Goal: Obtain resource: Download file/media

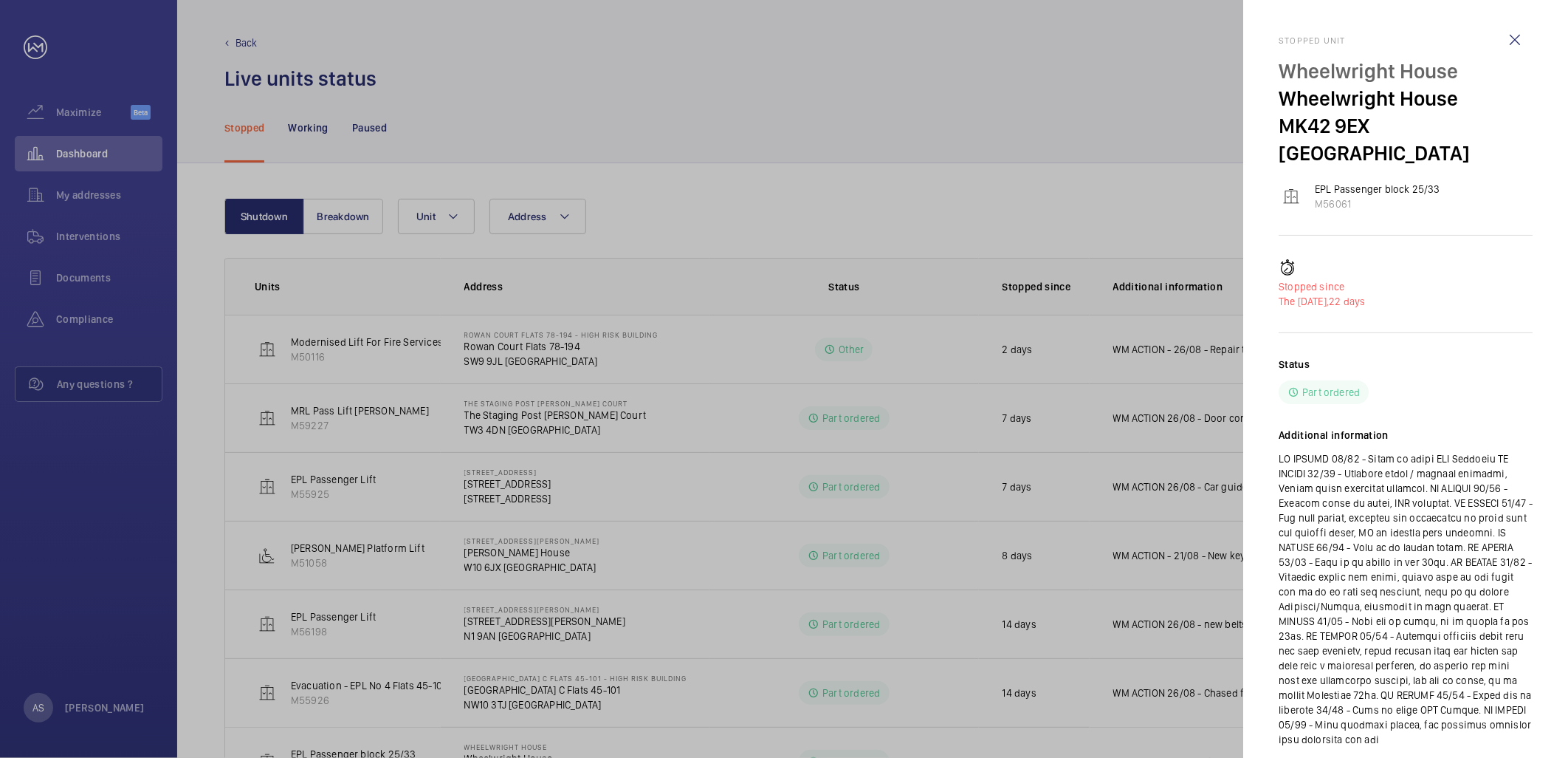
scroll to position [70, 0]
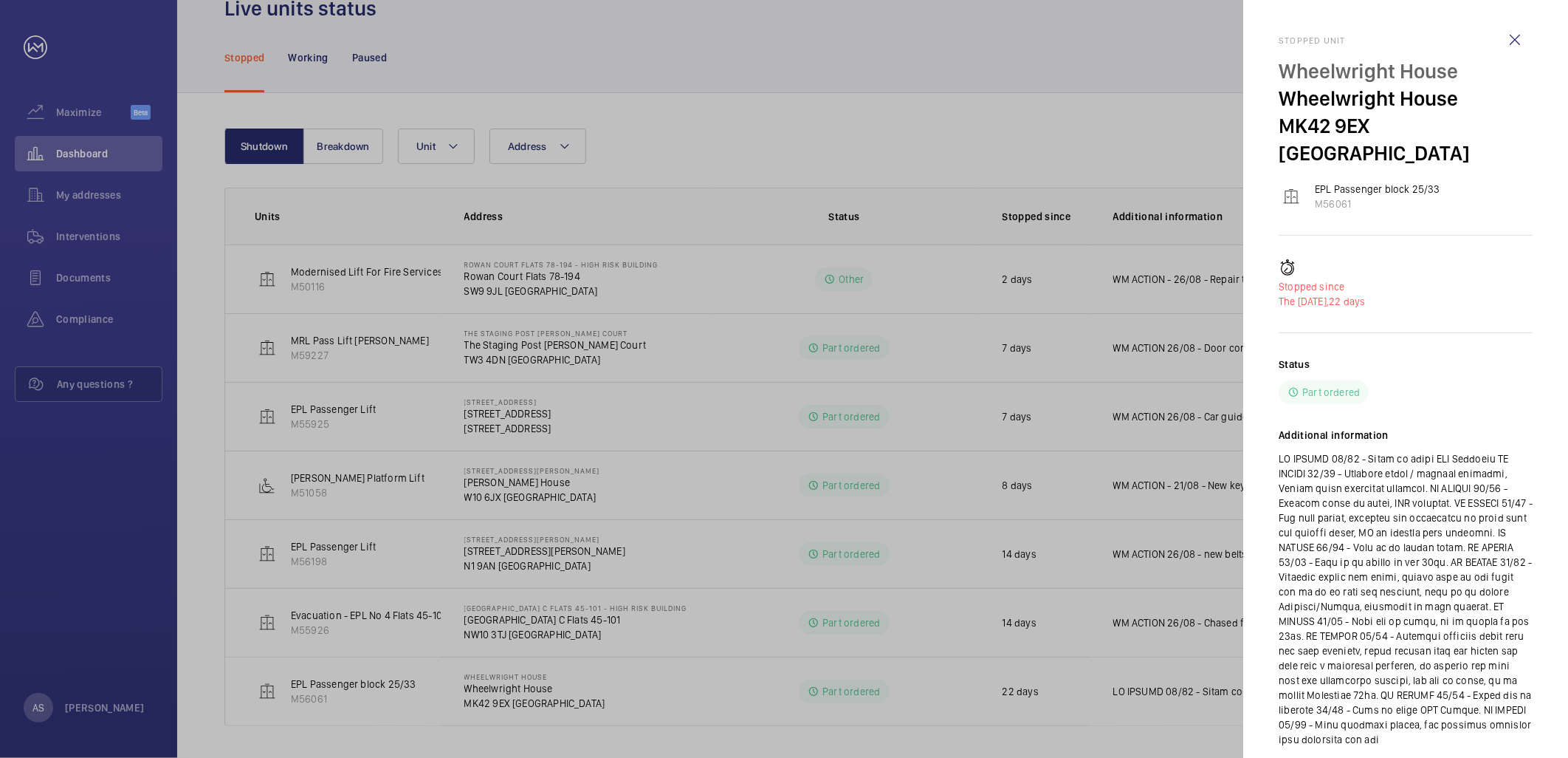
click at [599, 46] on div at bounding box center [784, 379] width 1568 height 758
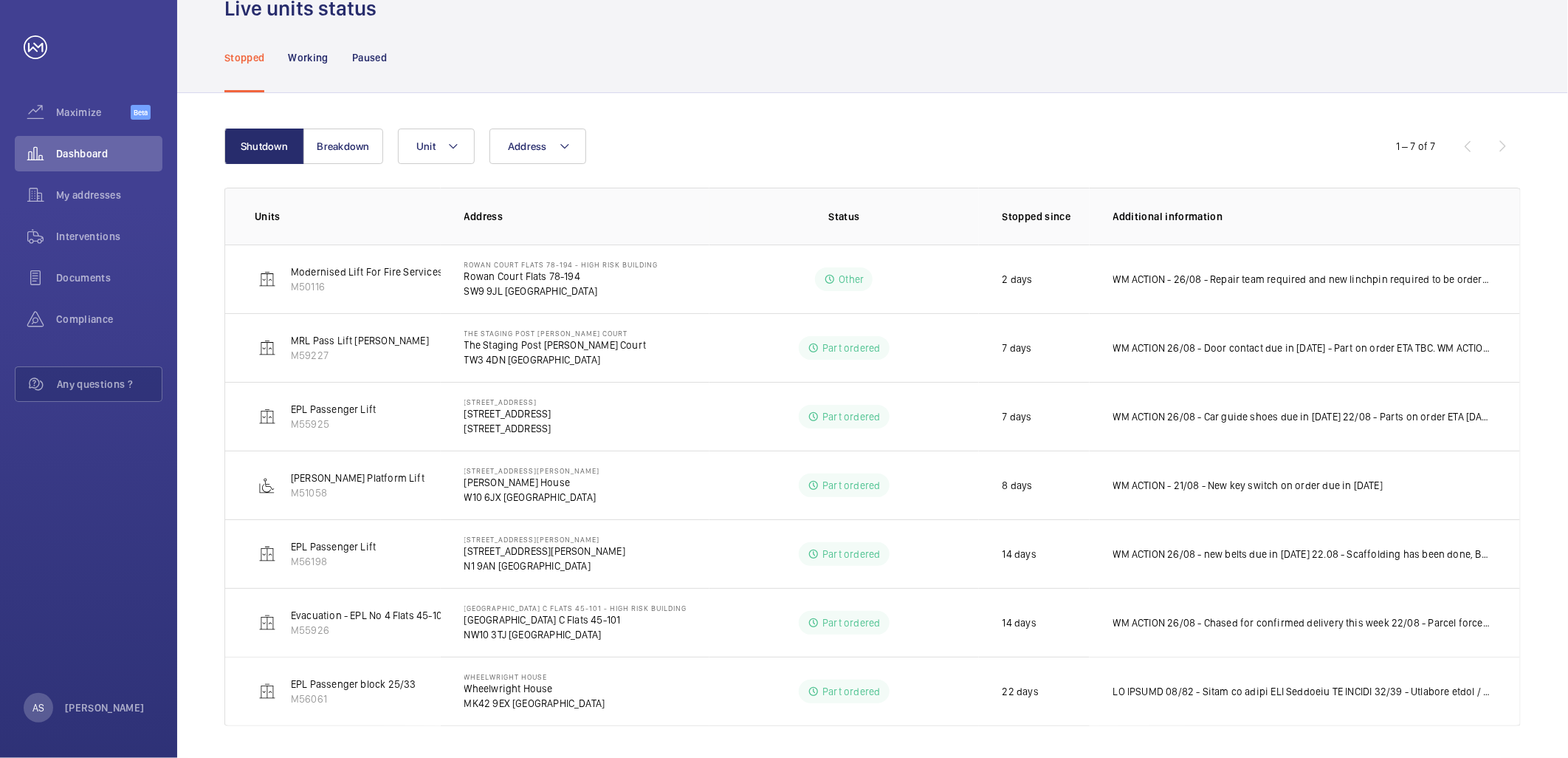
click at [1094, 75] on div "Stopped Working Paused" at bounding box center [872, 58] width 1296 height 70
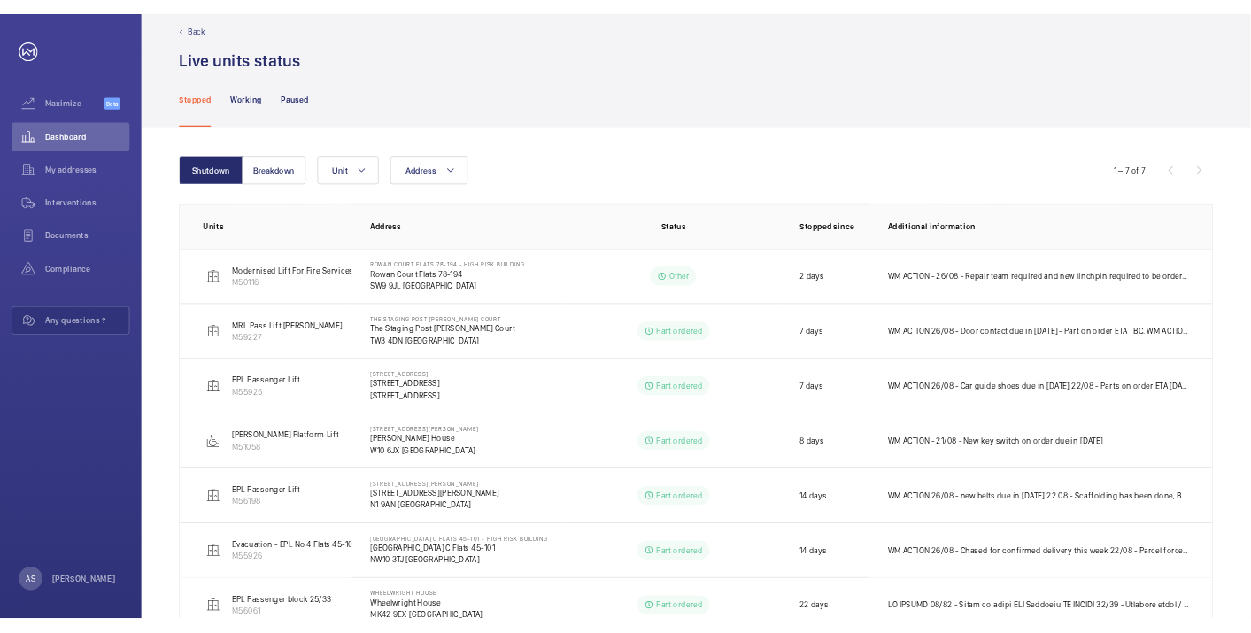
scroll to position [0, 0]
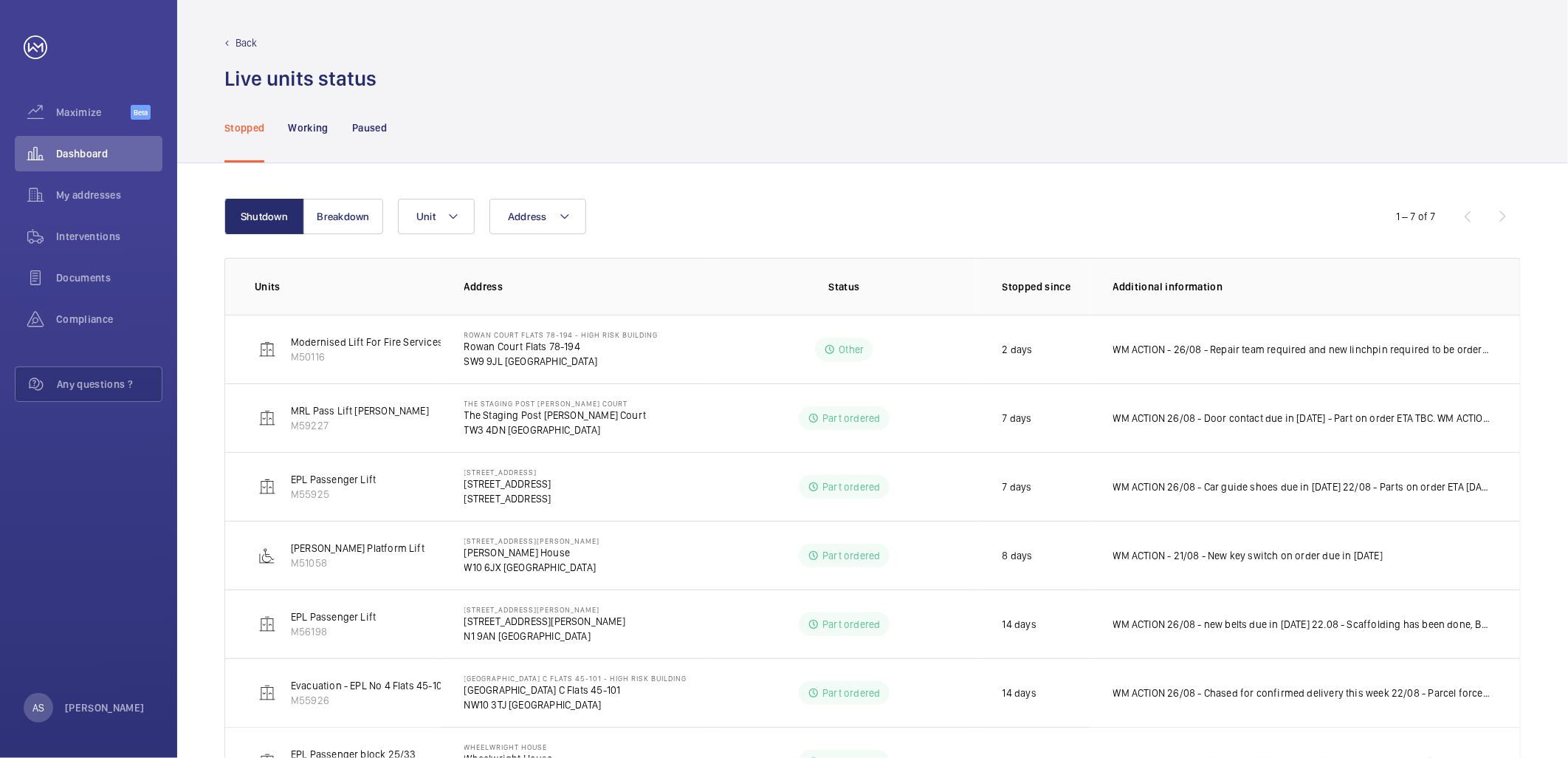
click at [528, 59] on div "Back Live units status﻿" at bounding box center [872, 64] width 1296 height 57
click at [850, 93] on div "Stopped Working Paused" at bounding box center [872, 128] width 1296 height 70
click at [517, 108] on div "Stopped Working Paused" at bounding box center [872, 128] width 1296 height 70
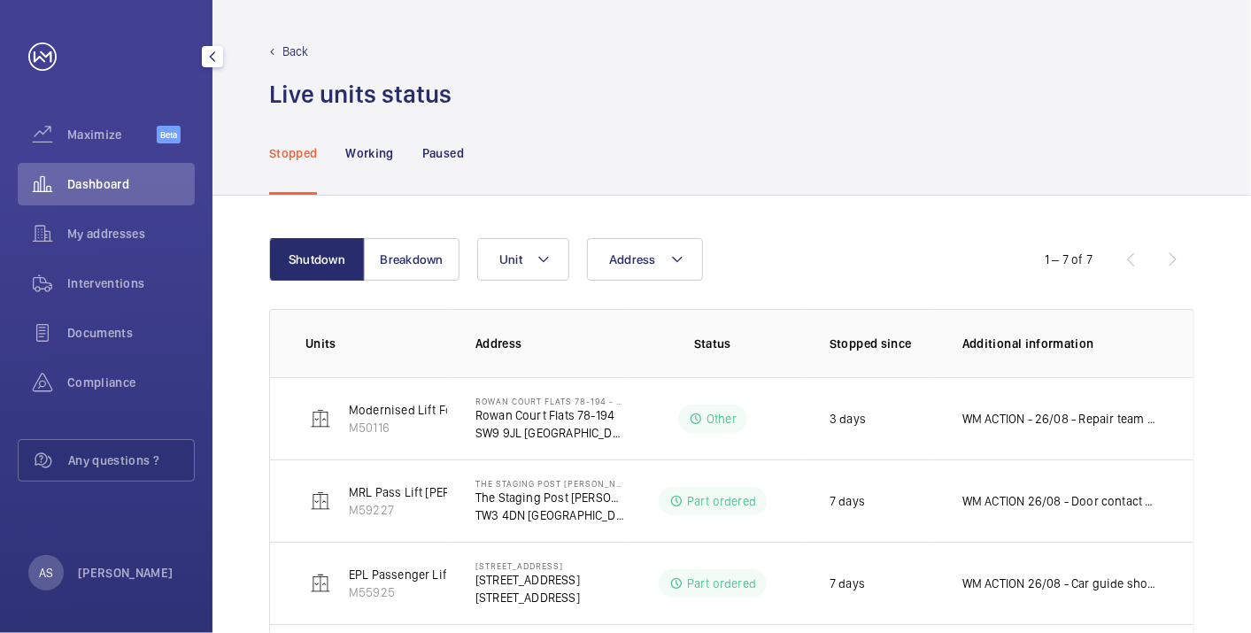
click at [137, 181] on span "Dashboard" at bounding box center [131, 184] width 128 height 18
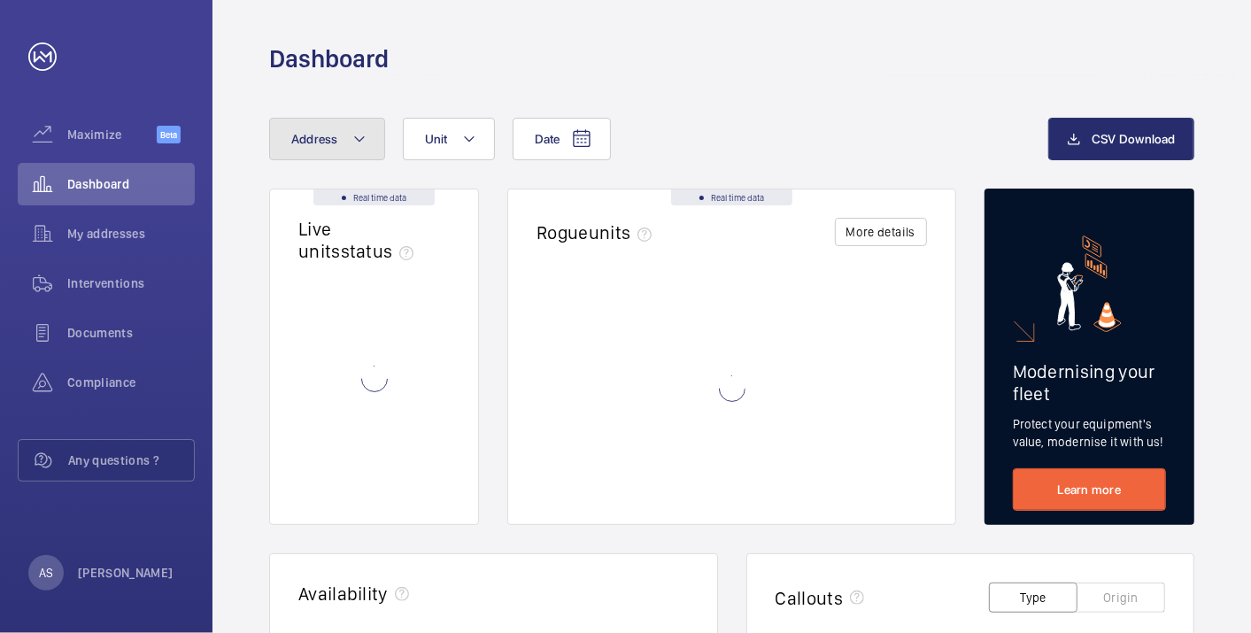
click at [345, 154] on button "Address" at bounding box center [327, 139] width 116 height 43
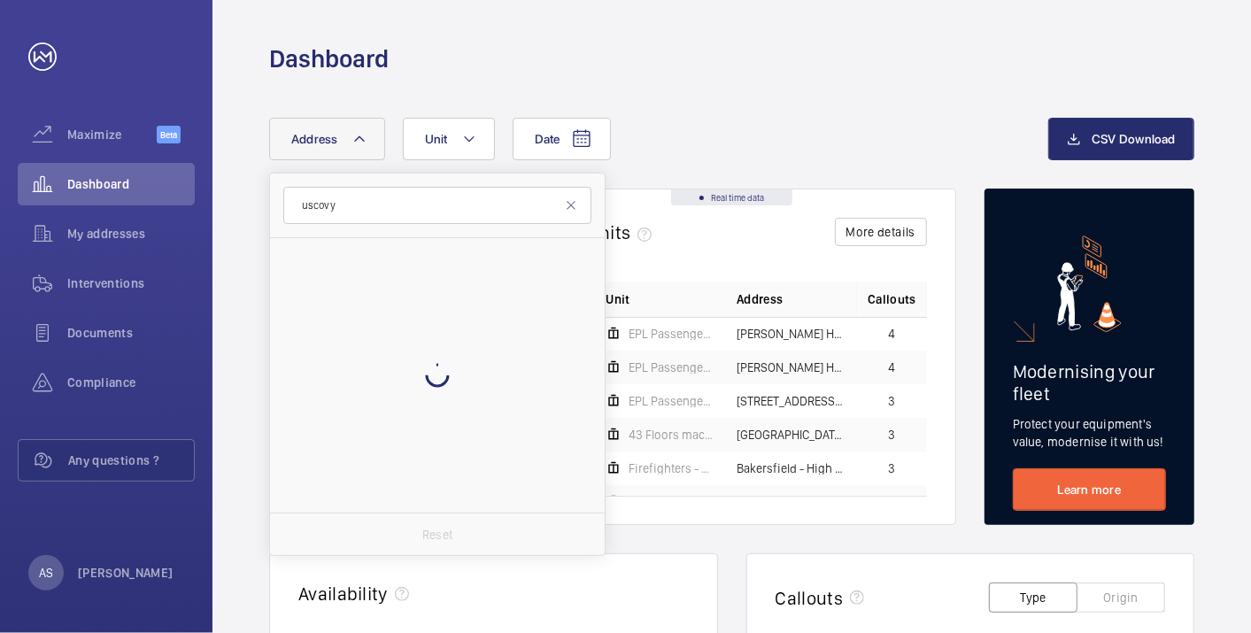
click at [300, 205] on input "uscovy" at bounding box center [437, 205] width 308 height 37
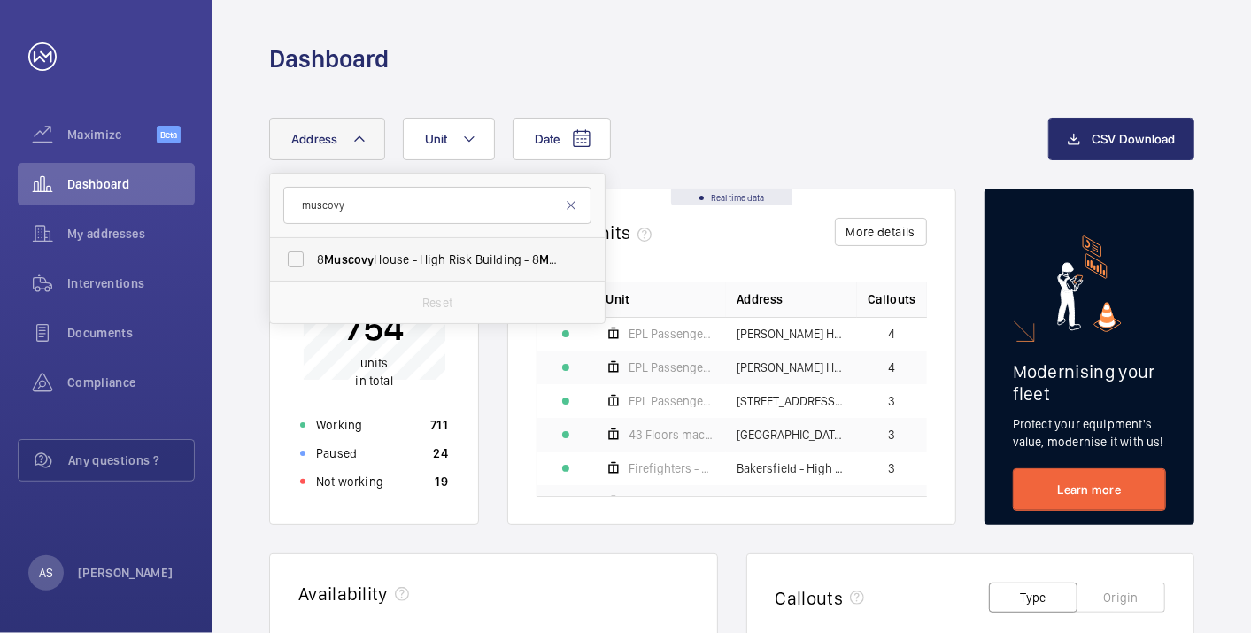
type input "muscovy"
click at [367, 243] on label "[STREET_ADDRESS]" at bounding box center [424, 259] width 308 height 43
click at [313, 243] on input "[STREET_ADDRESS]" at bounding box center [295, 259] width 35 height 35
checkbox input "true"
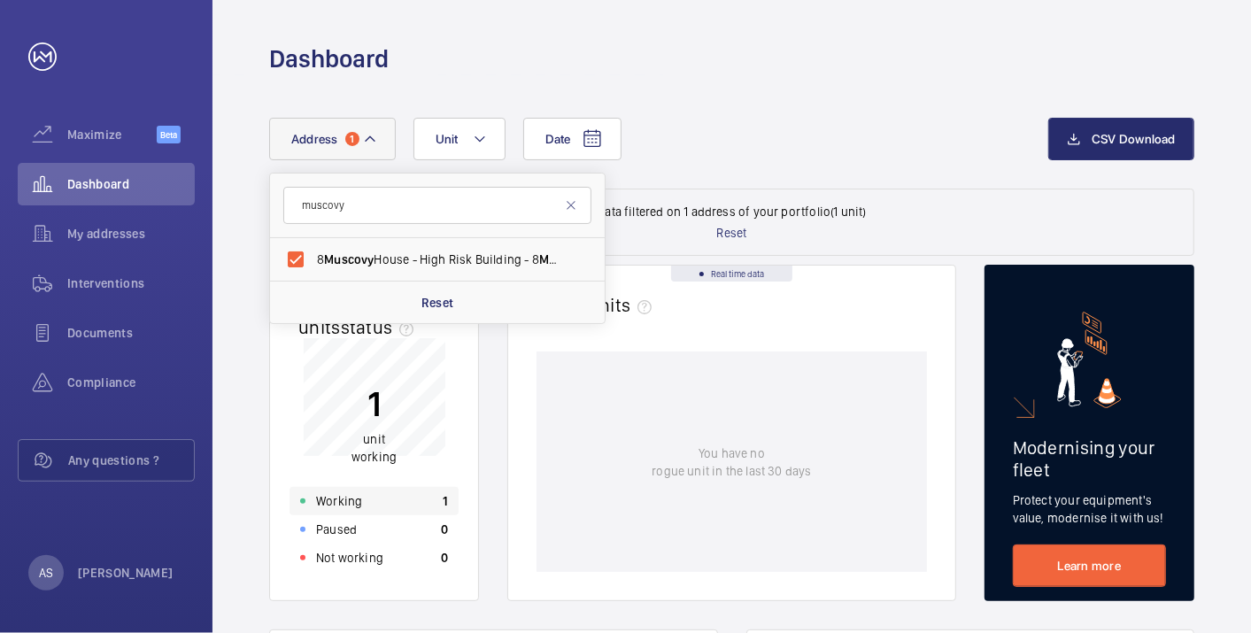
click at [391, 490] on div "Working 1" at bounding box center [374, 501] width 169 height 28
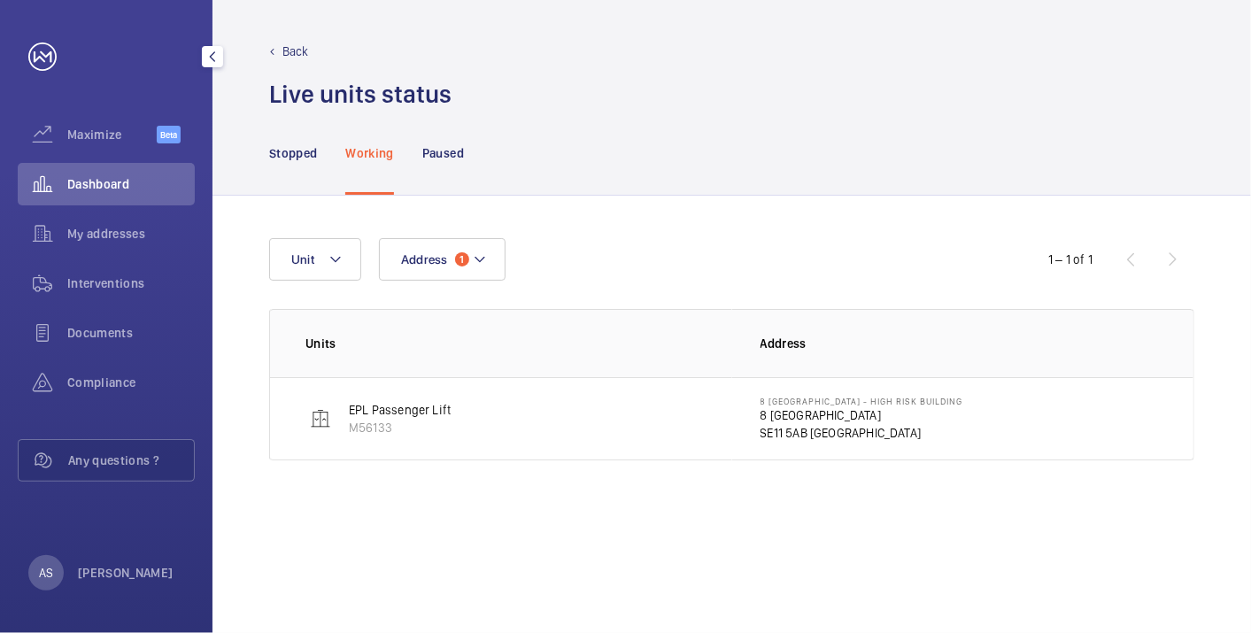
click at [135, 184] on span "Dashboard" at bounding box center [131, 184] width 128 height 18
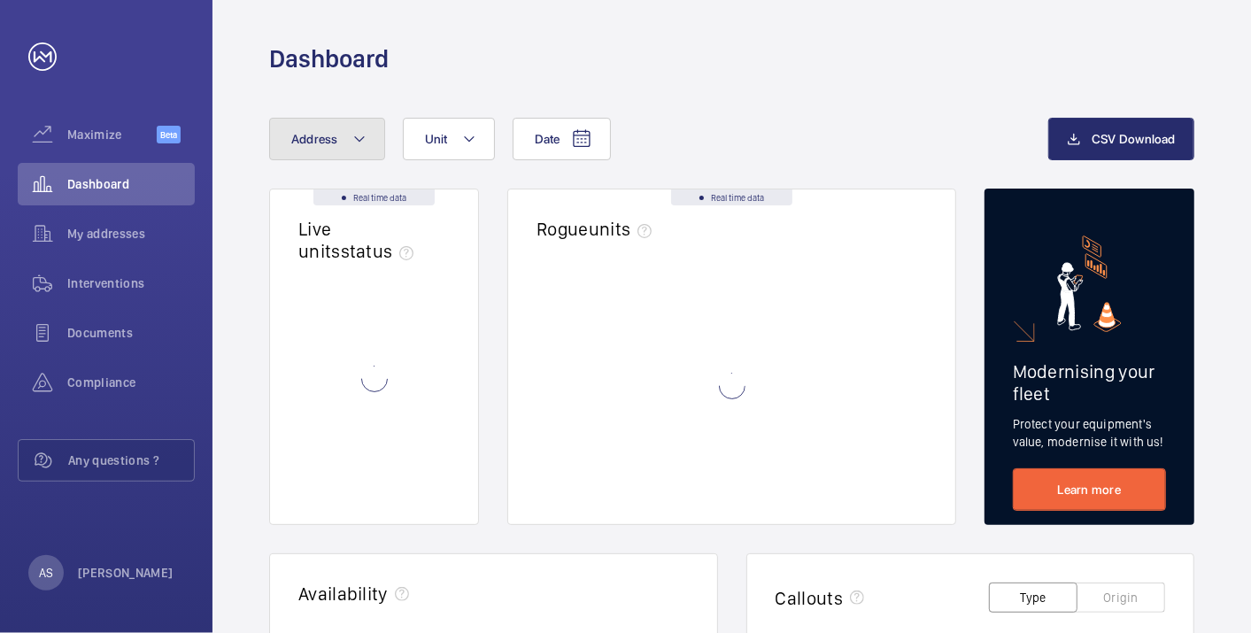
click at [319, 134] on span "Address" at bounding box center [314, 139] width 47 height 14
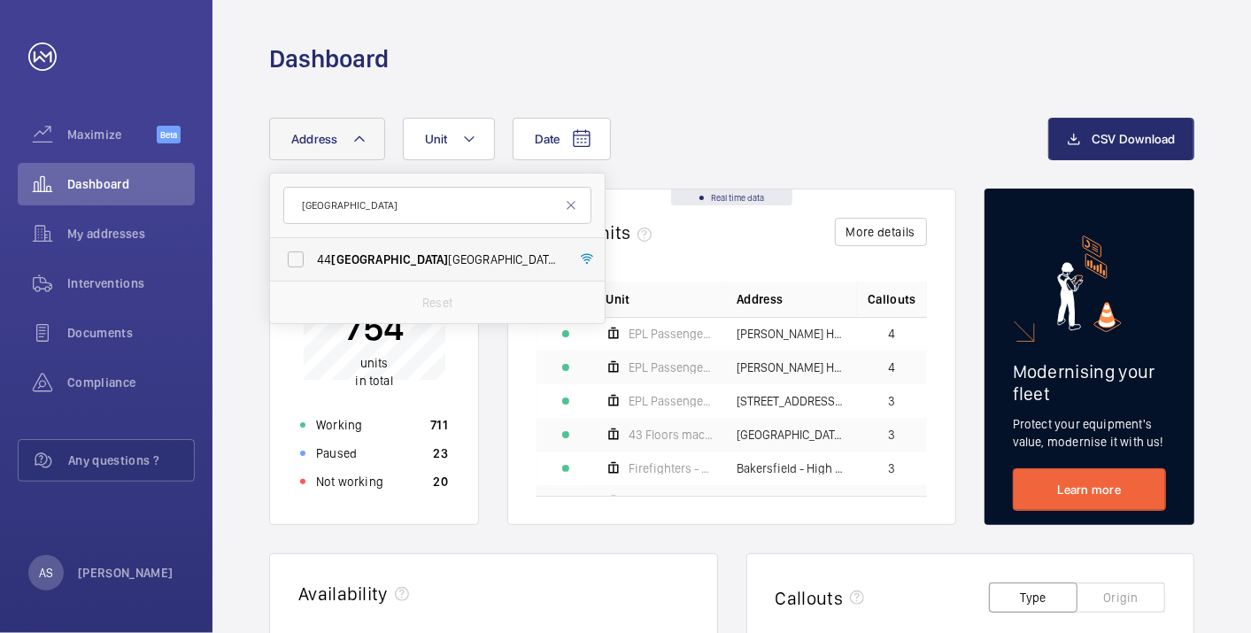
type input "[GEOGRAPHIC_DATA]"
click at [409, 263] on span "[STREET_ADDRESS][GEOGRAPHIC_DATA] - [STREET_ADDRESS]" at bounding box center [439, 260] width 244 height 18
click at [313, 263] on input "[STREET_ADDRESS][GEOGRAPHIC_DATA] - [STREET_ADDRESS]" at bounding box center [295, 259] width 35 height 35
checkbox input "true"
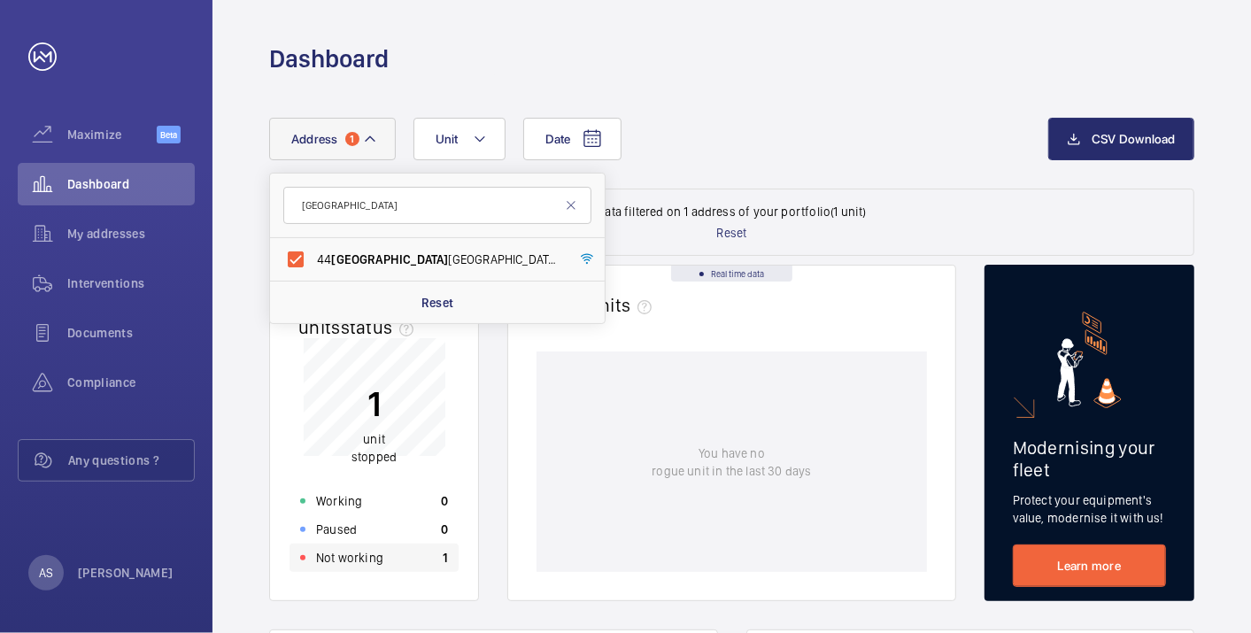
click at [390, 557] on div "Not working 1" at bounding box center [374, 558] width 169 height 28
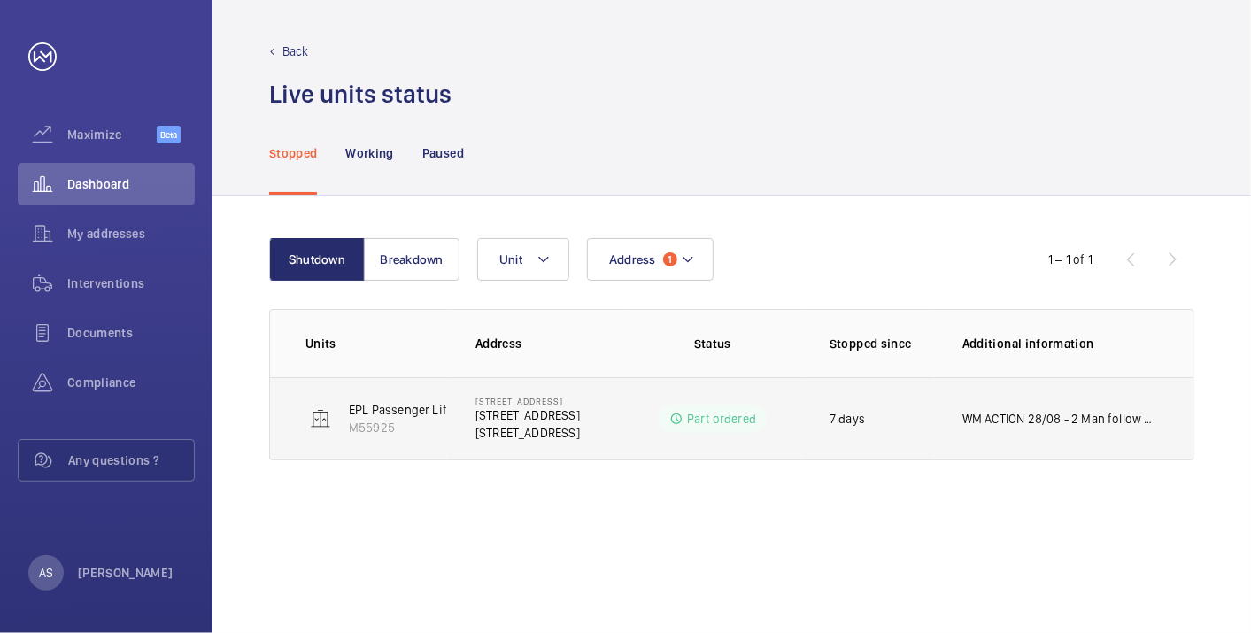
click at [1040, 398] on td "WM ACTION 28/08 - 2 Man follow up required 26/08 - Car guide shoes due in [DATE…" at bounding box center [1063, 418] width 259 height 83
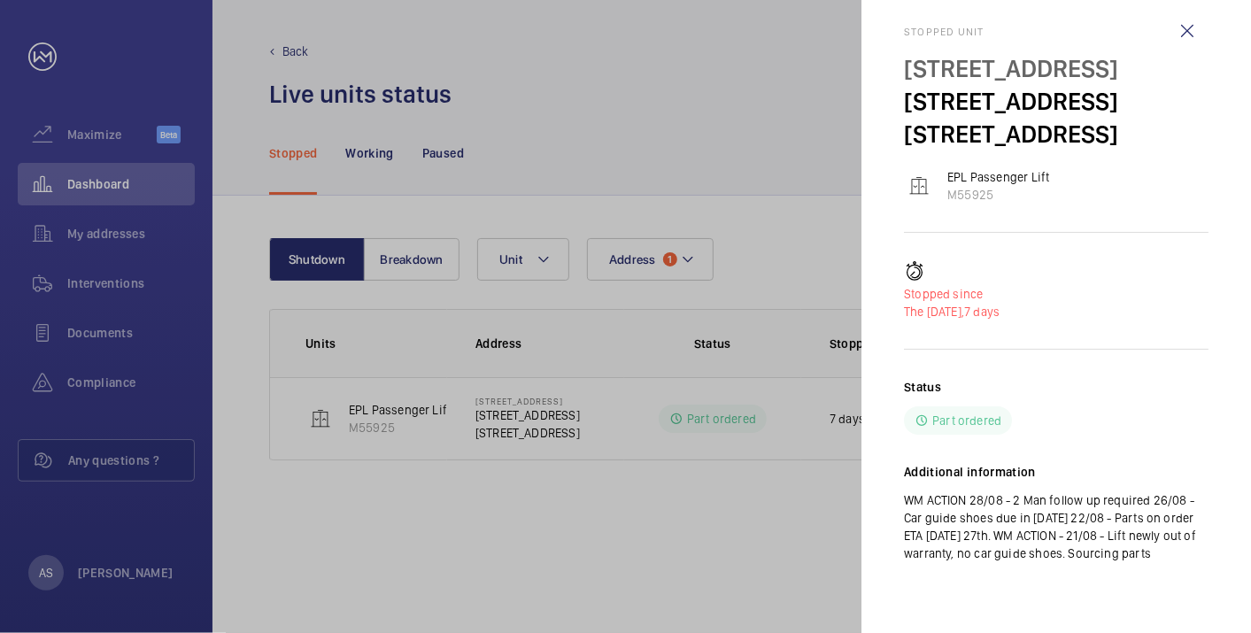
scroll to position [81, 0]
drag, startPoint x: 556, startPoint y: 89, endPoint x: 449, endPoint y: 102, distance: 108.0
click at [556, 86] on div at bounding box center [625, 316] width 1251 height 633
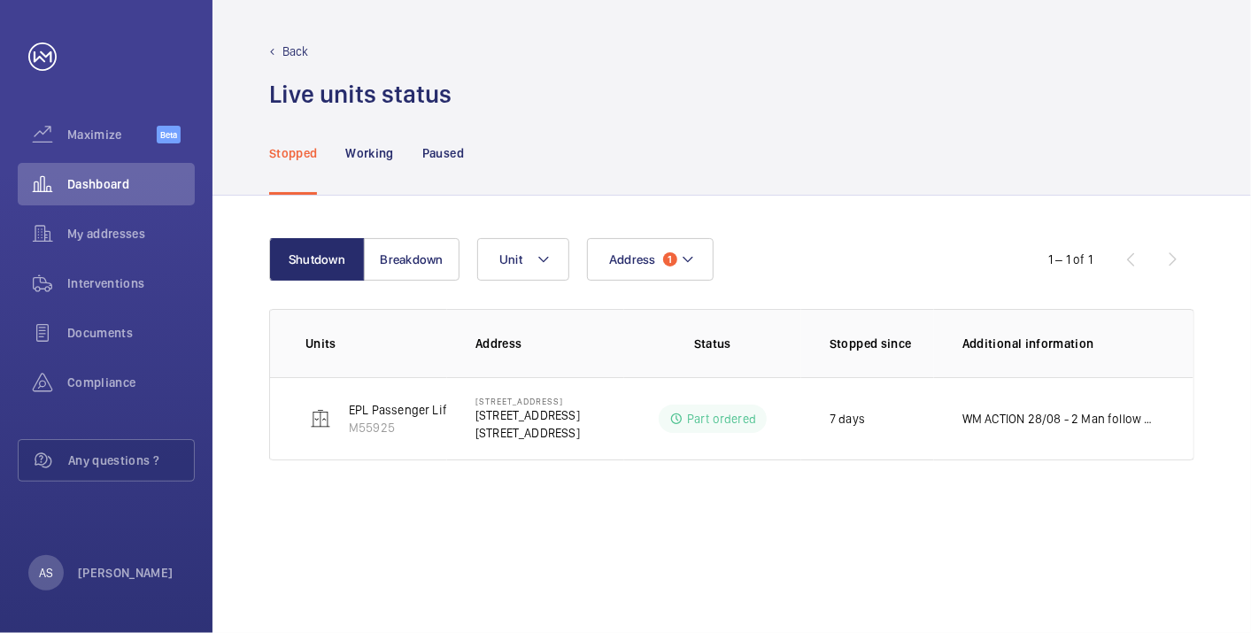
scroll to position [0, 0]
click at [101, 182] on span "Dashboard" at bounding box center [131, 184] width 128 height 18
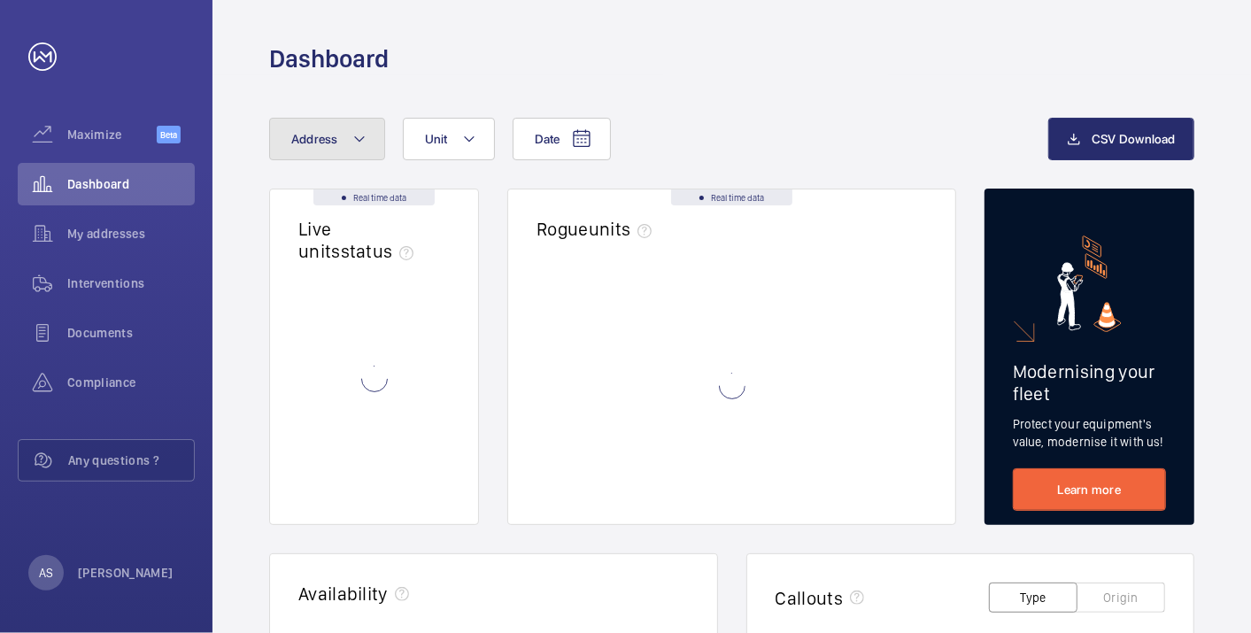
click at [329, 151] on button "Address" at bounding box center [327, 139] width 116 height 43
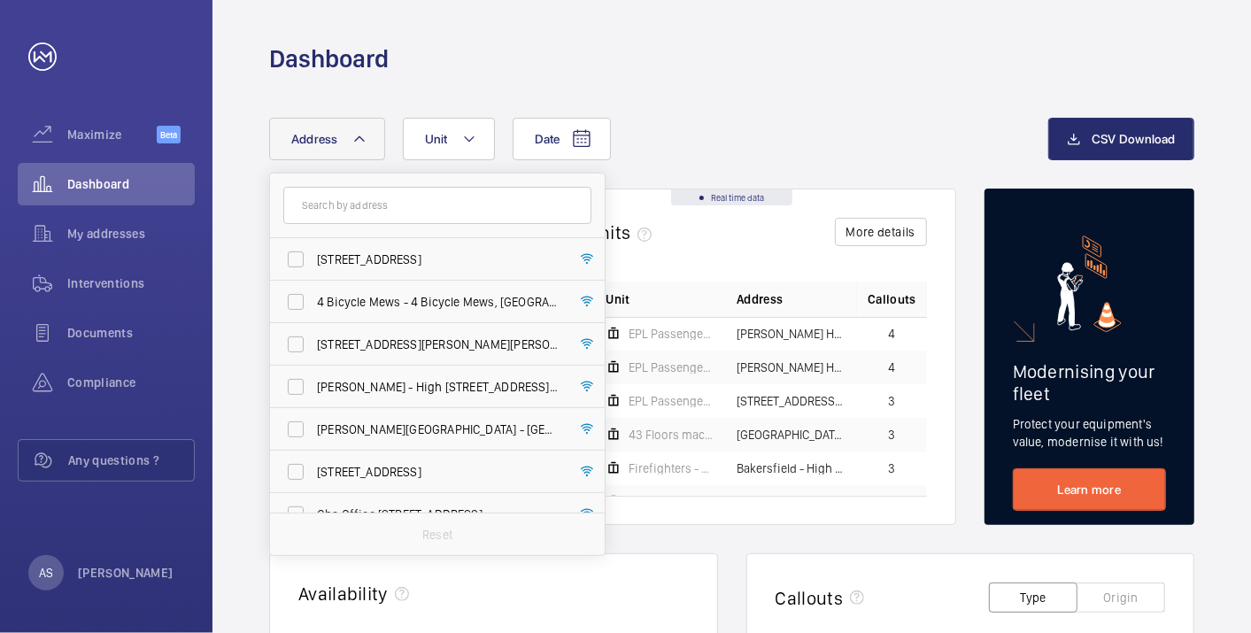
click at [324, 210] on input "text" at bounding box center [437, 205] width 308 height 37
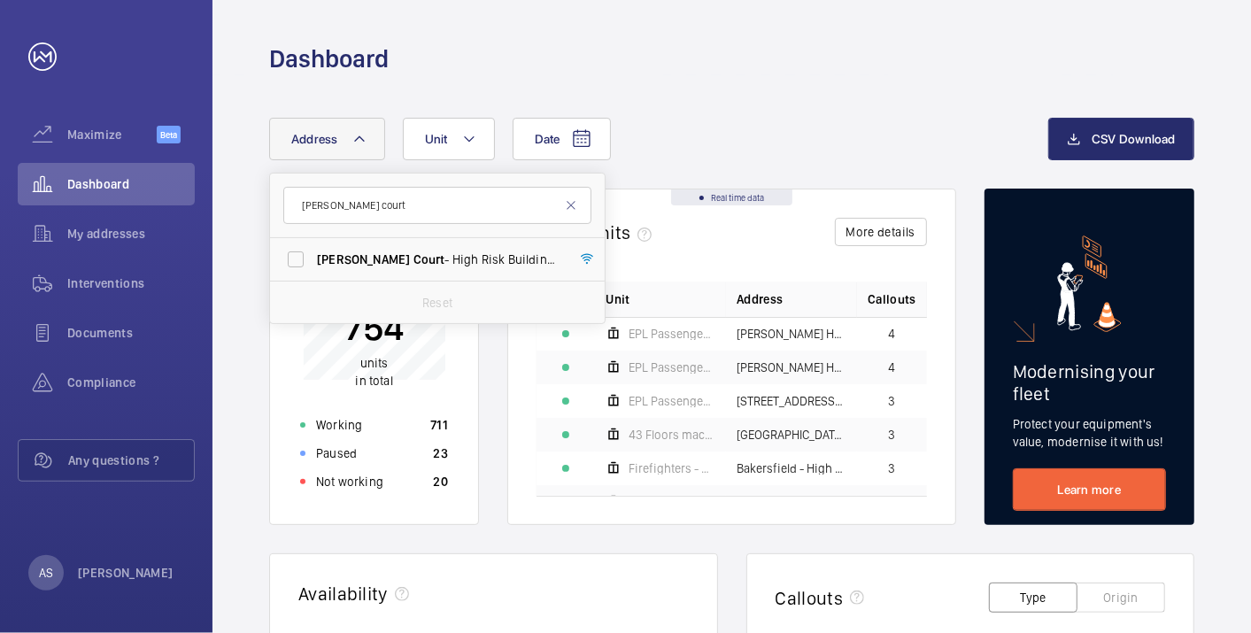
type input "[PERSON_NAME] court"
click at [414, 264] on span "Court" at bounding box center [430, 259] width 32 height 14
click at [313, 264] on input "[PERSON_NAME] Court - High Risk Building - [PERSON_NAME][GEOGRAPHIC_DATA]" at bounding box center [295, 259] width 35 height 35
checkbox input "true"
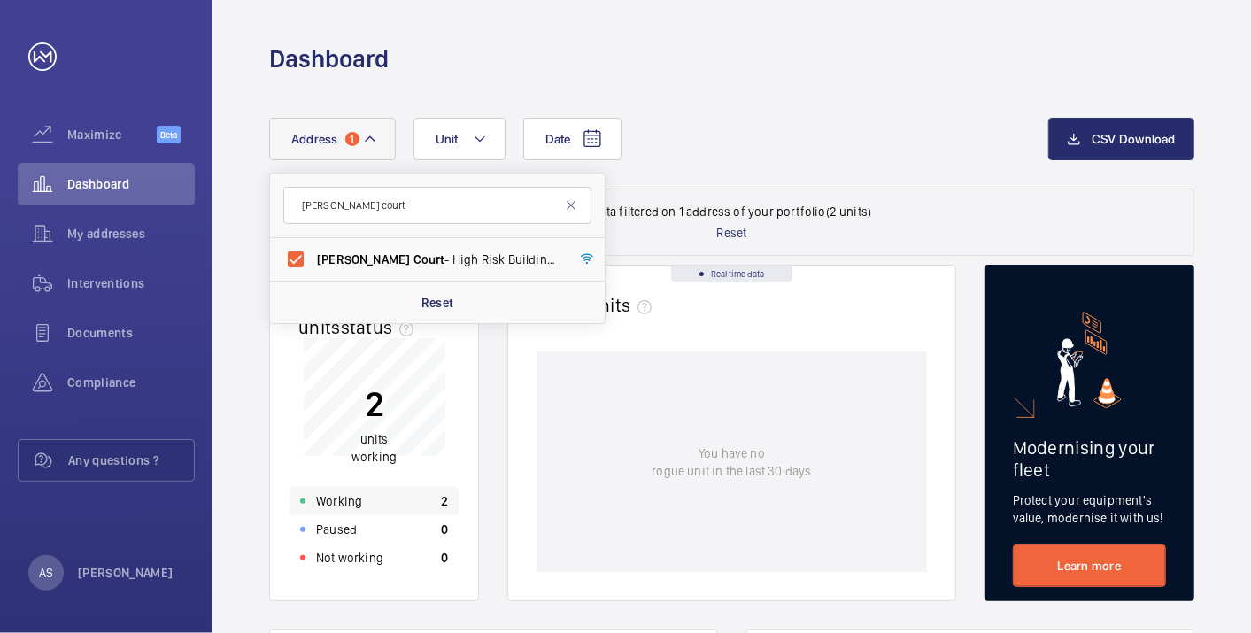
click at [375, 506] on div "Working 2" at bounding box center [374, 501] width 169 height 28
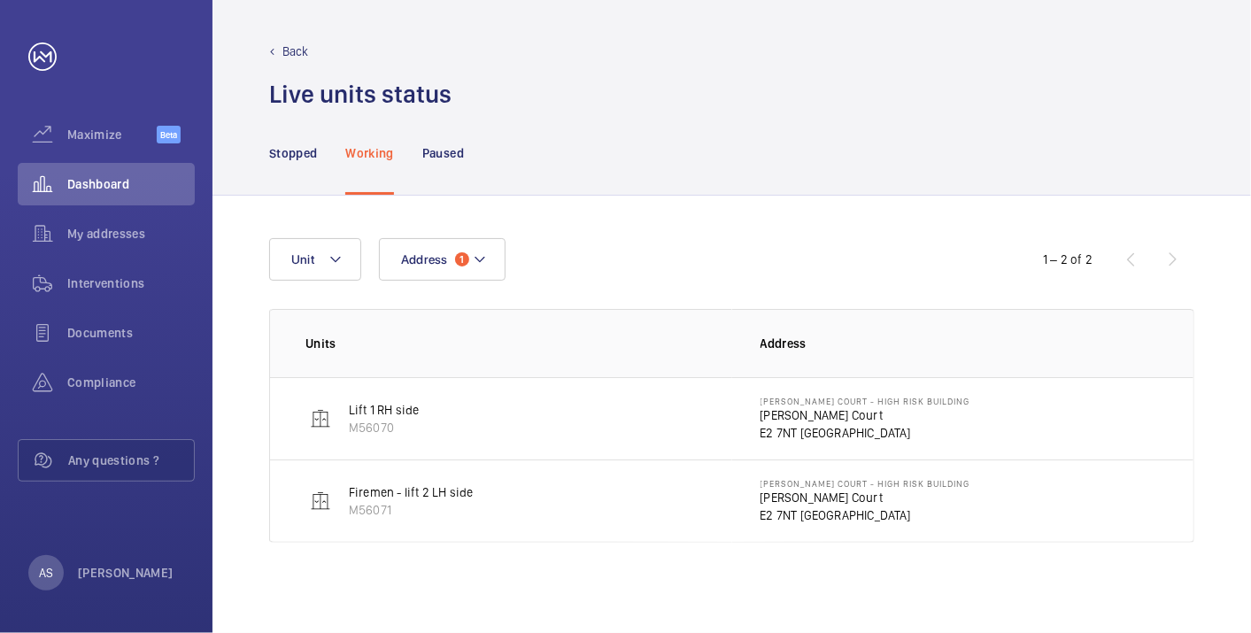
click at [801, 418] on p "[PERSON_NAME] Court" at bounding box center [866, 415] width 210 height 18
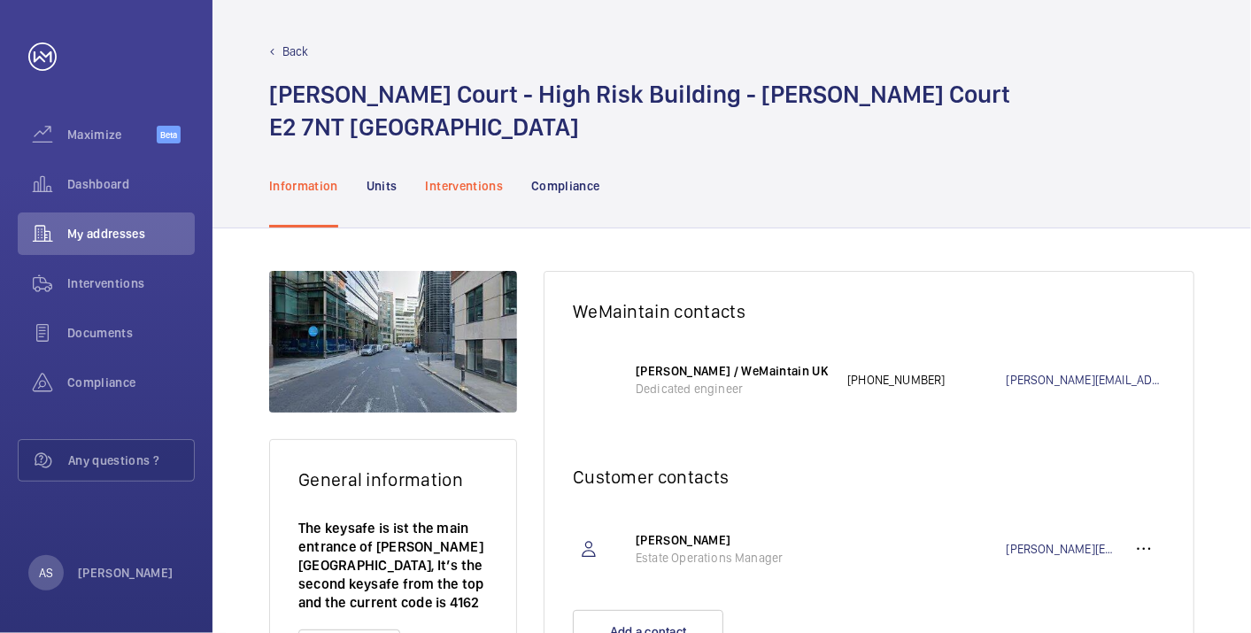
click at [468, 184] on p "Interventions" at bounding box center [465, 186] width 78 height 18
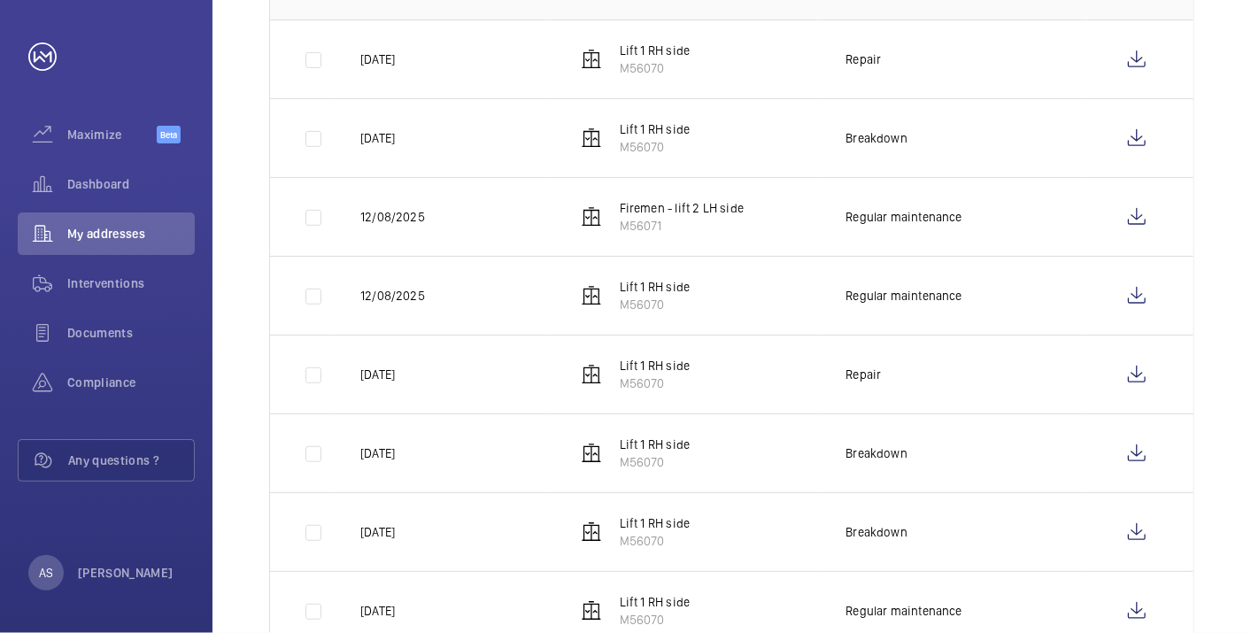
scroll to position [393, 0]
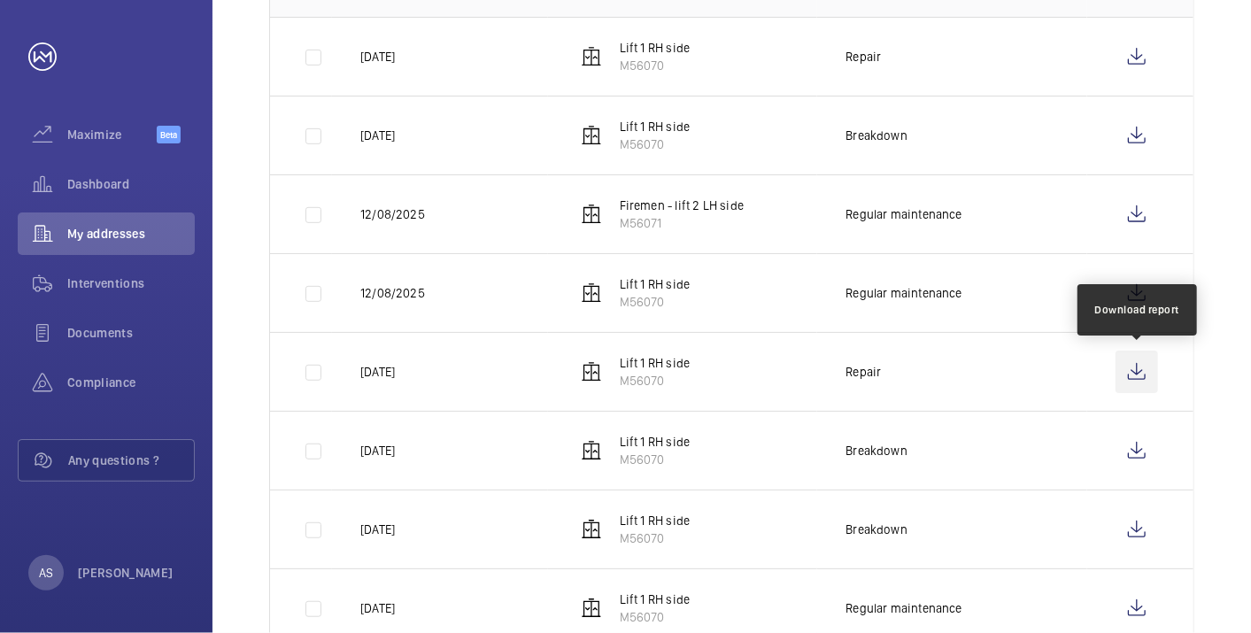
click at [1139, 364] on wm-front-icon-button at bounding box center [1137, 372] width 43 height 43
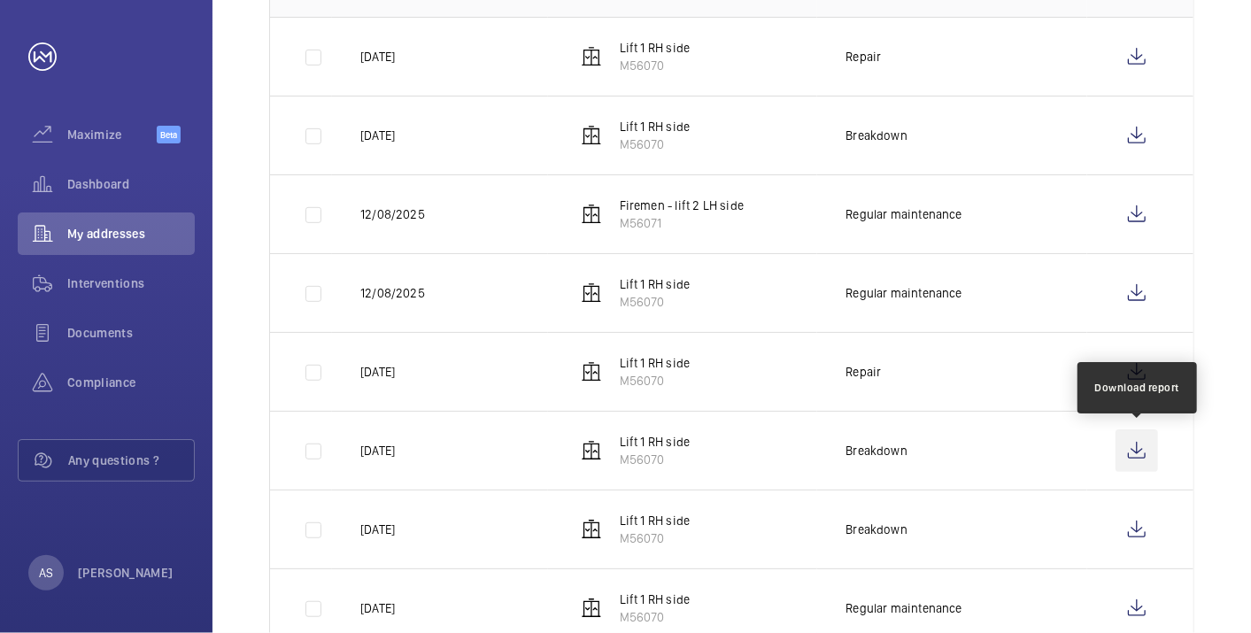
click at [1133, 444] on wm-front-icon-button at bounding box center [1137, 450] width 43 height 43
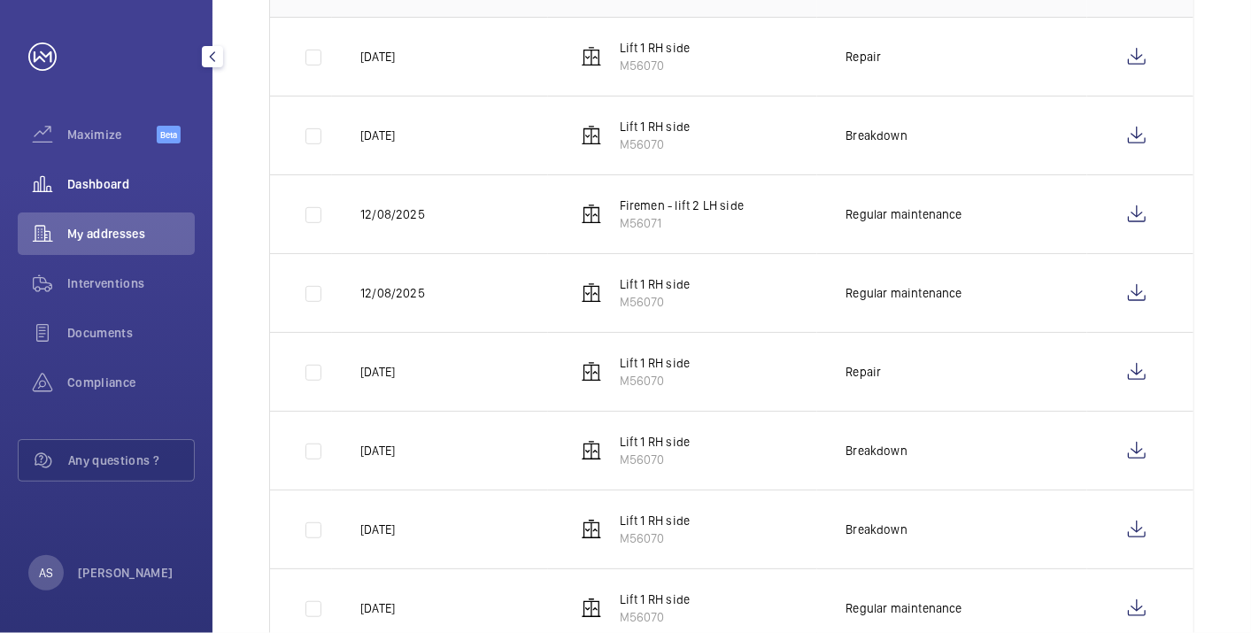
click at [111, 198] on div "Dashboard" at bounding box center [106, 184] width 177 height 43
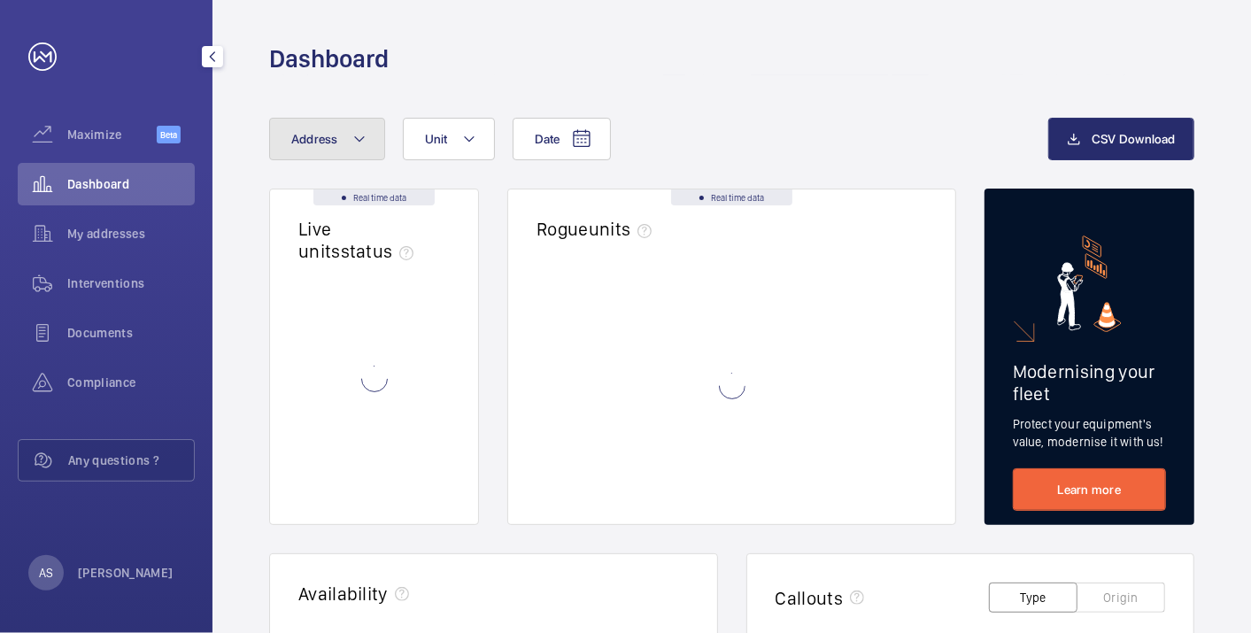
click at [336, 137] on span "Address" at bounding box center [314, 139] width 47 height 14
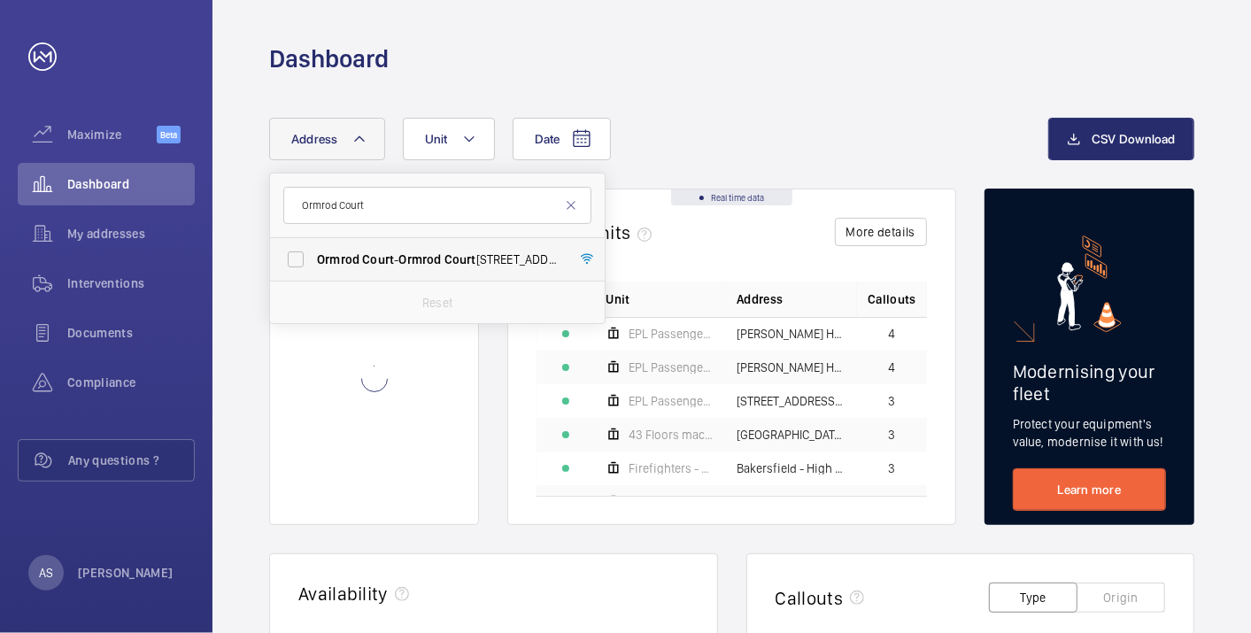
type input "Ormrod Court"
click at [384, 269] on label "[STREET_ADDRESS]" at bounding box center [424, 259] width 308 height 43
click at [313, 269] on input "[STREET_ADDRESS]" at bounding box center [295, 259] width 35 height 35
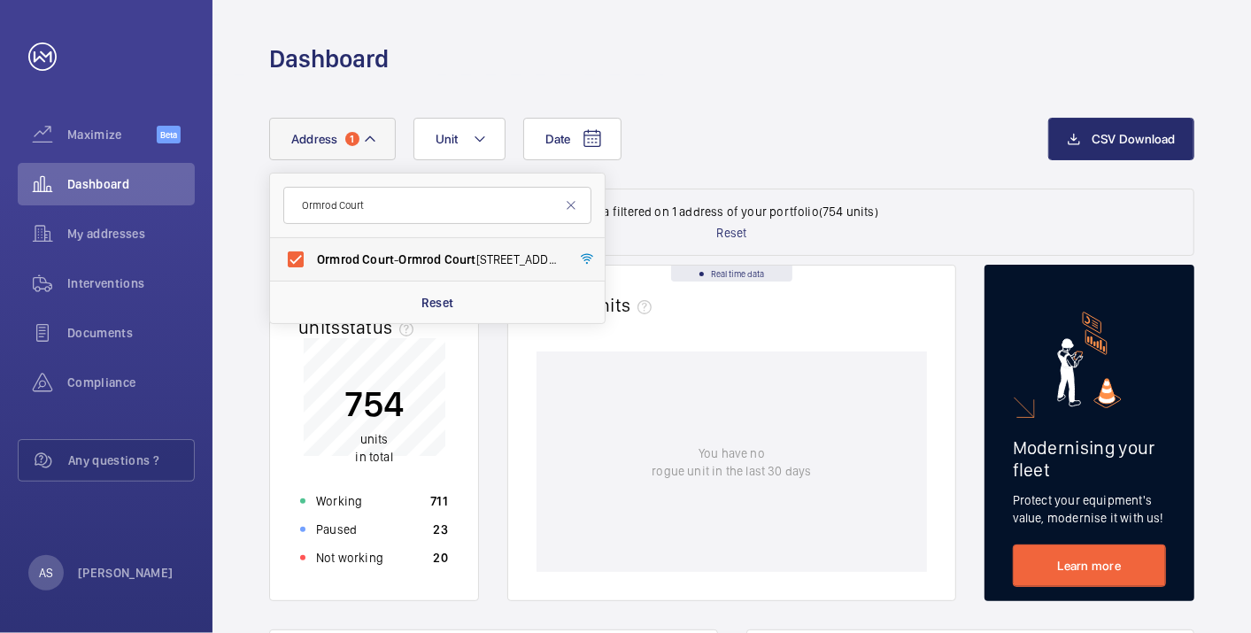
click at [359, 248] on label "[STREET_ADDRESS]" at bounding box center [424, 259] width 308 height 43
click at [313, 248] on input "[STREET_ADDRESS]" at bounding box center [295, 259] width 35 height 35
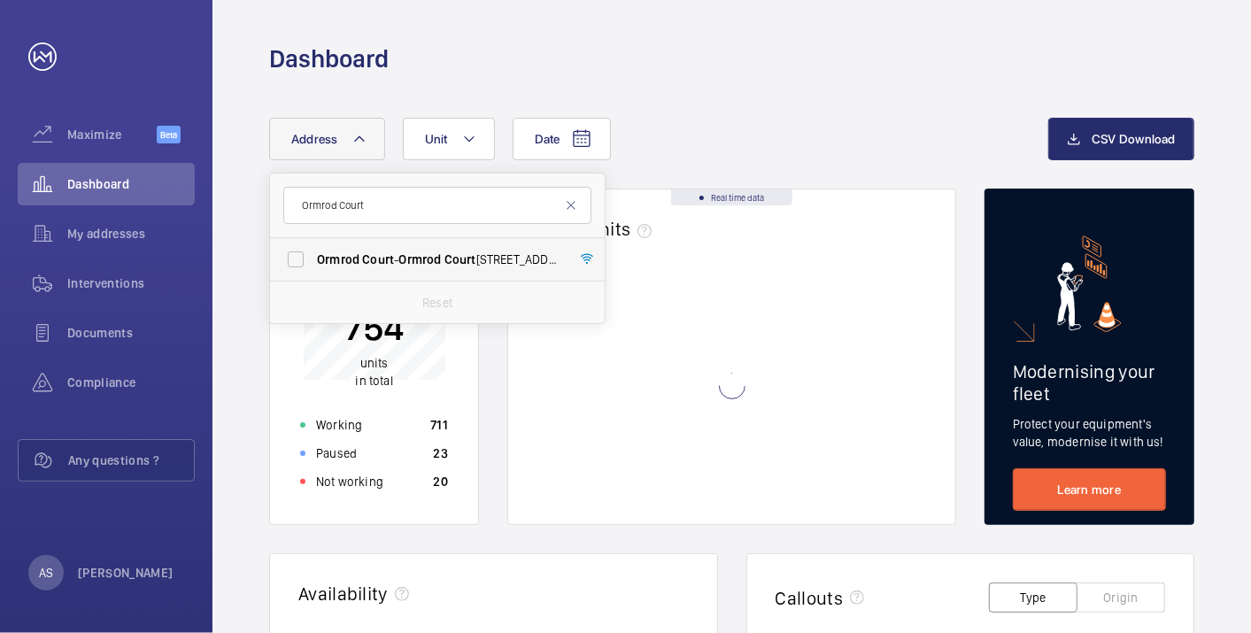
click at [359, 248] on label "[STREET_ADDRESS]" at bounding box center [424, 259] width 308 height 43
click at [313, 248] on input "[STREET_ADDRESS]" at bounding box center [295, 259] width 35 height 35
checkbox input "true"
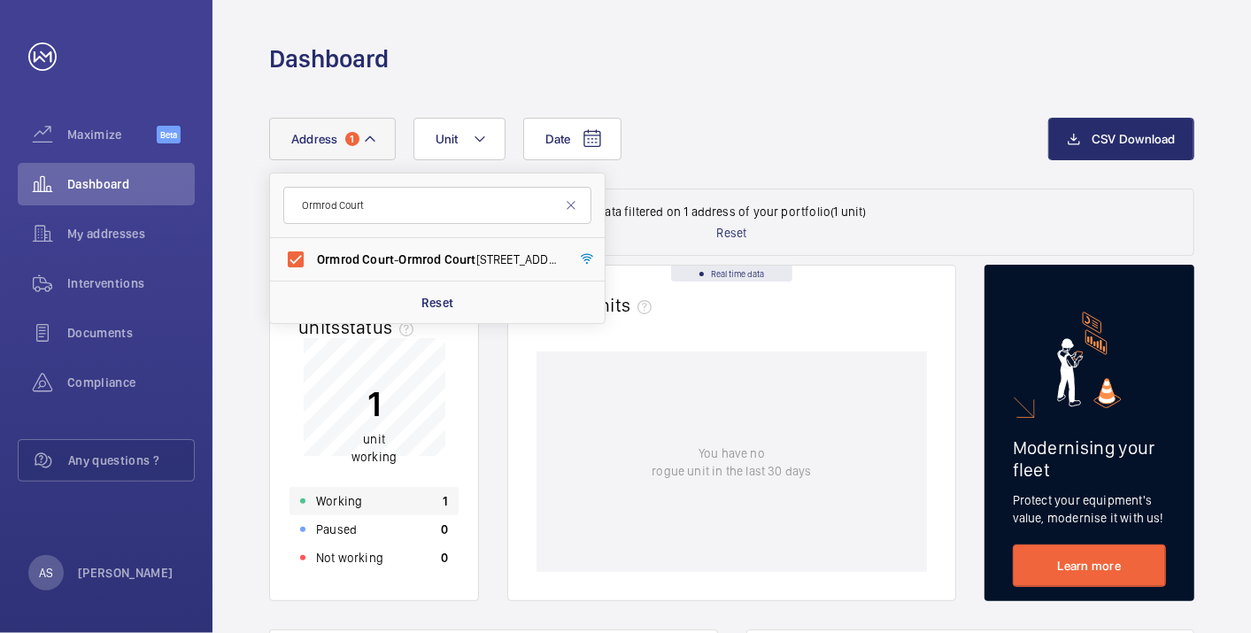
click at [352, 492] on p "Working" at bounding box center [339, 501] width 46 height 18
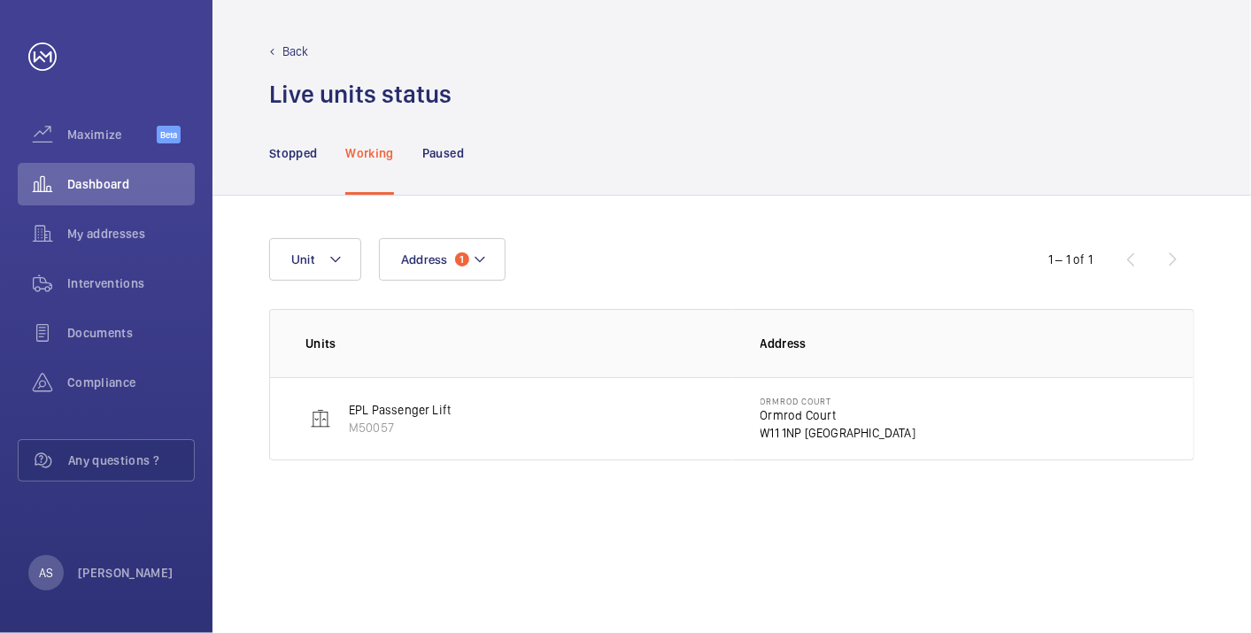
click at [816, 407] on p "Ormrod Court" at bounding box center [839, 415] width 156 height 18
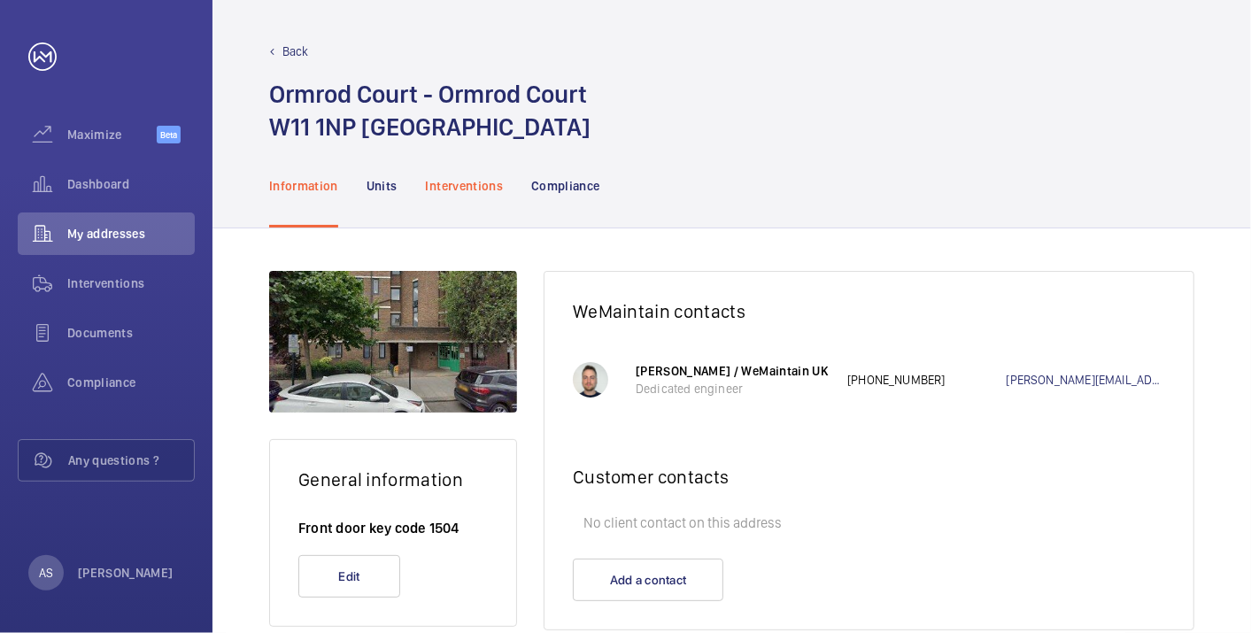
click at [480, 201] on div "Interventions" at bounding box center [465, 185] width 78 height 84
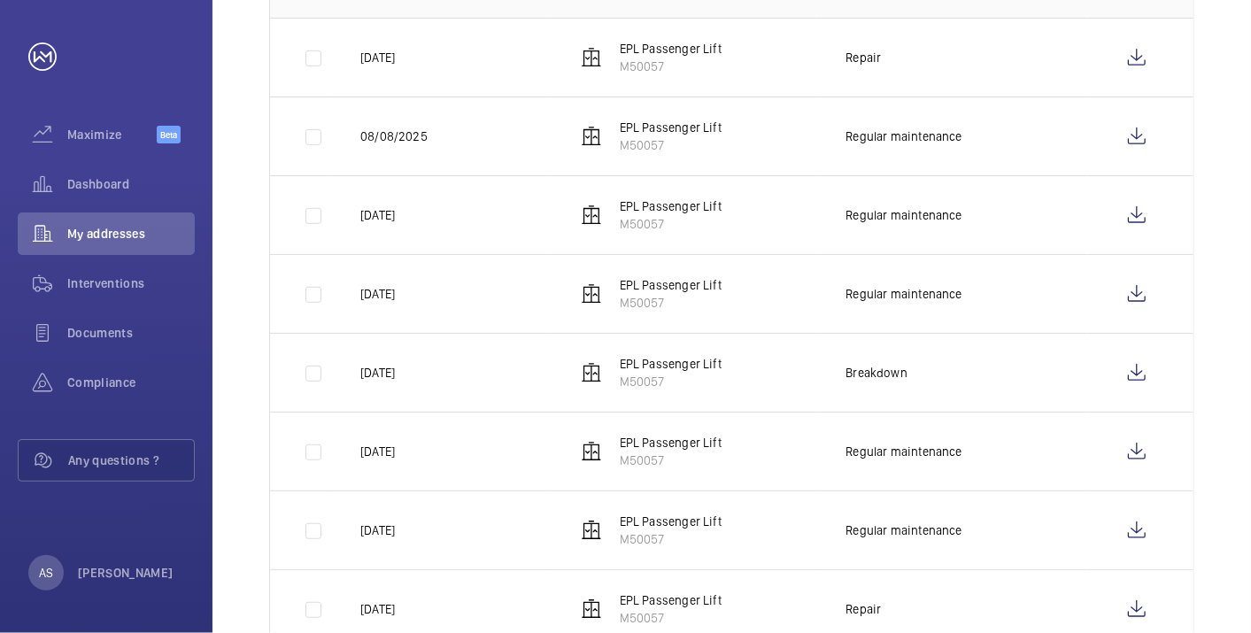
scroll to position [97, 0]
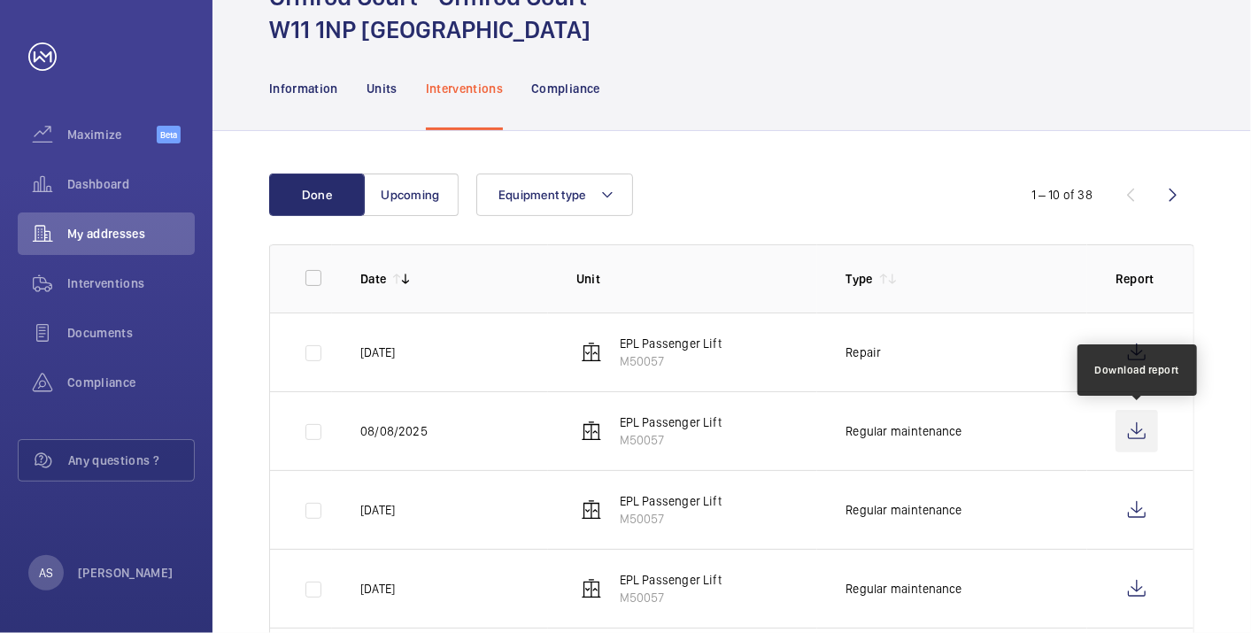
click at [1132, 431] on wm-front-icon-button at bounding box center [1137, 431] width 43 height 43
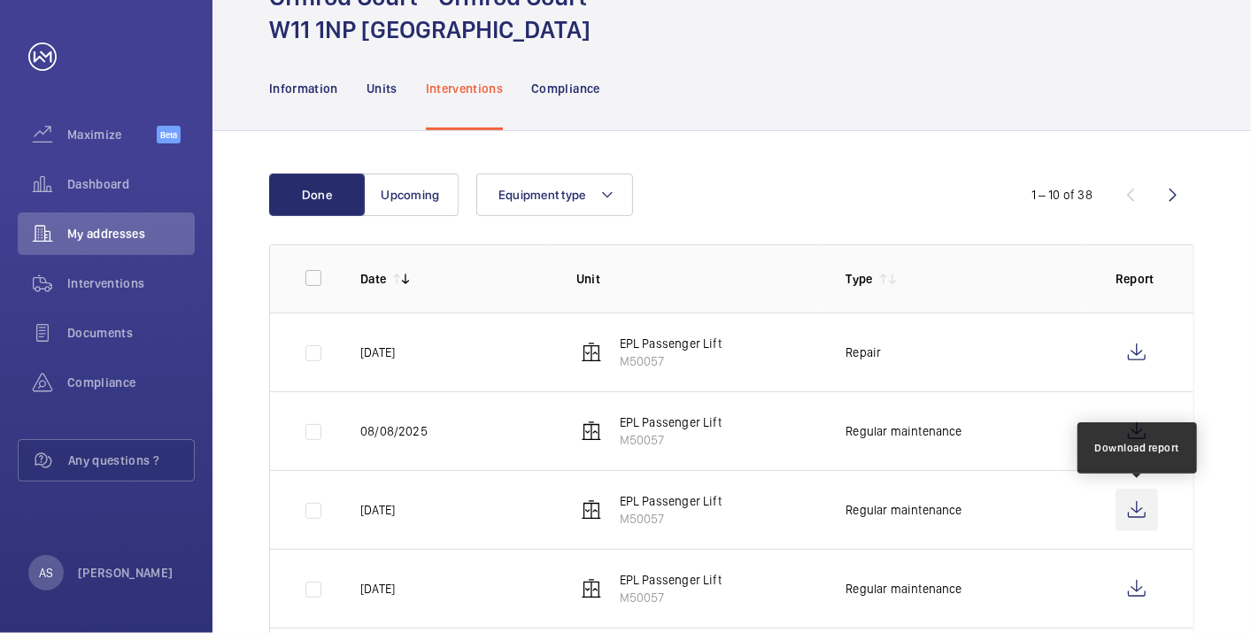
click at [1142, 521] on wm-front-icon-button at bounding box center [1137, 510] width 43 height 43
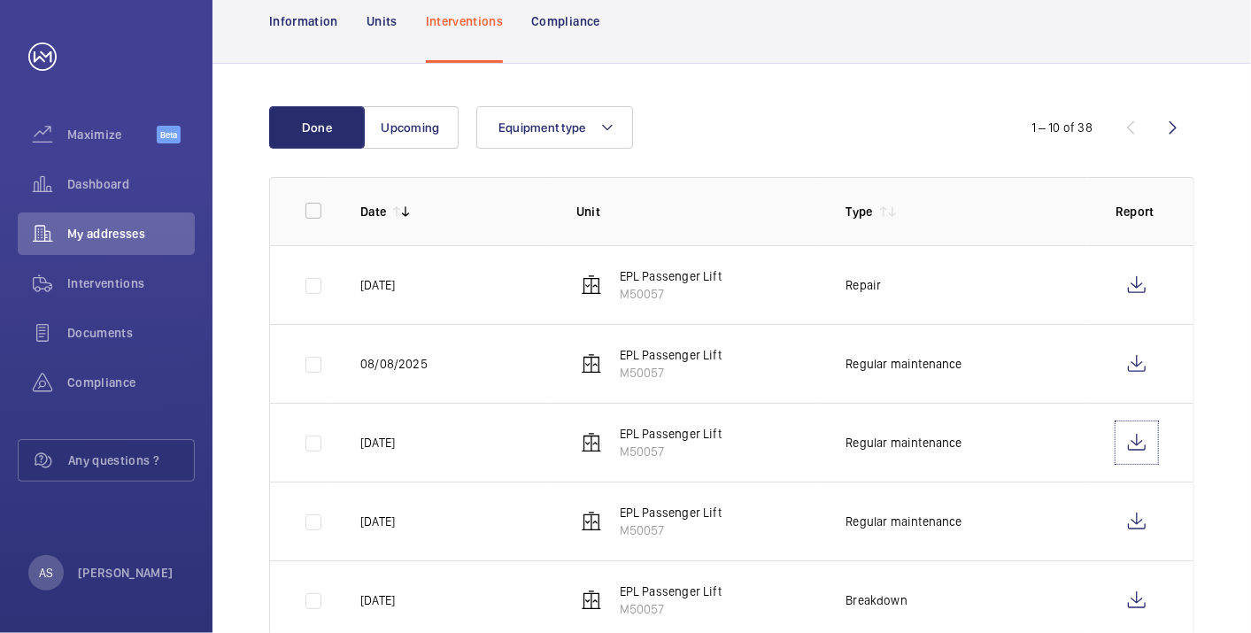
scroll to position [196, 0]
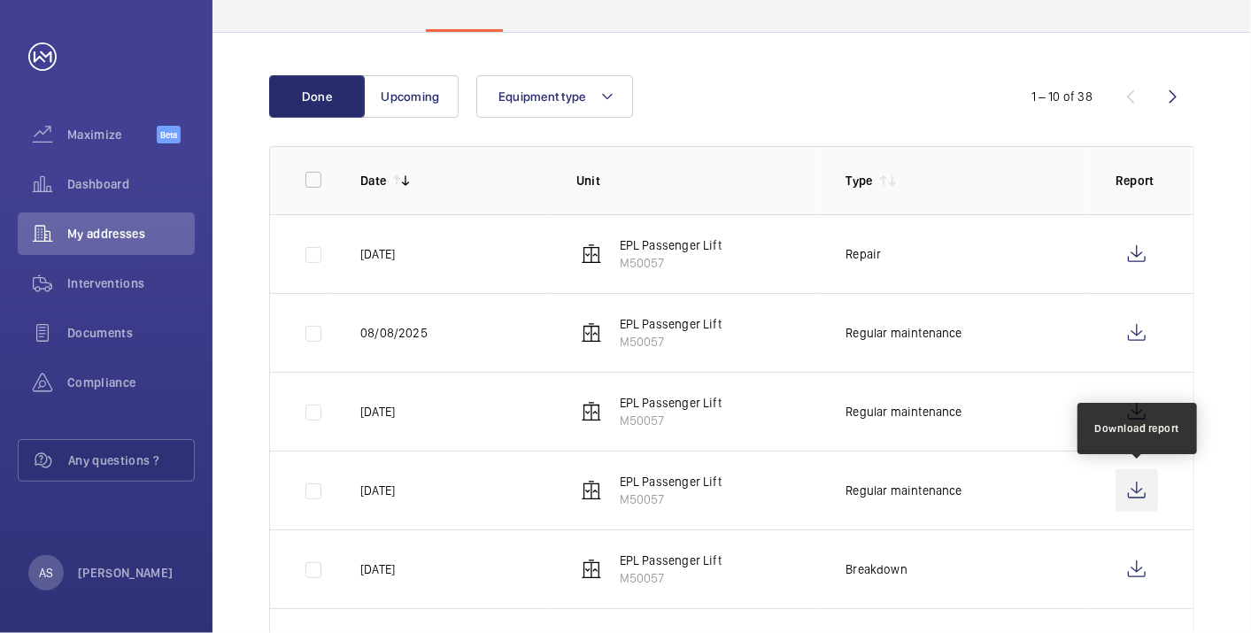
click at [1151, 491] on wm-front-icon-button at bounding box center [1137, 490] width 43 height 43
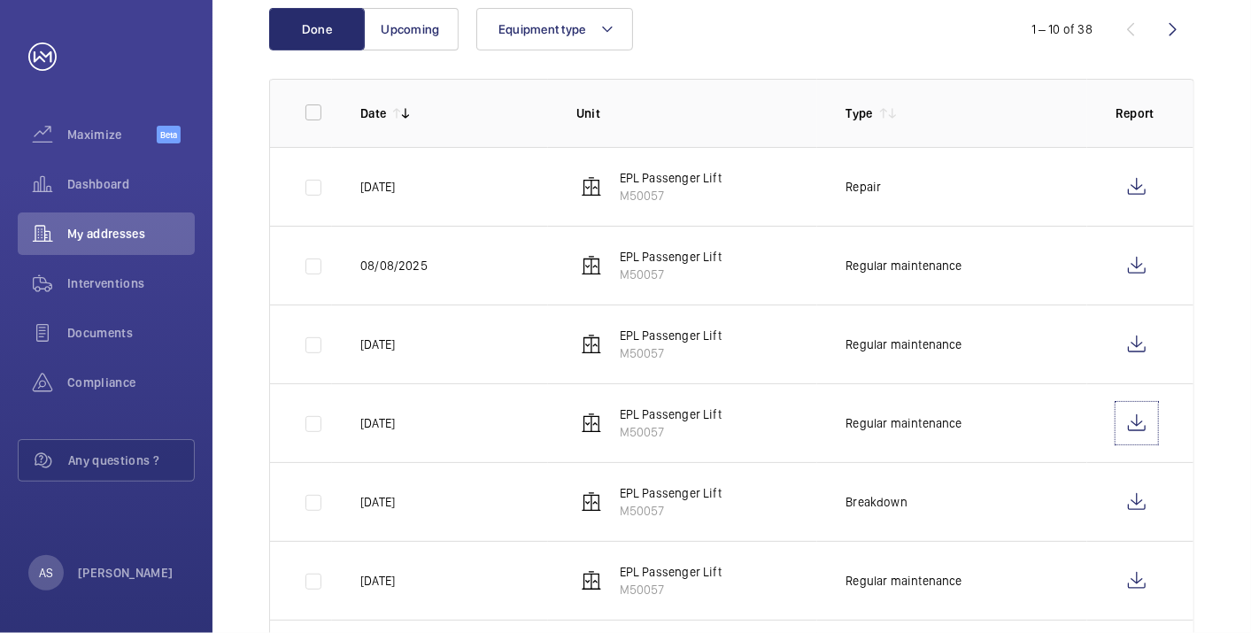
scroll to position [294, 0]
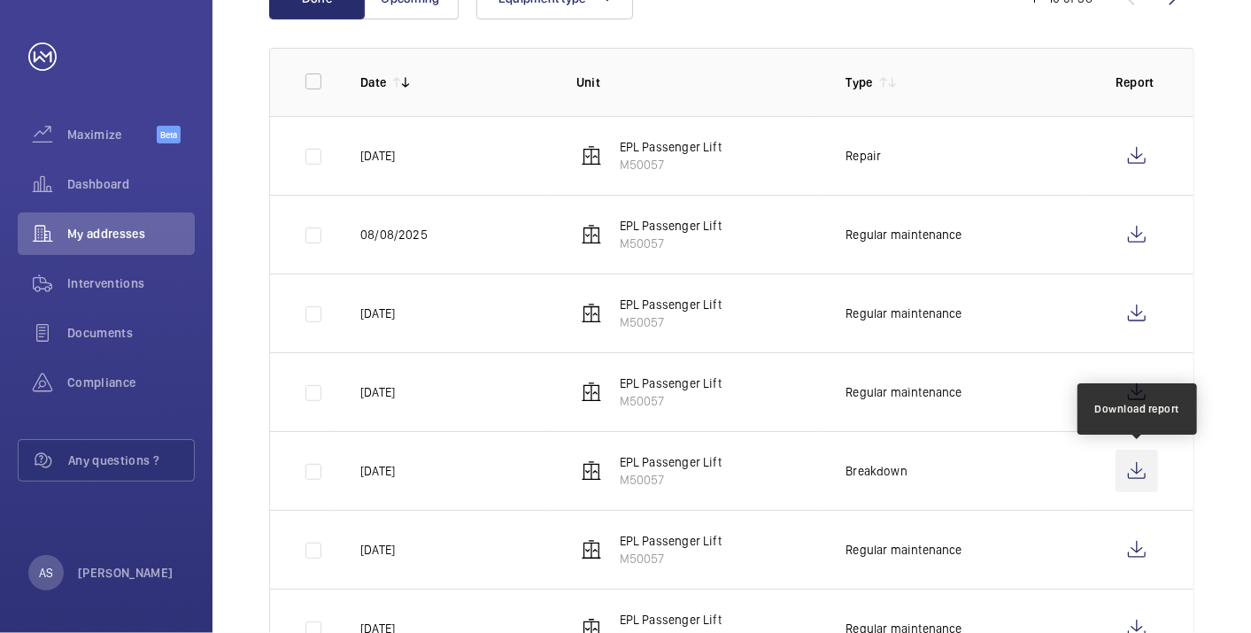
click at [1131, 463] on wm-front-icon-button at bounding box center [1137, 471] width 43 height 43
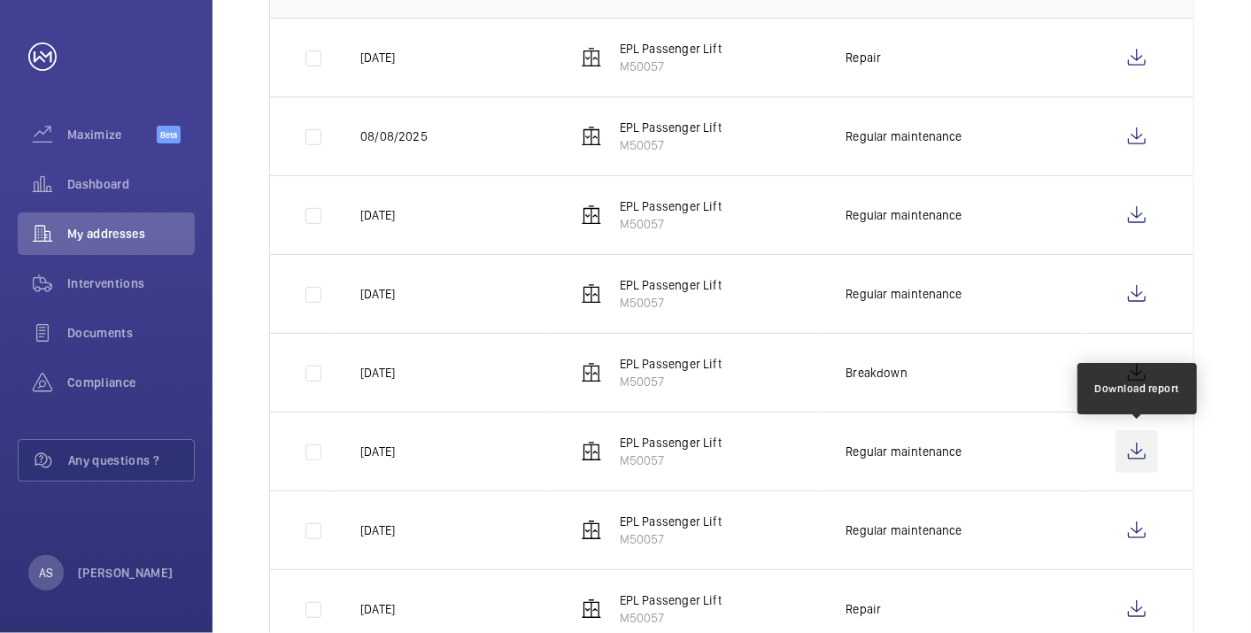
click at [1146, 460] on wm-front-icon-button at bounding box center [1137, 451] width 43 height 43
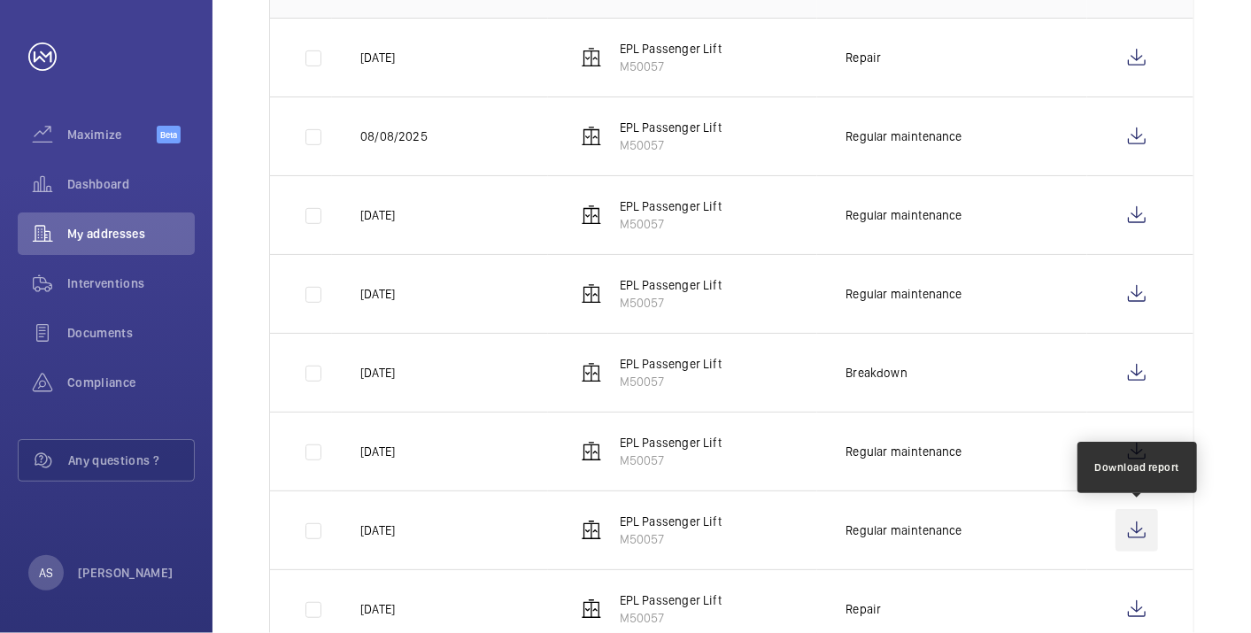
click at [1132, 528] on wm-front-icon-button at bounding box center [1137, 530] width 43 height 43
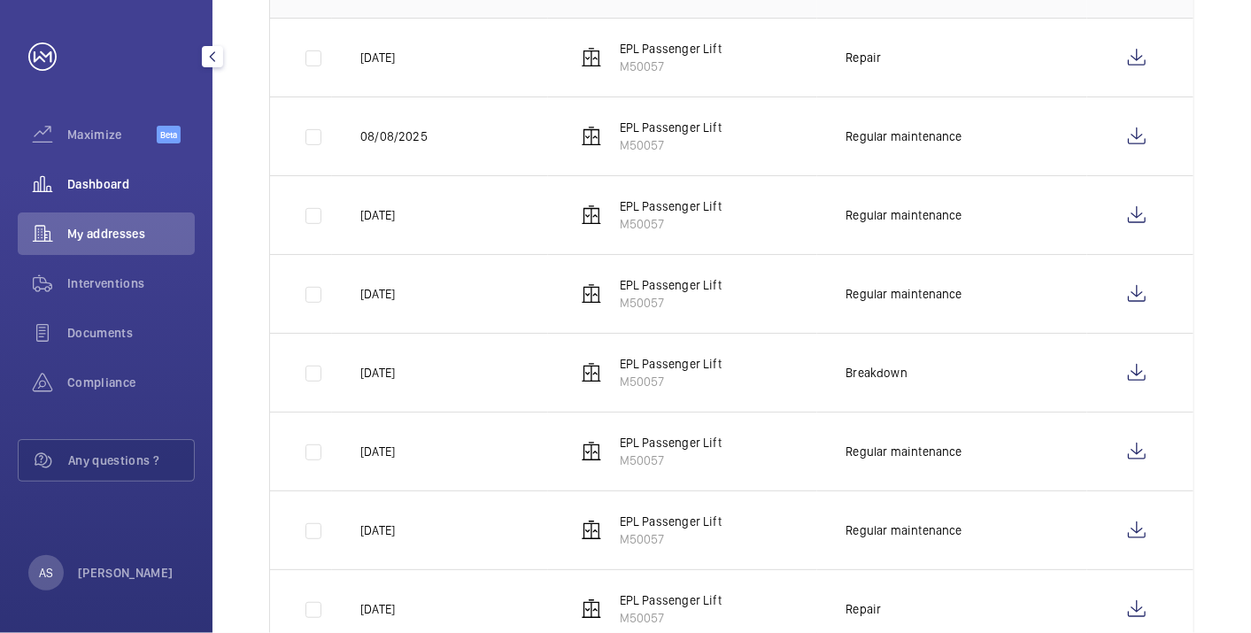
click at [68, 187] on span "Dashboard" at bounding box center [131, 184] width 128 height 18
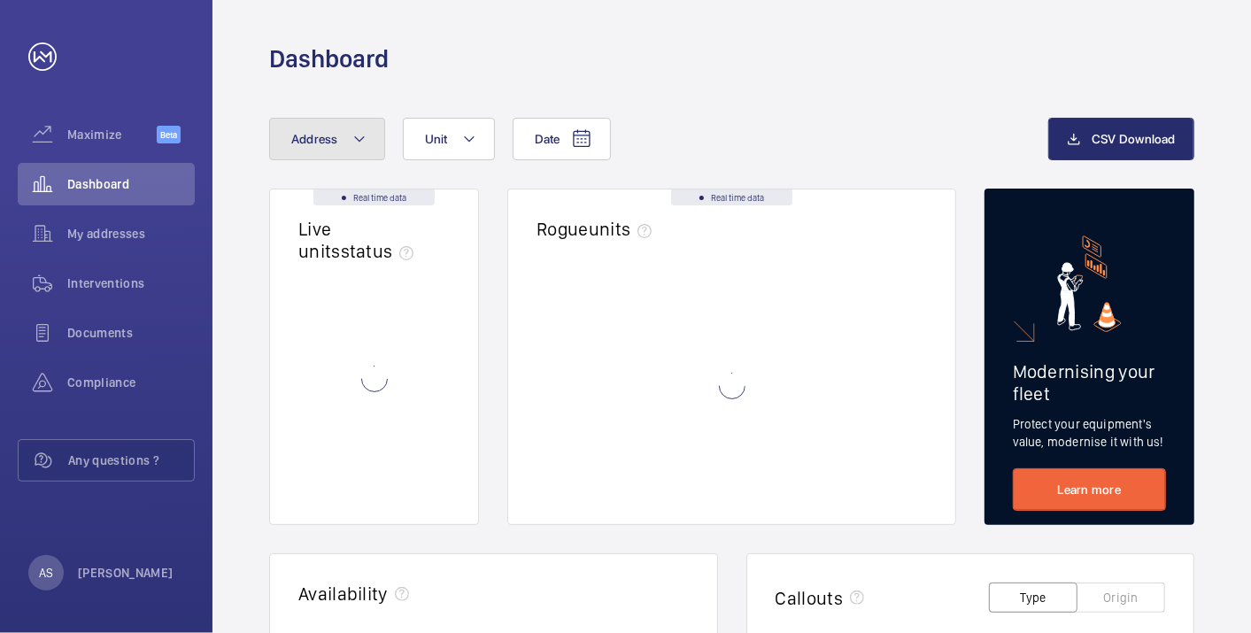
click at [317, 143] on span "Address" at bounding box center [314, 139] width 47 height 14
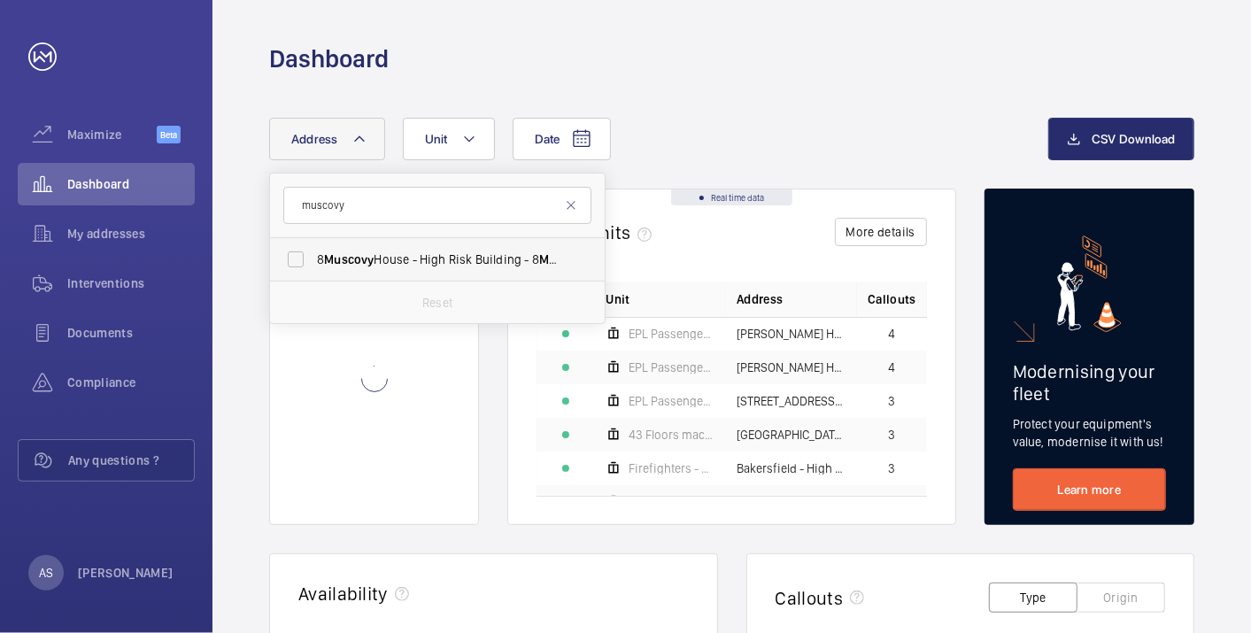
type input "muscovy"
click at [342, 259] on span "Muscovy" at bounding box center [349, 259] width 50 height 14
click at [313, 259] on input "[STREET_ADDRESS]" at bounding box center [295, 259] width 35 height 35
checkbox input "true"
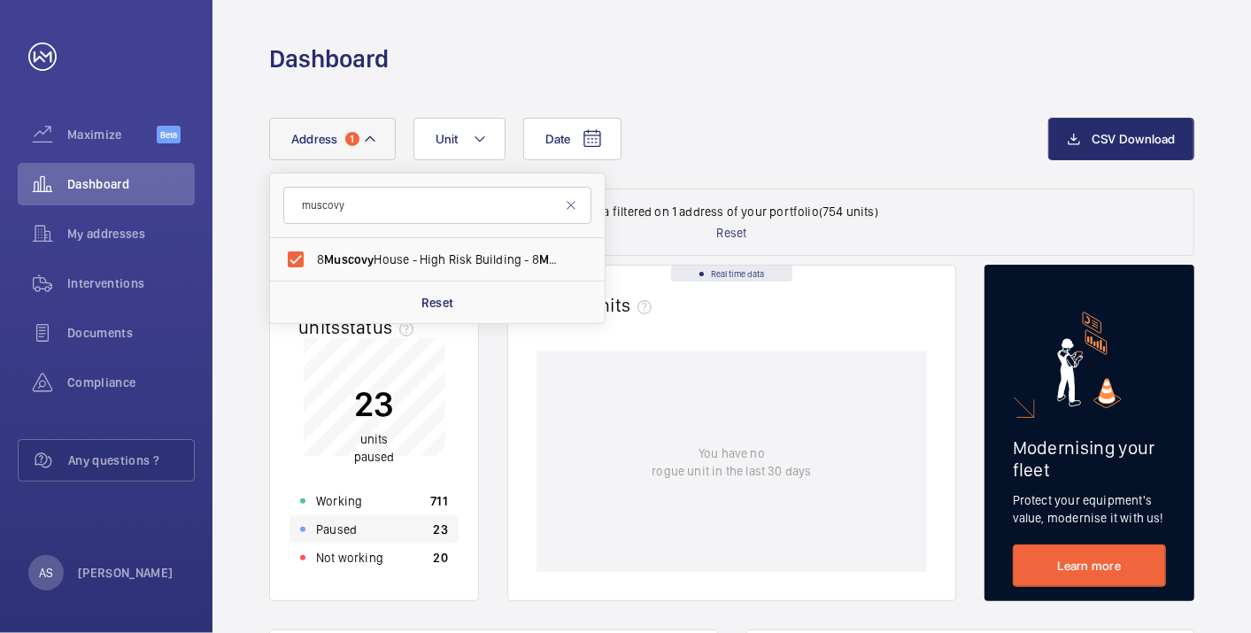
drag, startPoint x: 388, startPoint y: 511, endPoint x: 361, endPoint y: 517, distance: 27.3
click at [363, 517] on div "Working 711 Paused 23 Not working 20" at bounding box center [374, 529] width 169 height 85
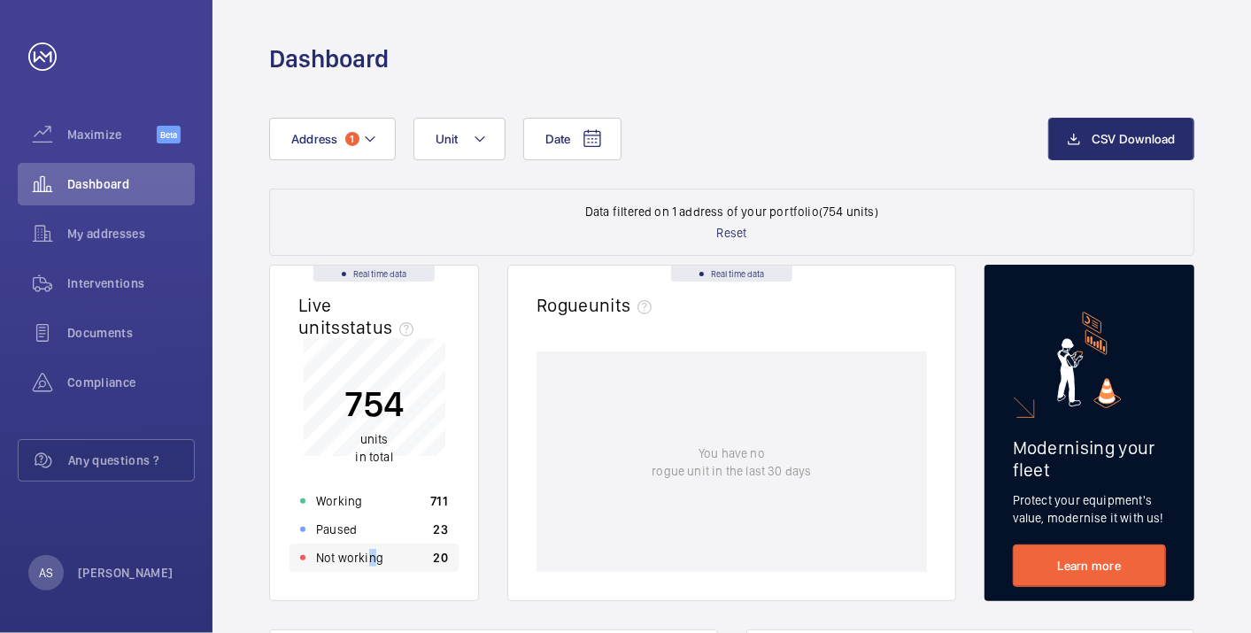
drag, startPoint x: 361, startPoint y: 517, endPoint x: 372, endPoint y: 557, distance: 41.2
click at [372, 557] on p "Not working" at bounding box center [349, 558] width 67 height 18
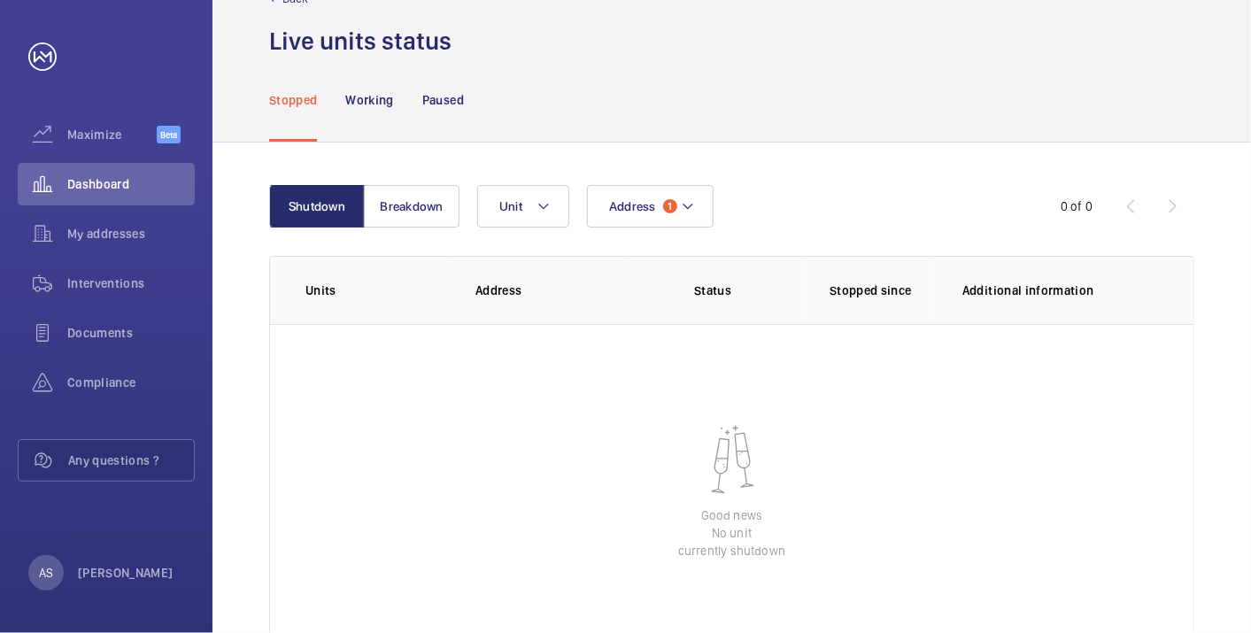
scroll to position [98, 0]
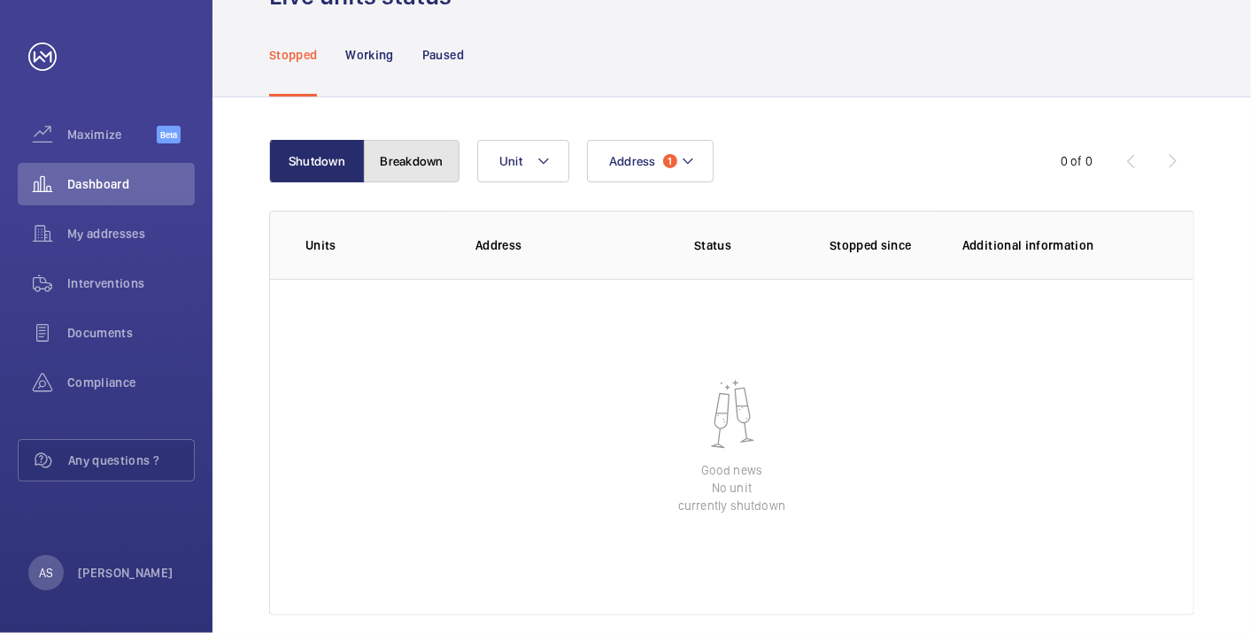
click at [417, 179] on button "Breakdown" at bounding box center [412, 161] width 96 height 43
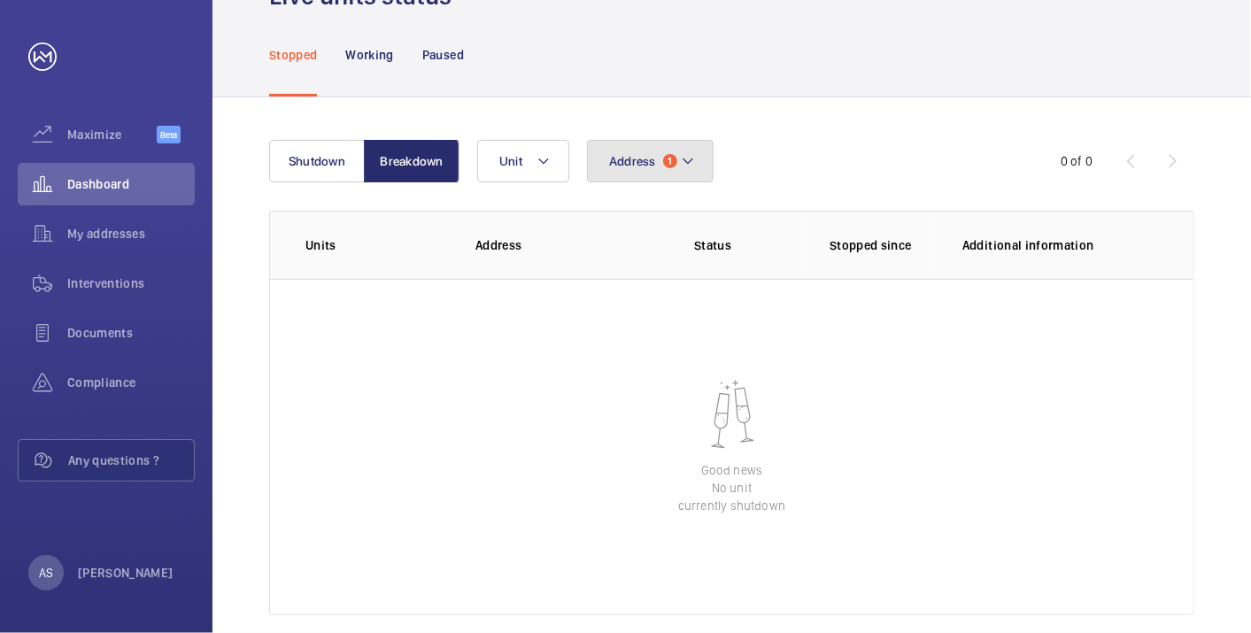
click at [629, 169] on button "Address 1" at bounding box center [650, 161] width 127 height 43
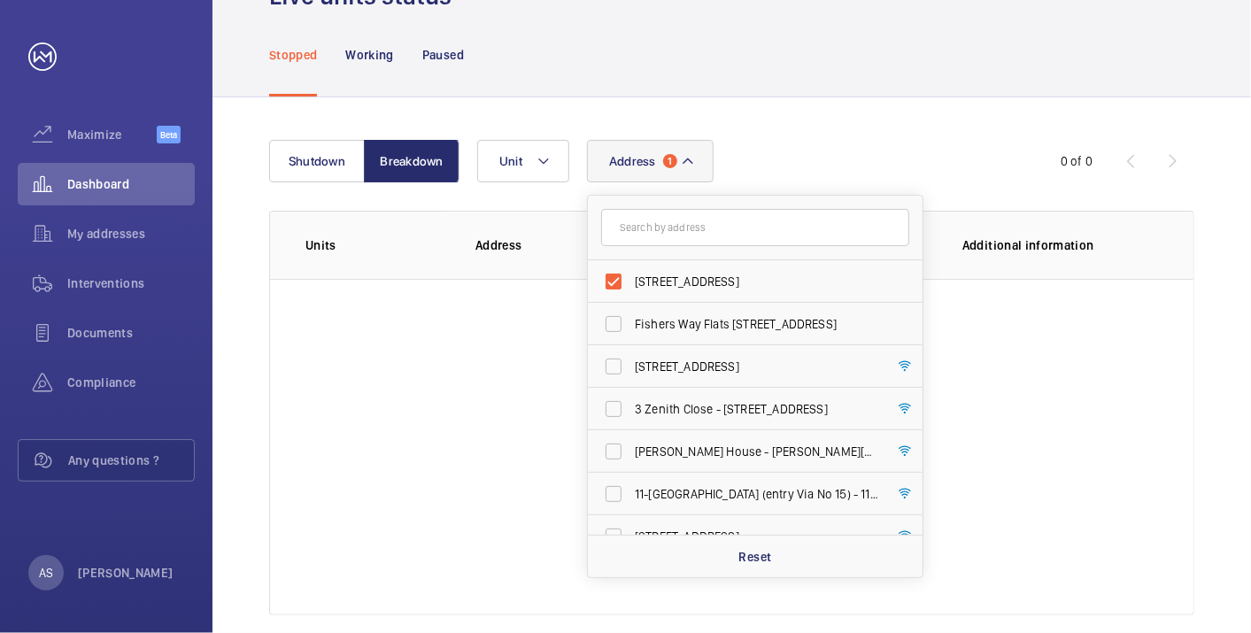
scroll to position [98, 0]
click at [805, 287] on span "[STREET_ADDRESS]" at bounding box center [757, 282] width 244 height 18
click at [631, 287] on input "[STREET_ADDRESS]" at bounding box center [613, 281] width 35 height 35
checkbox input "false"
click at [352, 50] on p "Working" at bounding box center [369, 55] width 48 height 18
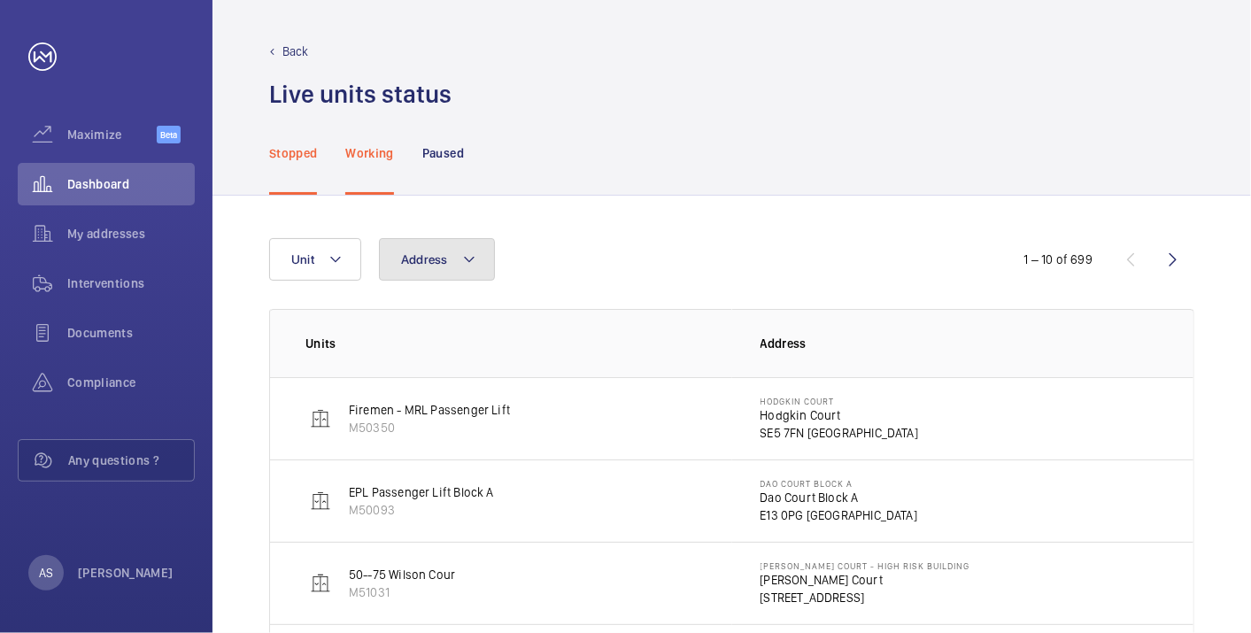
click at [453, 258] on button "Address" at bounding box center [437, 259] width 116 height 43
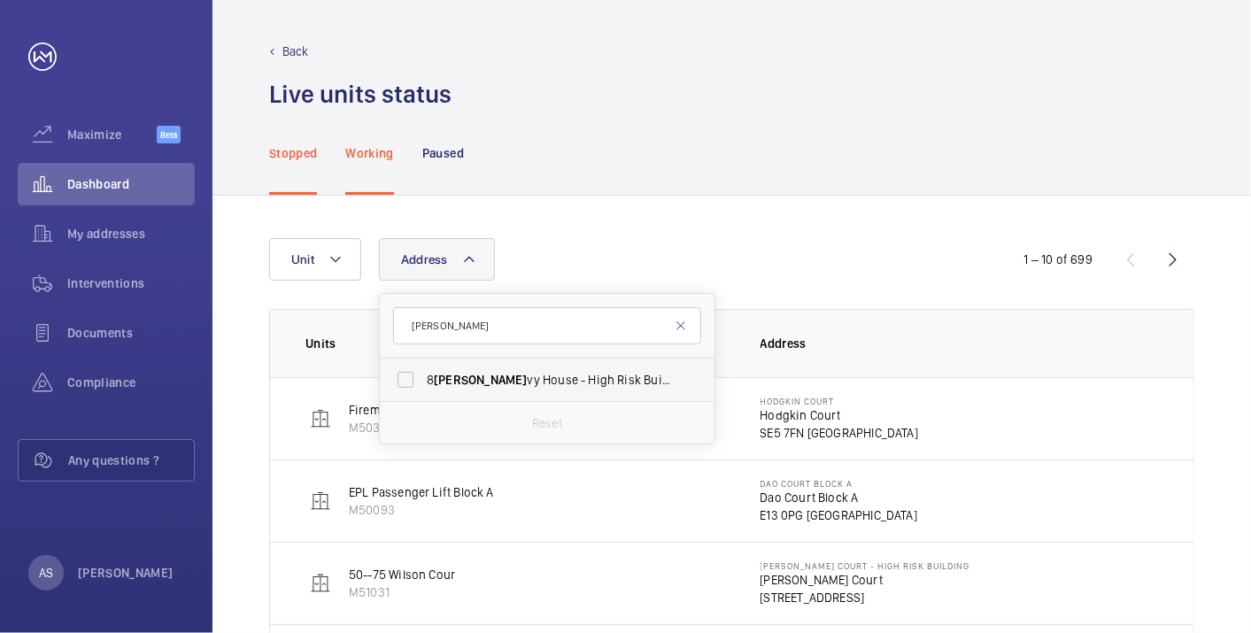
type input "[PERSON_NAME]"
click at [476, 378] on span "[STREET_ADDRESS][PERSON_NAME][PERSON_NAME]" at bounding box center [549, 380] width 244 height 18
click at [423, 378] on input "[STREET_ADDRESS][PERSON_NAME][PERSON_NAME]" at bounding box center [405, 379] width 35 height 35
checkbox input "true"
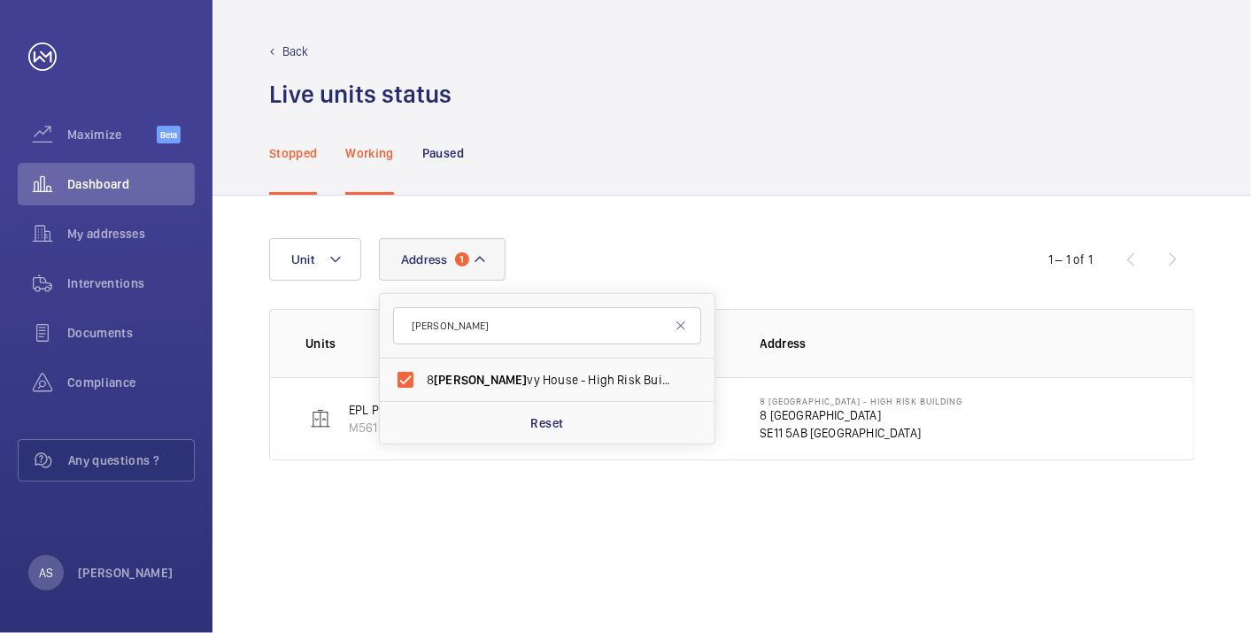
click at [805, 212] on div "Address 1 [PERSON_NAME] [STREET_ADDRESS][PERSON_NAME][PERSON_NAME] Reset Unit 1…" at bounding box center [732, 414] width 1039 height 437
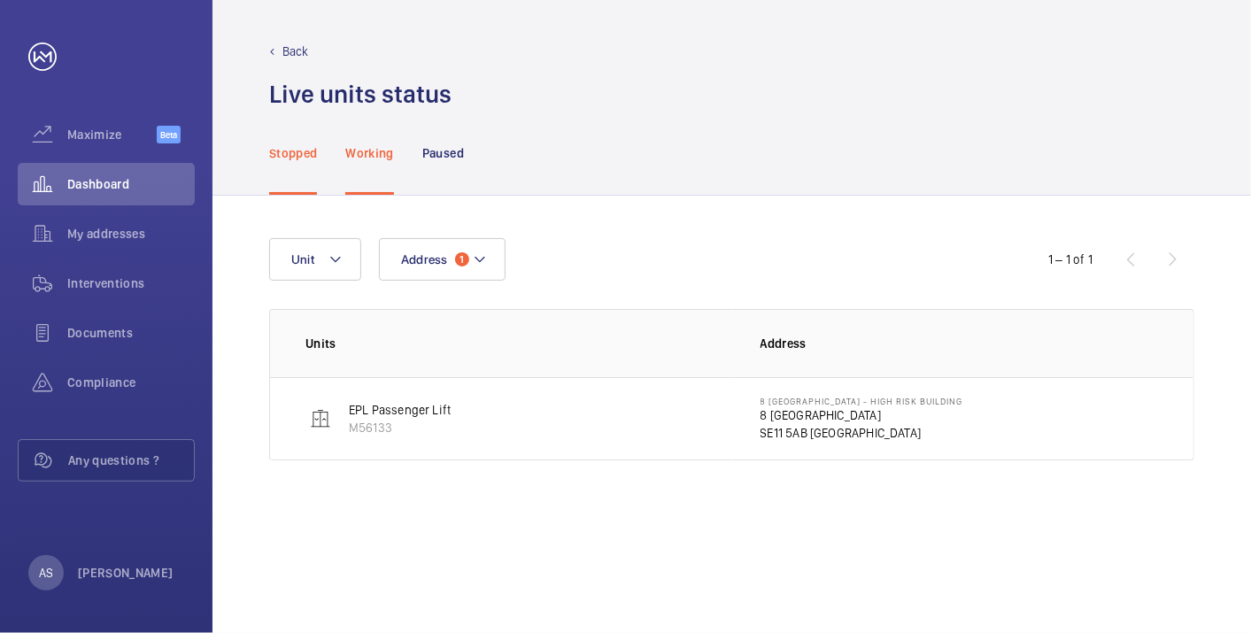
click at [796, 412] on p "8 [GEOGRAPHIC_DATA]" at bounding box center [862, 415] width 203 height 18
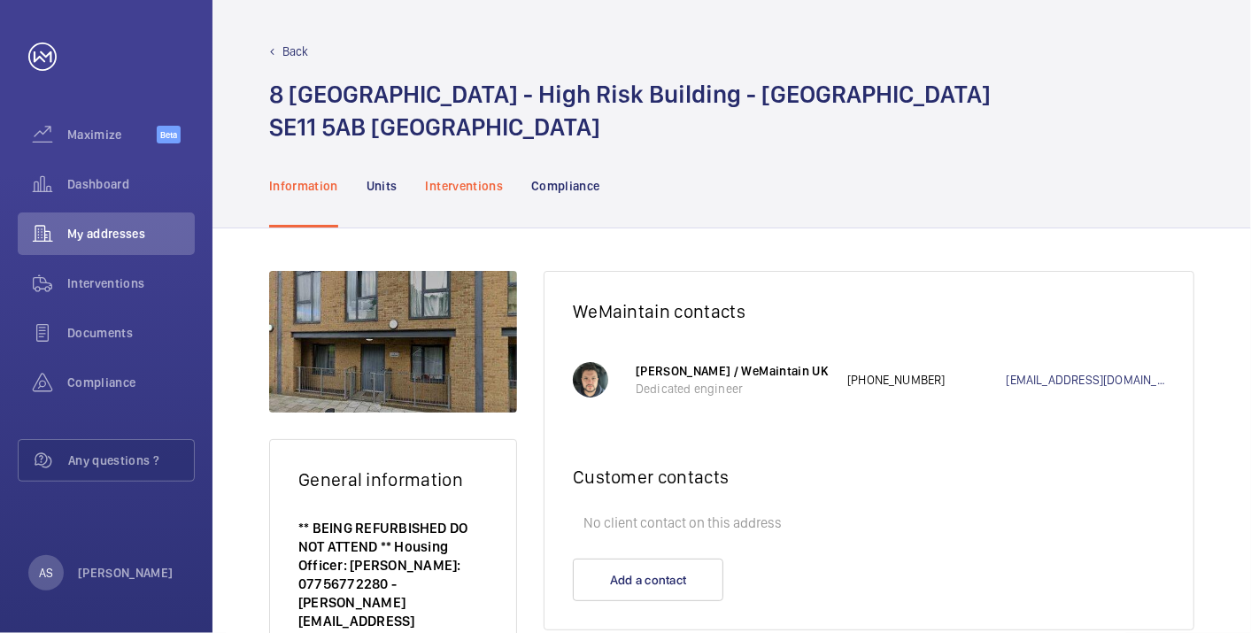
click at [488, 174] on div "Interventions" at bounding box center [465, 185] width 78 height 84
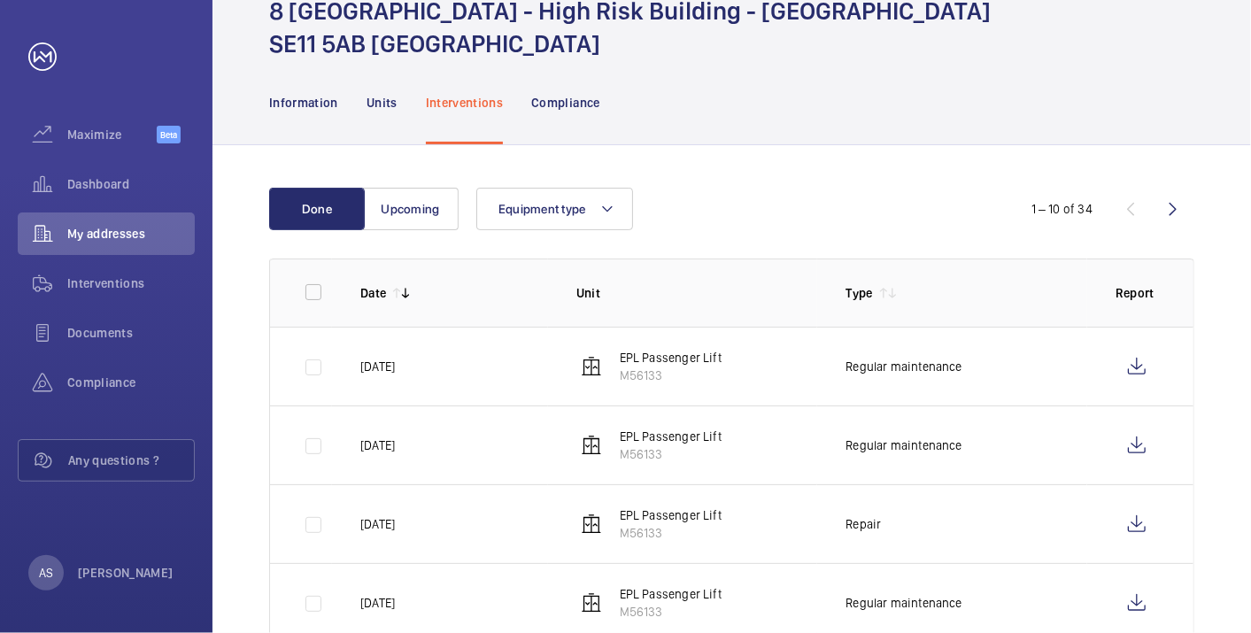
scroll to position [197, 0]
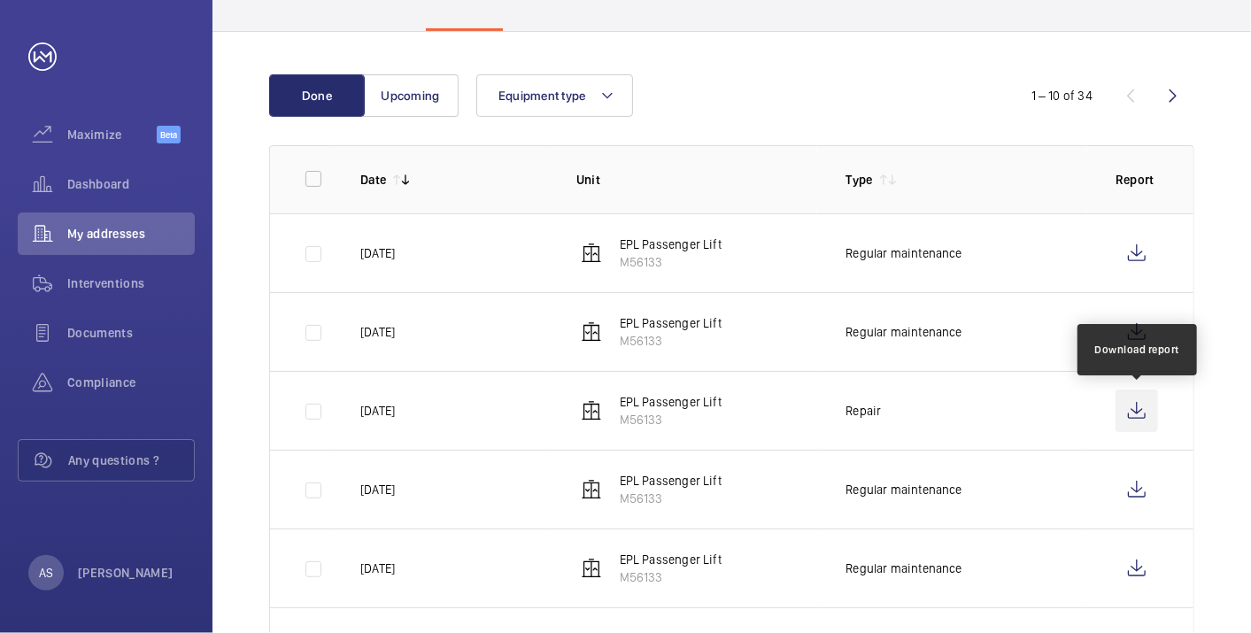
click at [1151, 399] on wm-front-icon-button at bounding box center [1137, 411] width 43 height 43
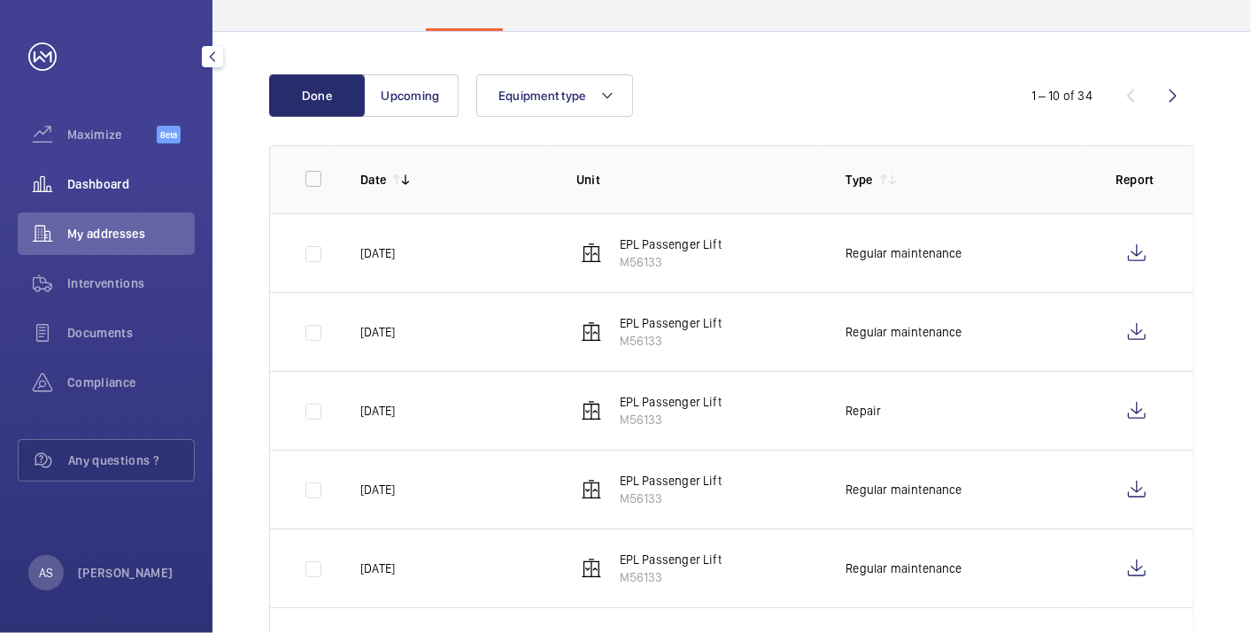
click at [101, 173] on div "Dashboard" at bounding box center [106, 184] width 177 height 43
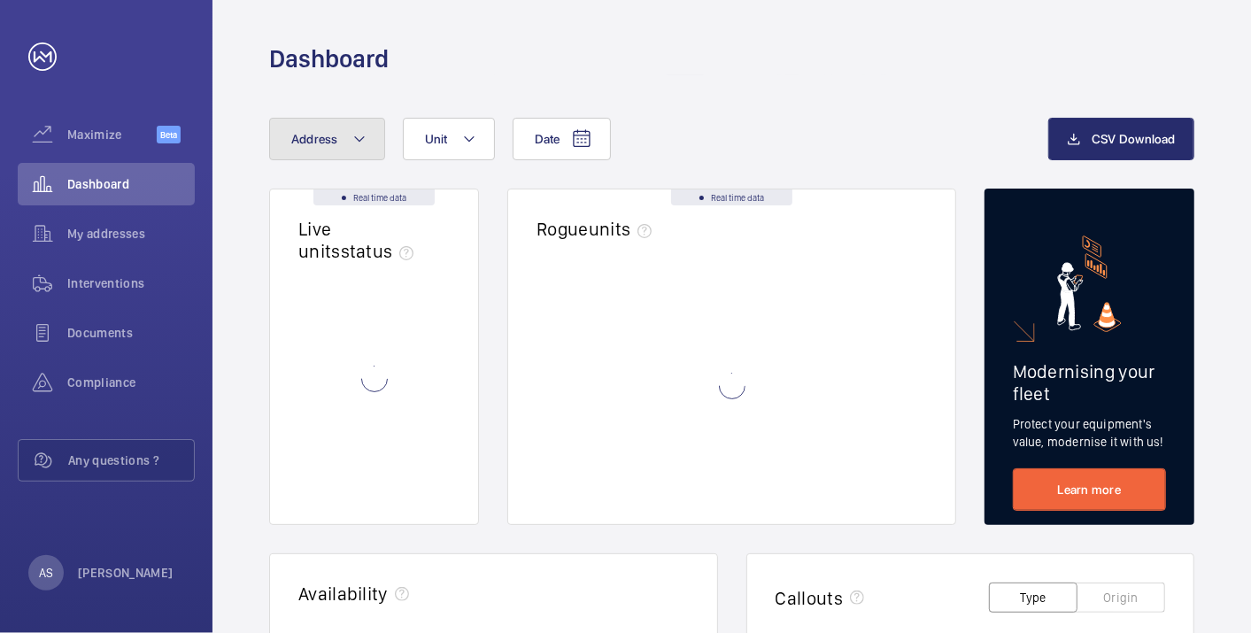
click at [331, 146] on button "Address" at bounding box center [327, 139] width 116 height 43
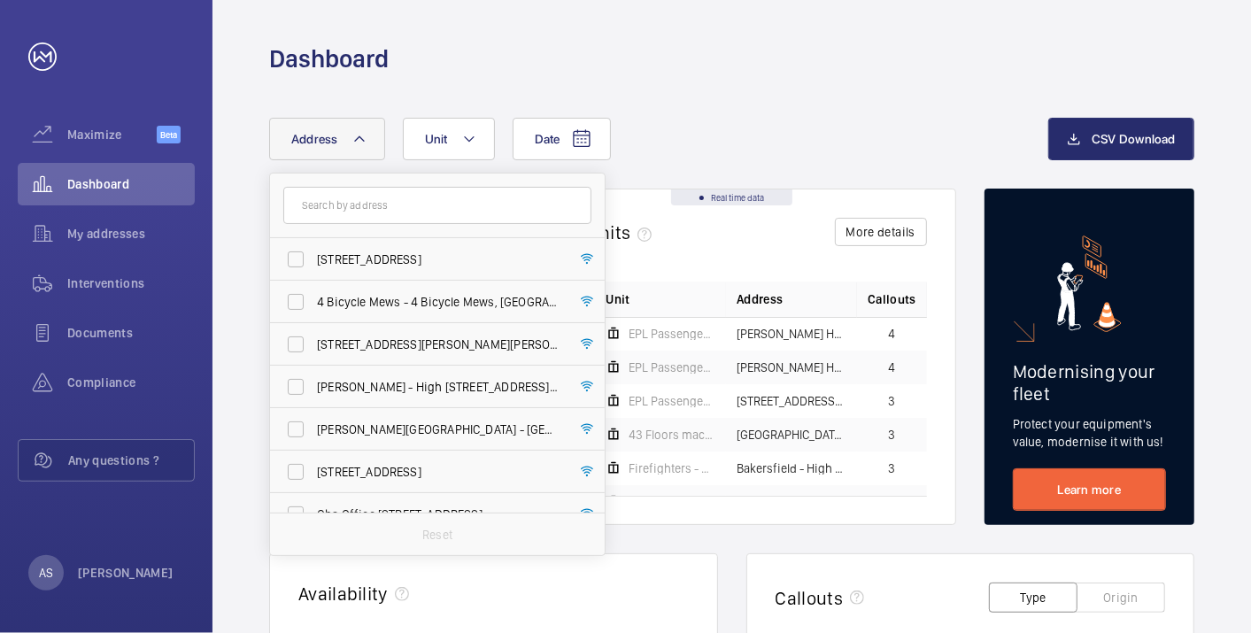
click at [368, 211] on input "text" at bounding box center [437, 205] width 308 height 37
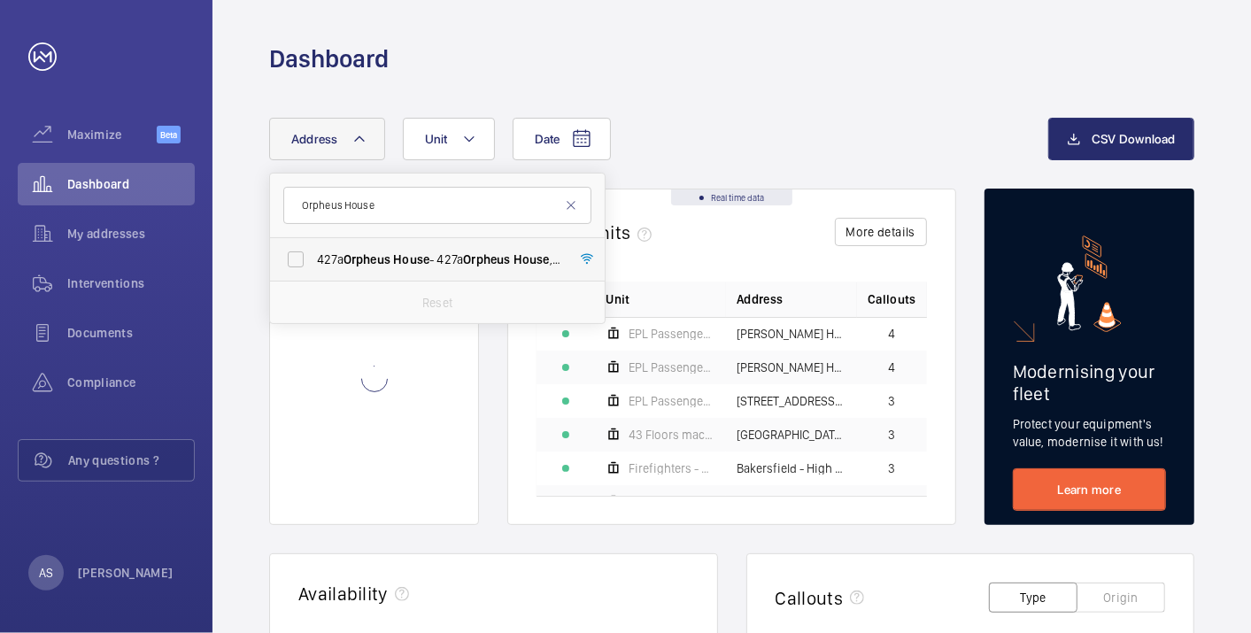
type input "Orpheus House"
click at [450, 251] on span "[STREET_ADDRESS]" at bounding box center [439, 260] width 244 height 18
click at [313, 250] on input "[STREET_ADDRESS]" at bounding box center [295, 259] width 35 height 35
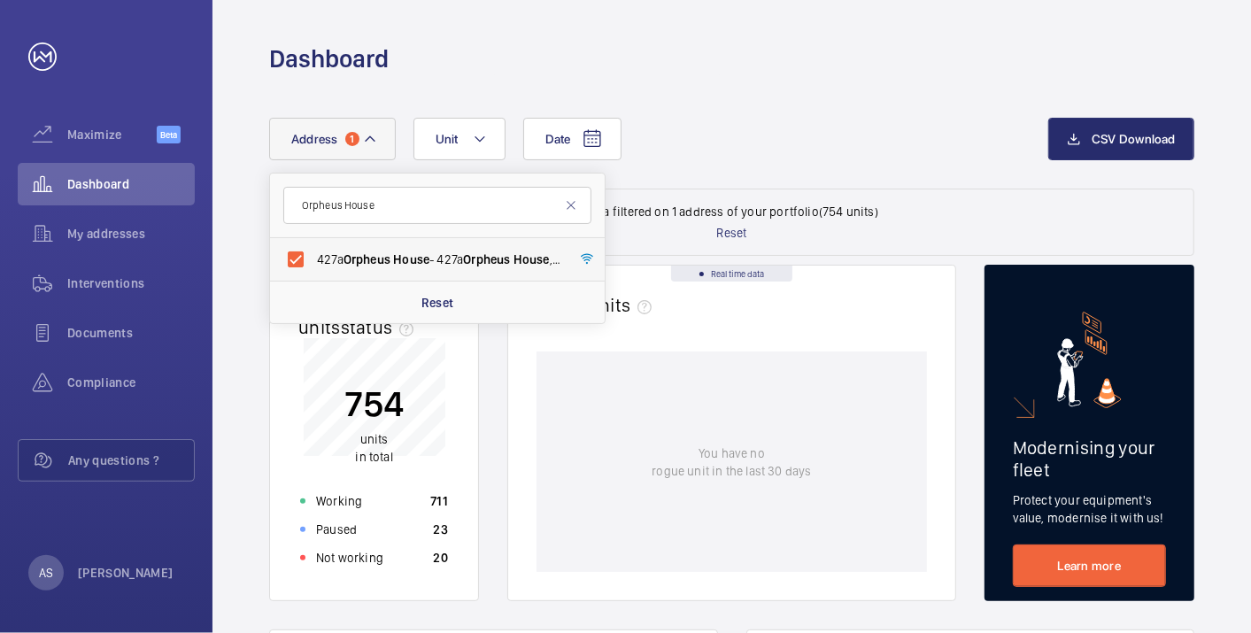
click at [383, 256] on span "Orpheus" at bounding box center [367, 259] width 47 height 14
click at [313, 256] on input "[STREET_ADDRESS]" at bounding box center [295, 259] width 35 height 35
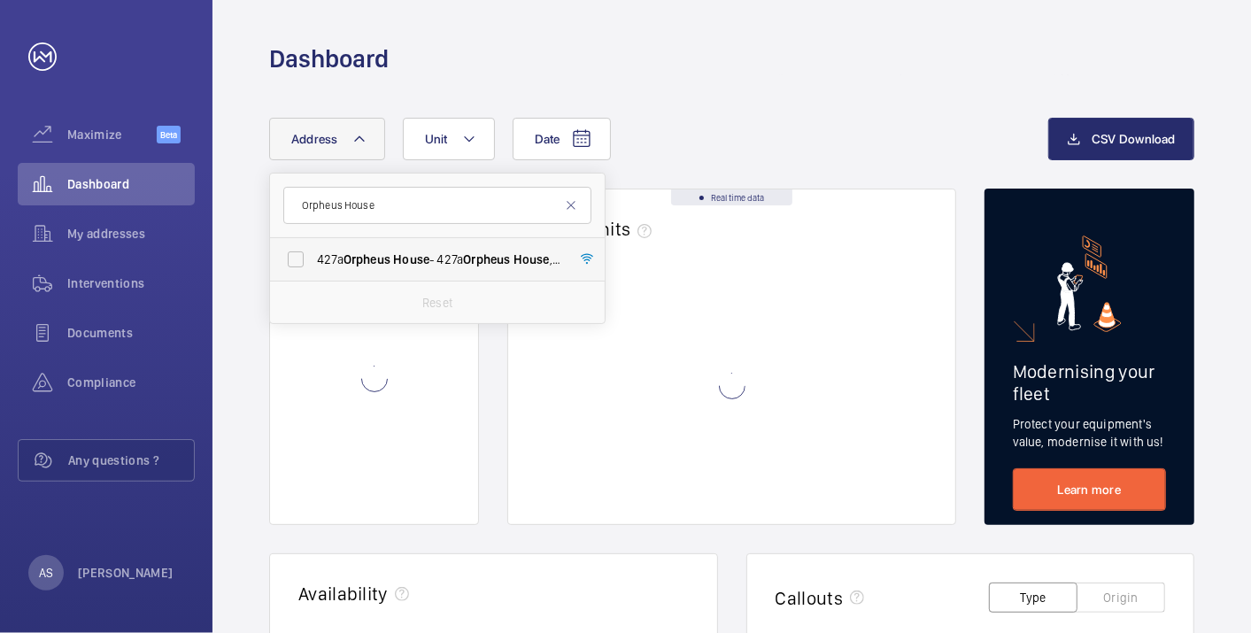
click at [383, 252] on span "Orpheus" at bounding box center [367, 259] width 47 height 14
click at [313, 252] on input "[STREET_ADDRESS]" at bounding box center [295, 259] width 35 height 35
checkbox input "true"
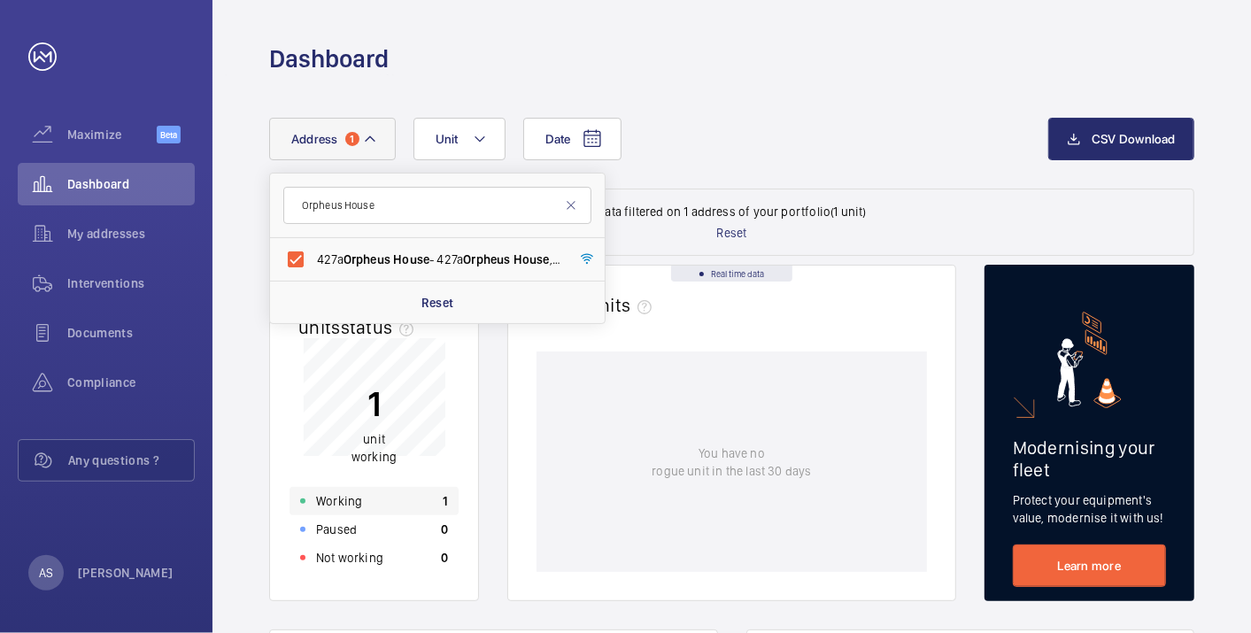
click at [394, 508] on div "Working 1" at bounding box center [374, 501] width 169 height 28
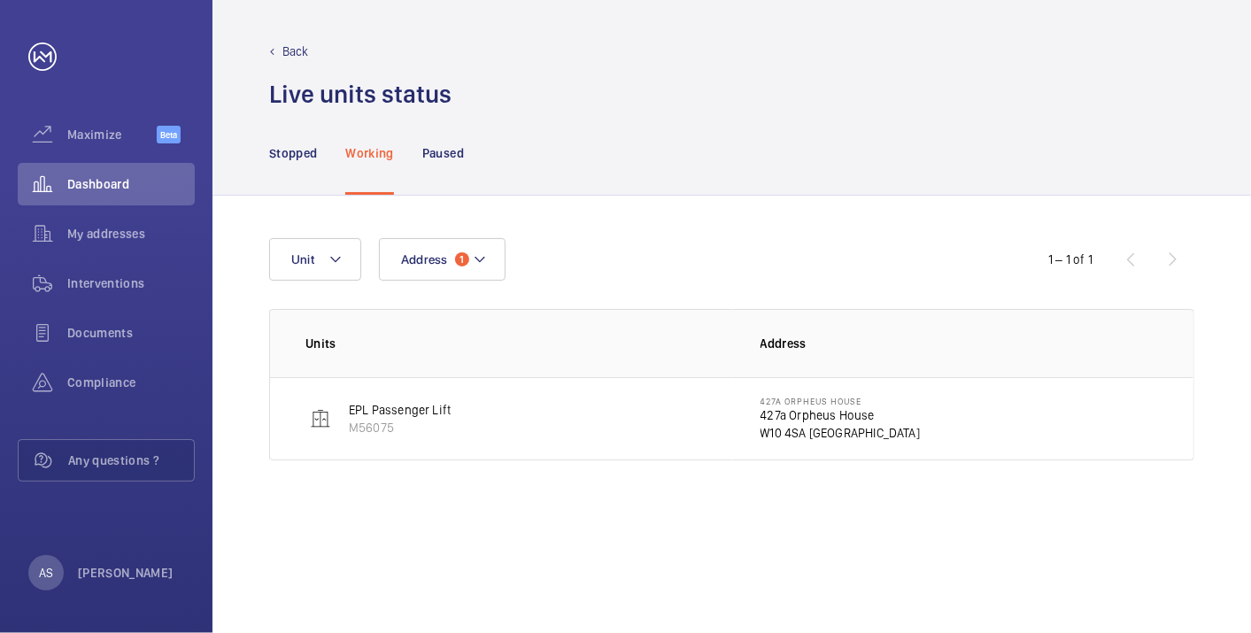
click at [810, 402] on p "427a Orpheus House" at bounding box center [841, 401] width 160 height 11
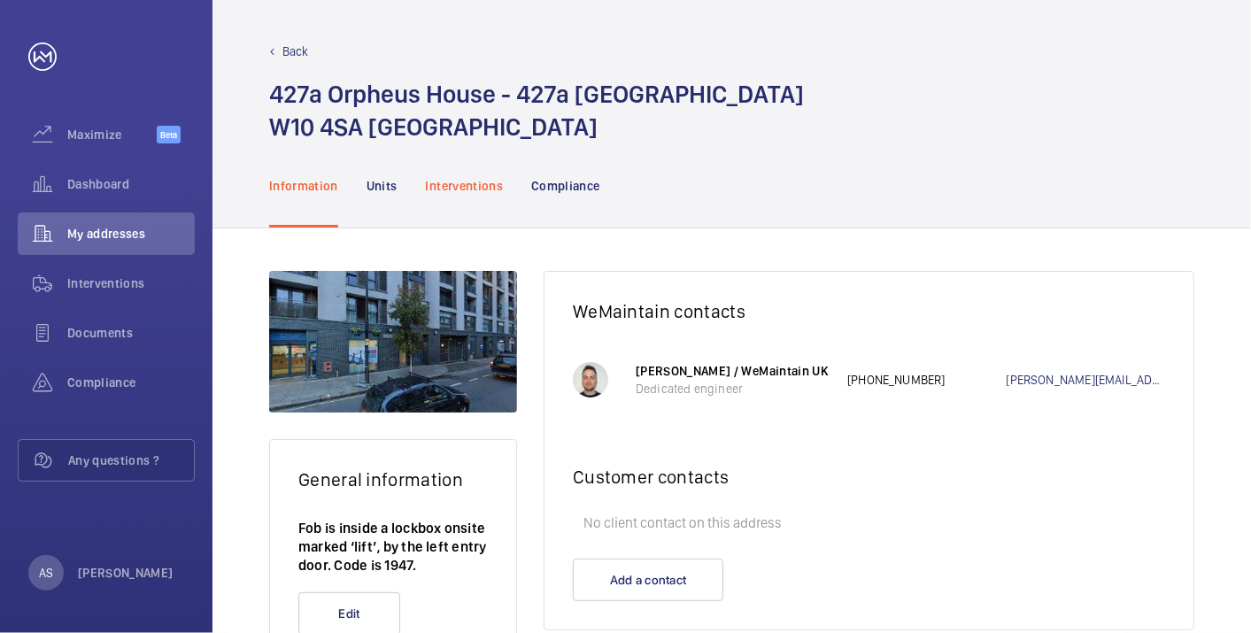
click at [475, 182] on p "Interventions" at bounding box center [465, 186] width 78 height 18
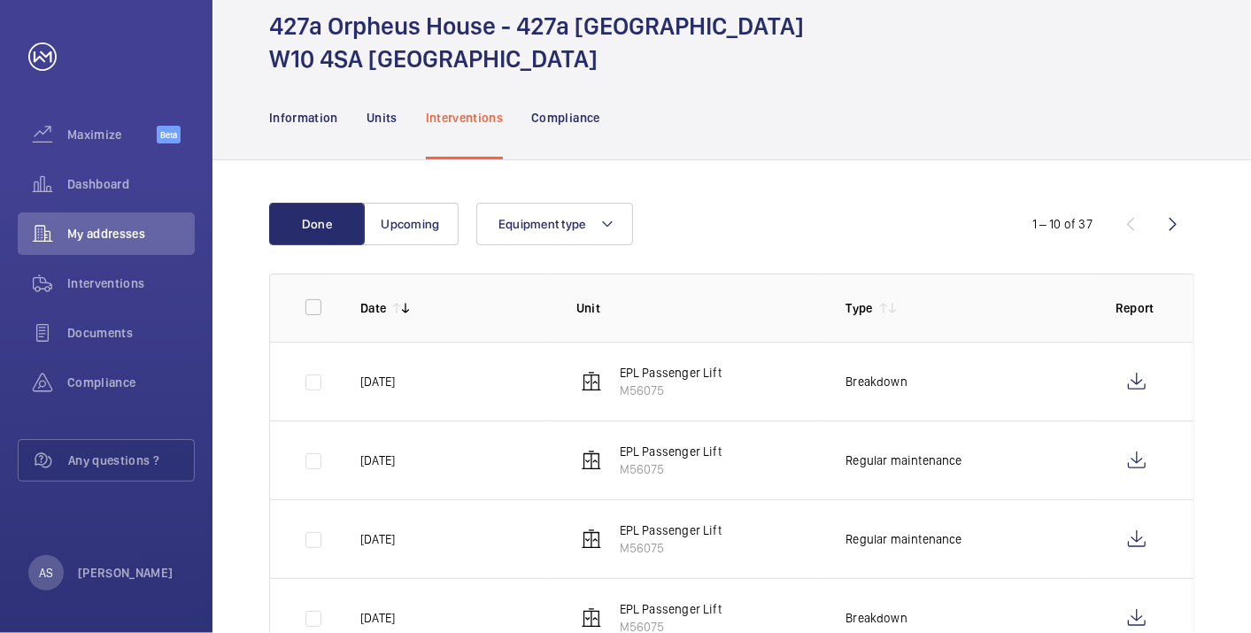
scroll to position [98, 0]
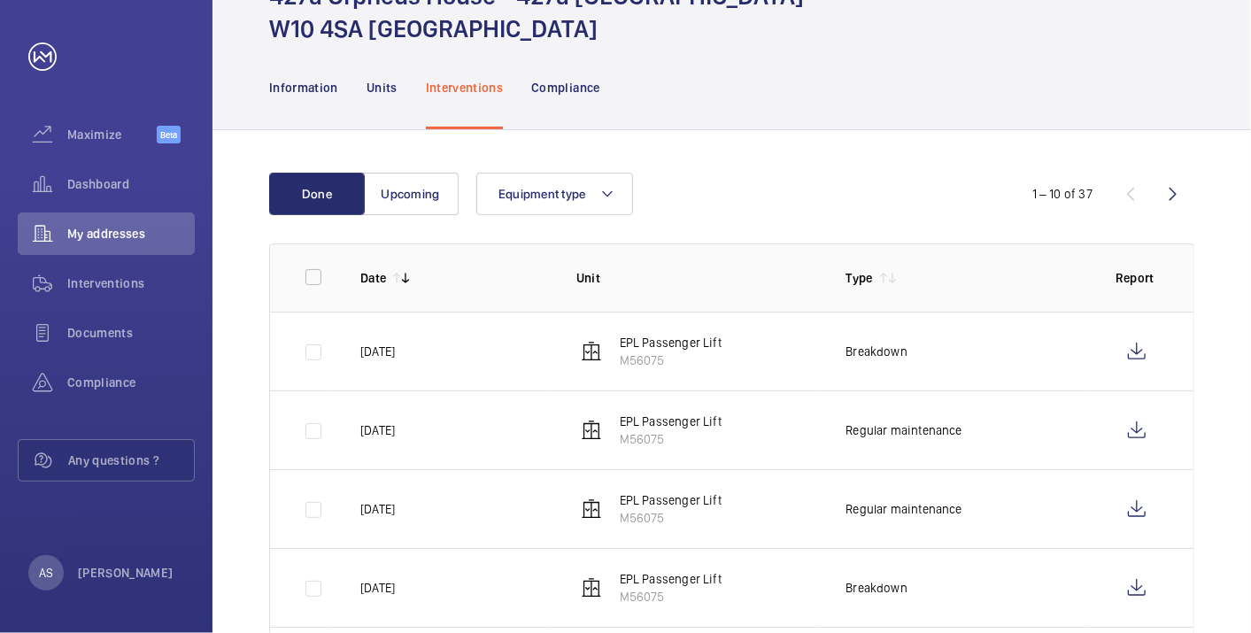
click at [1160, 355] on td at bounding box center [1140, 351] width 106 height 79
click at [1148, 354] on wm-front-icon-button at bounding box center [1137, 351] width 43 height 43
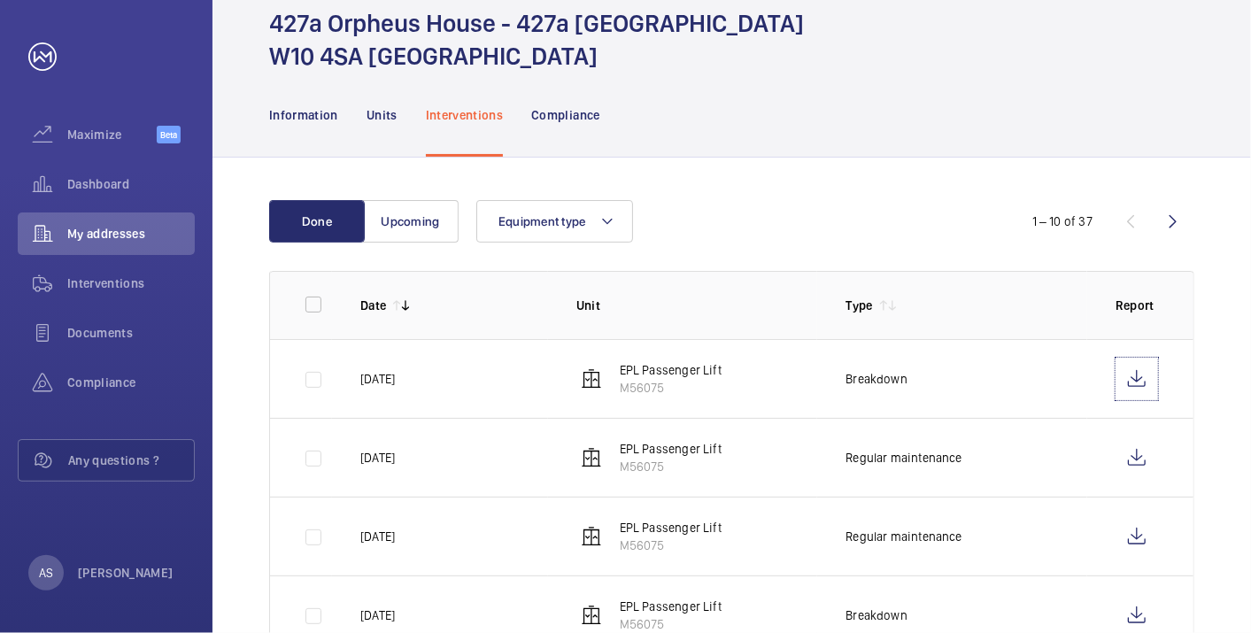
scroll to position [0, 0]
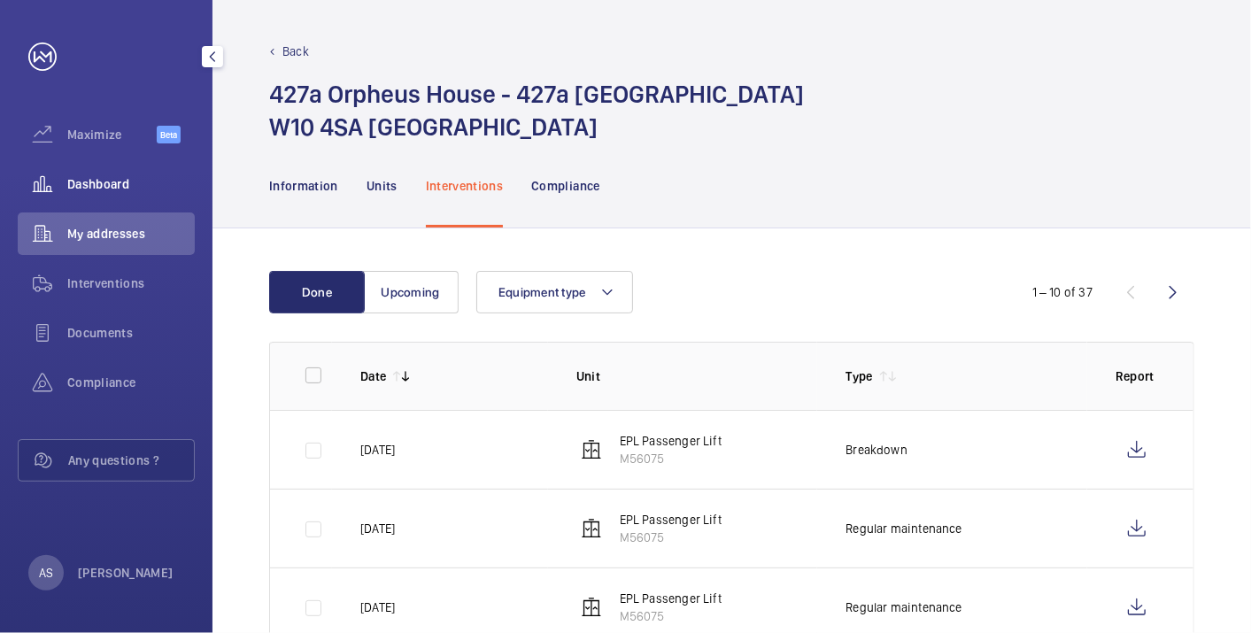
click at [113, 179] on span "Dashboard" at bounding box center [131, 184] width 128 height 18
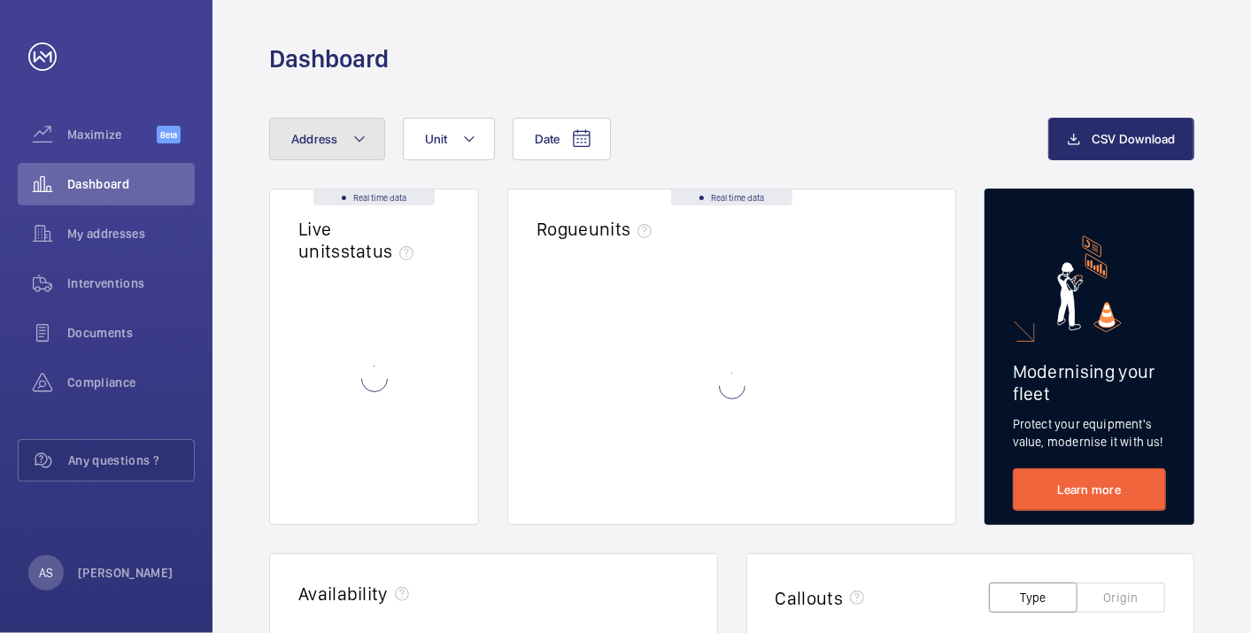
click at [340, 131] on button "Address" at bounding box center [327, 139] width 116 height 43
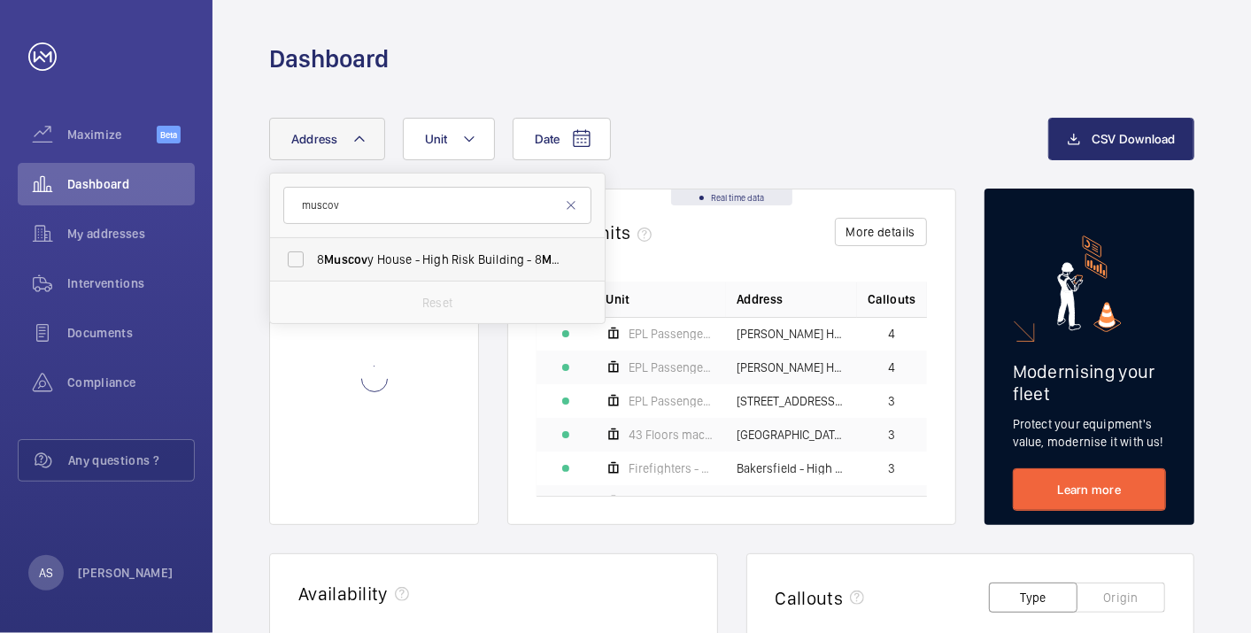
type input "muscov"
click at [375, 251] on span "[STREET_ADDRESS]" at bounding box center [439, 260] width 244 height 18
click at [313, 250] on input "[STREET_ADDRESS]" at bounding box center [295, 259] width 35 height 35
checkbox input "true"
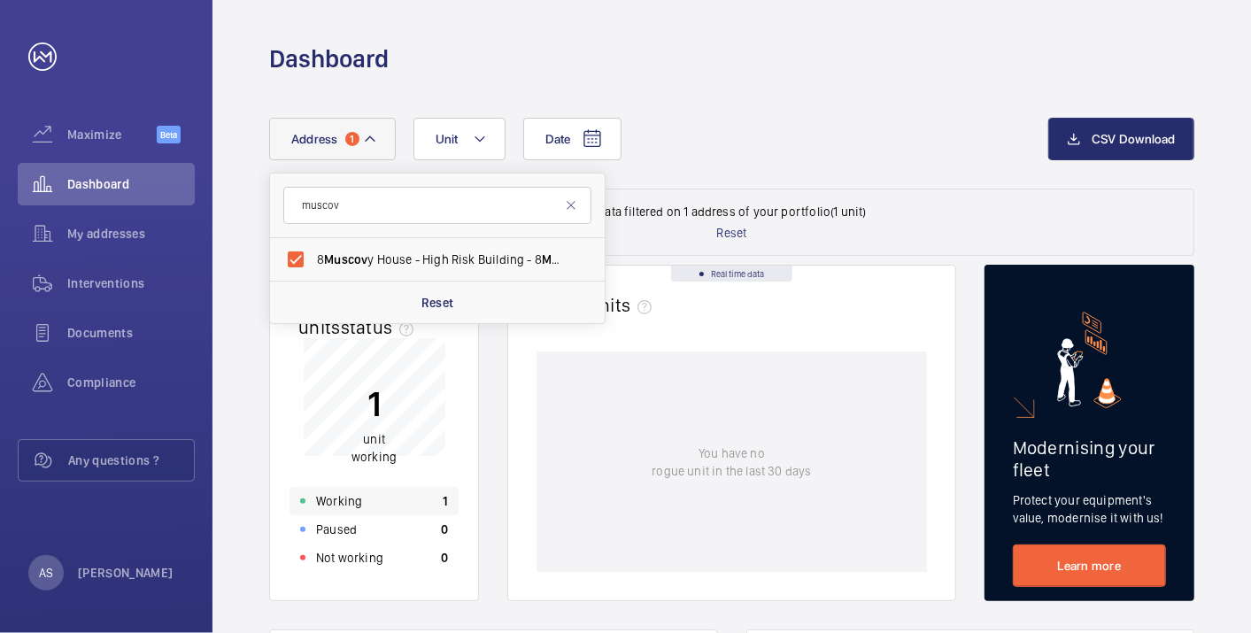
click at [390, 496] on div "Working 1" at bounding box center [374, 501] width 169 height 28
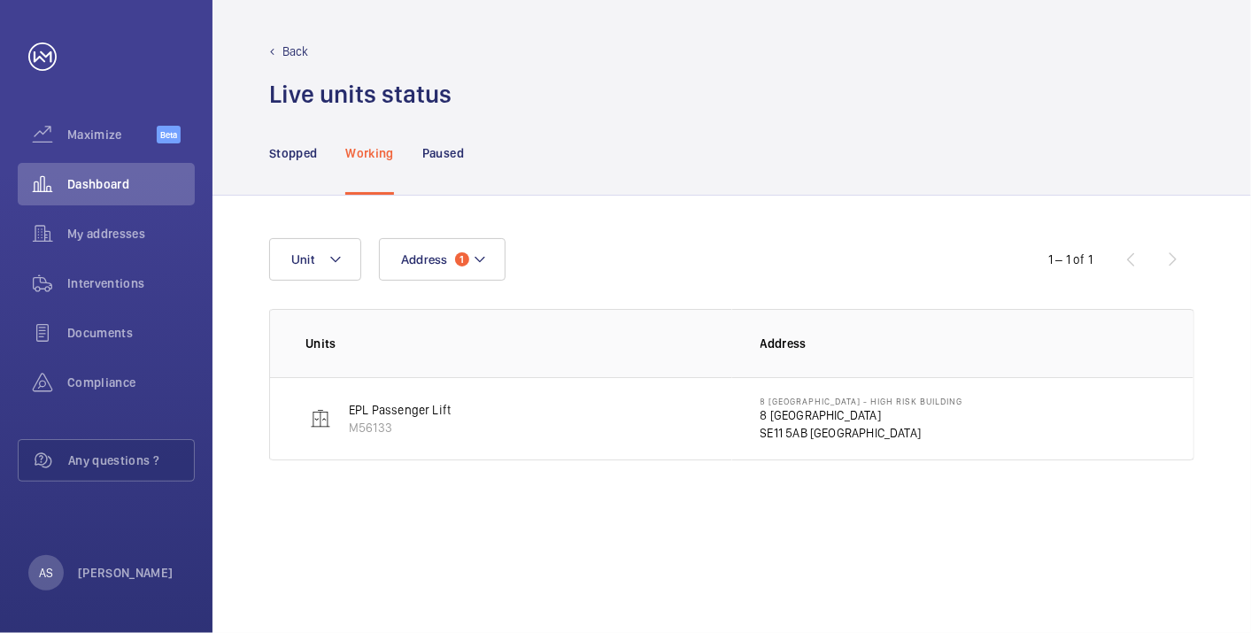
click at [854, 414] on p "8 [GEOGRAPHIC_DATA]" at bounding box center [862, 415] width 203 height 18
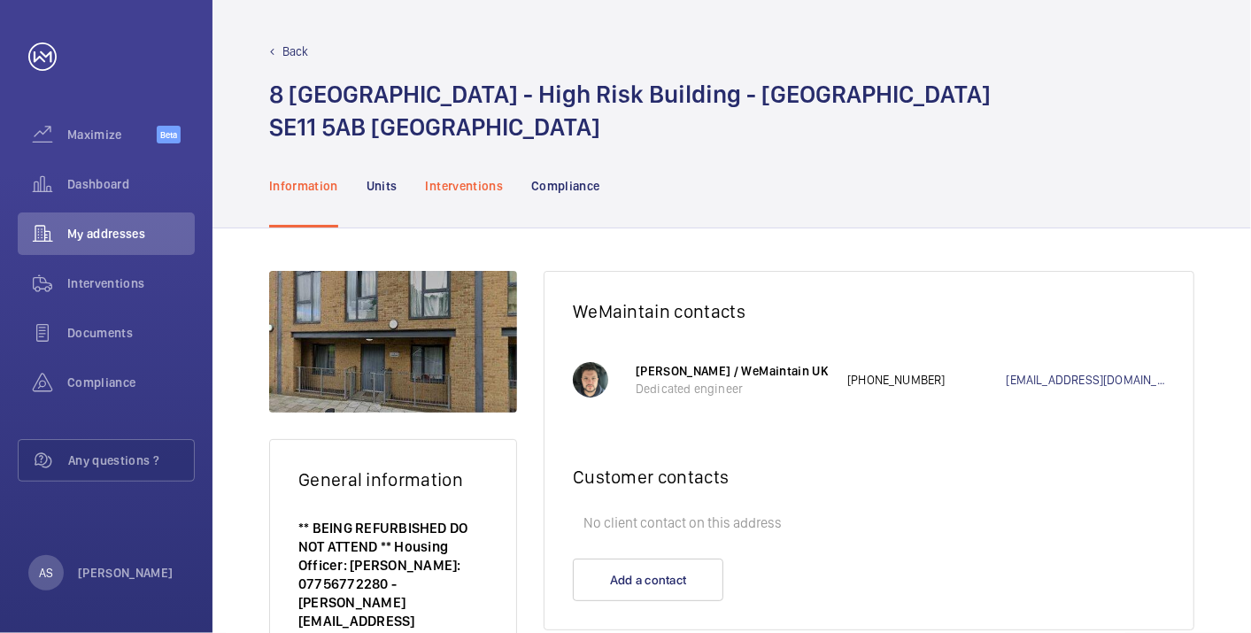
click at [462, 151] on div "Interventions" at bounding box center [465, 185] width 78 height 84
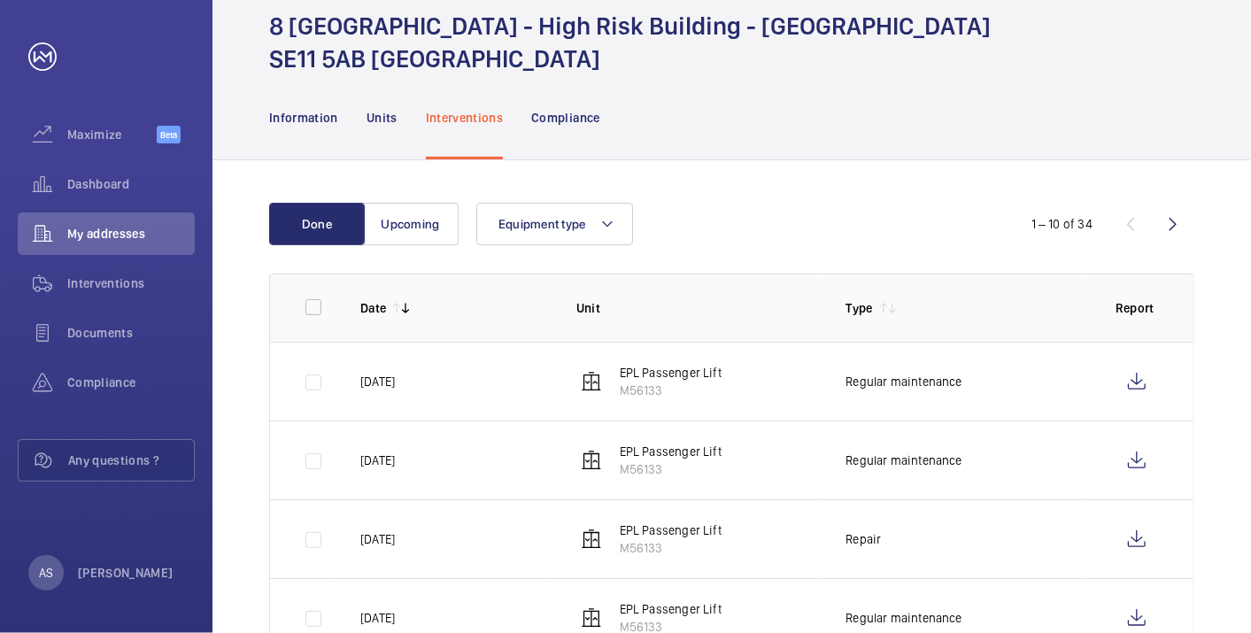
scroll to position [98, 0]
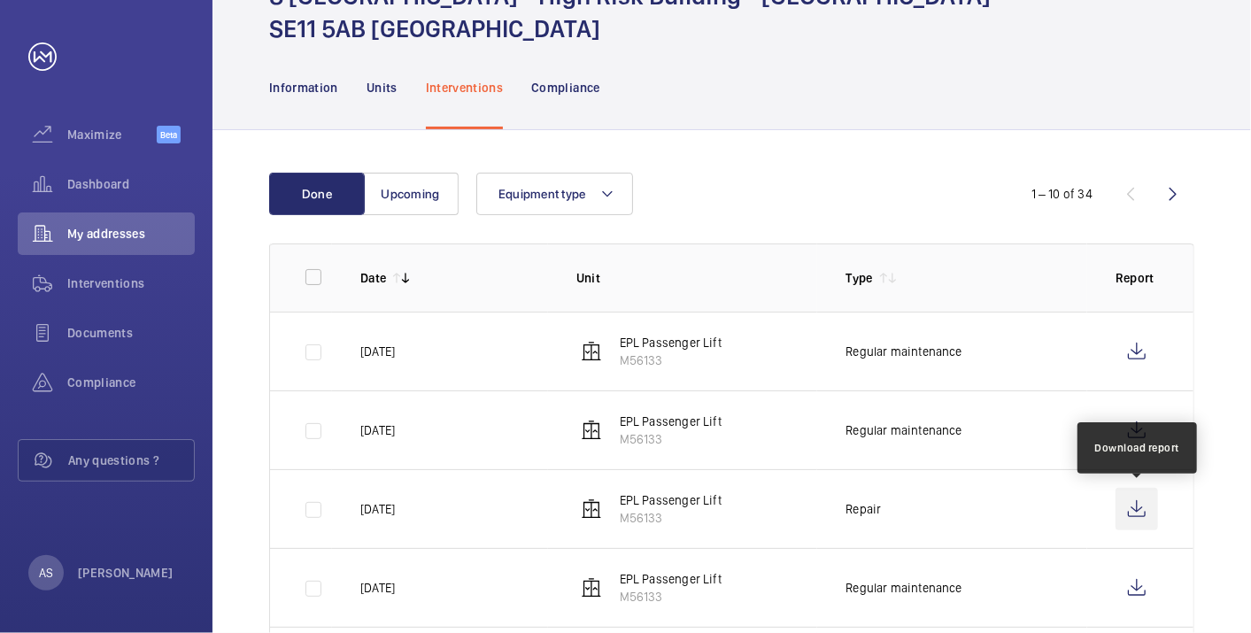
click at [1150, 503] on wm-front-icon-button at bounding box center [1137, 509] width 43 height 43
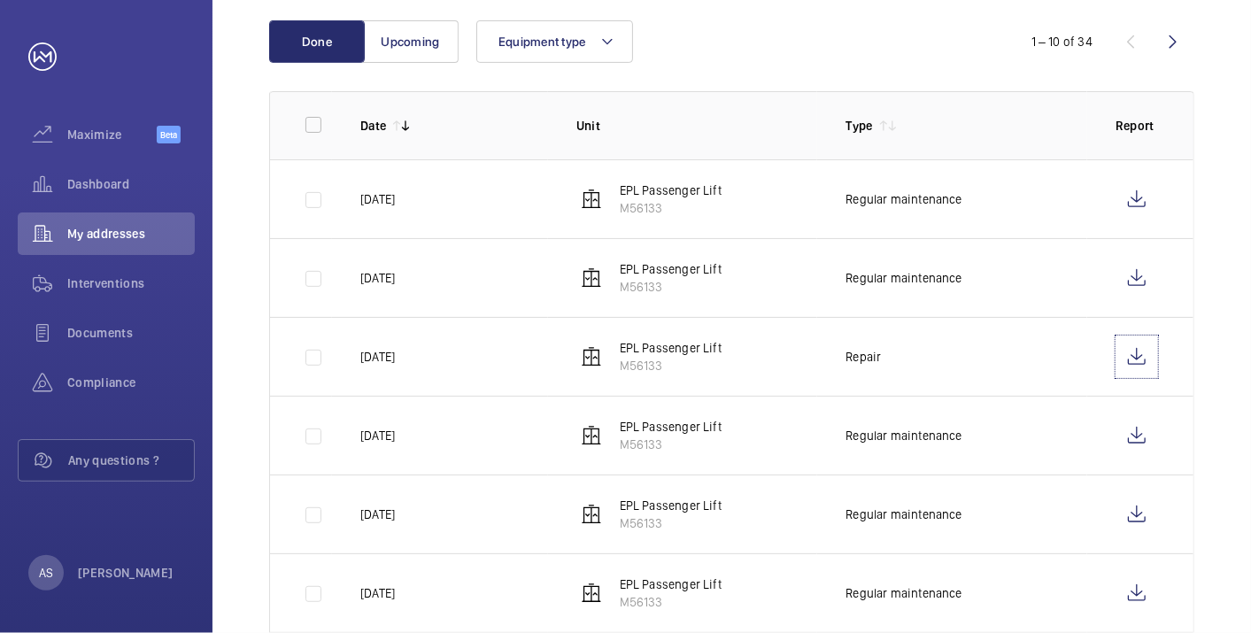
scroll to position [295, 0]
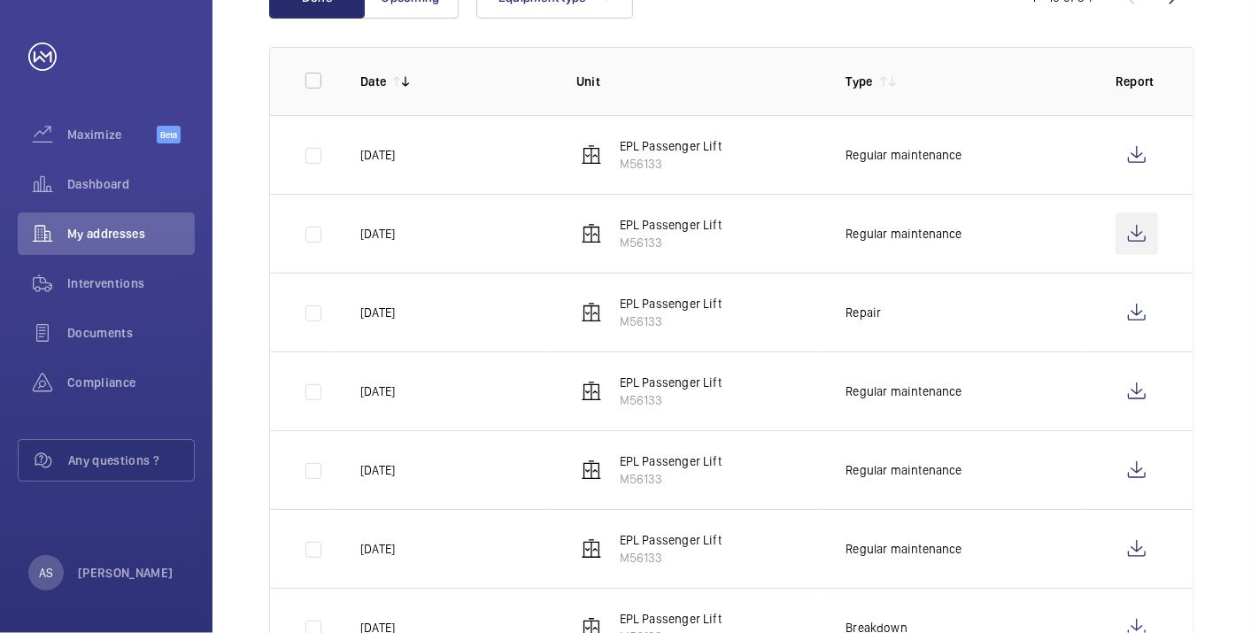
click at [1133, 230] on wm-front-icon-button at bounding box center [1137, 234] width 43 height 43
drag, startPoint x: 1111, startPoint y: 157, endPoint x: 1135, endPoint y: 154, distance: 24.1
click at [1117, 157] on td at bounding box center [1140, 154] width 106 height 79
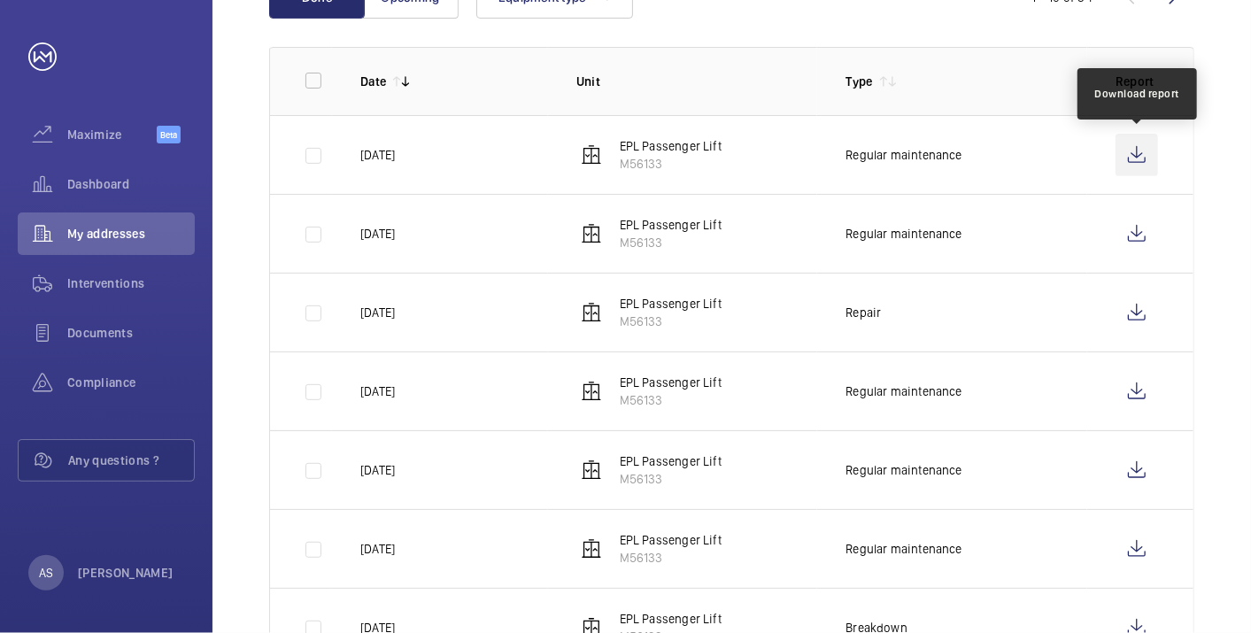
click at [1135, 154] on wm-front-icon-button at bounding box center [1137, 155] width 43 height 43
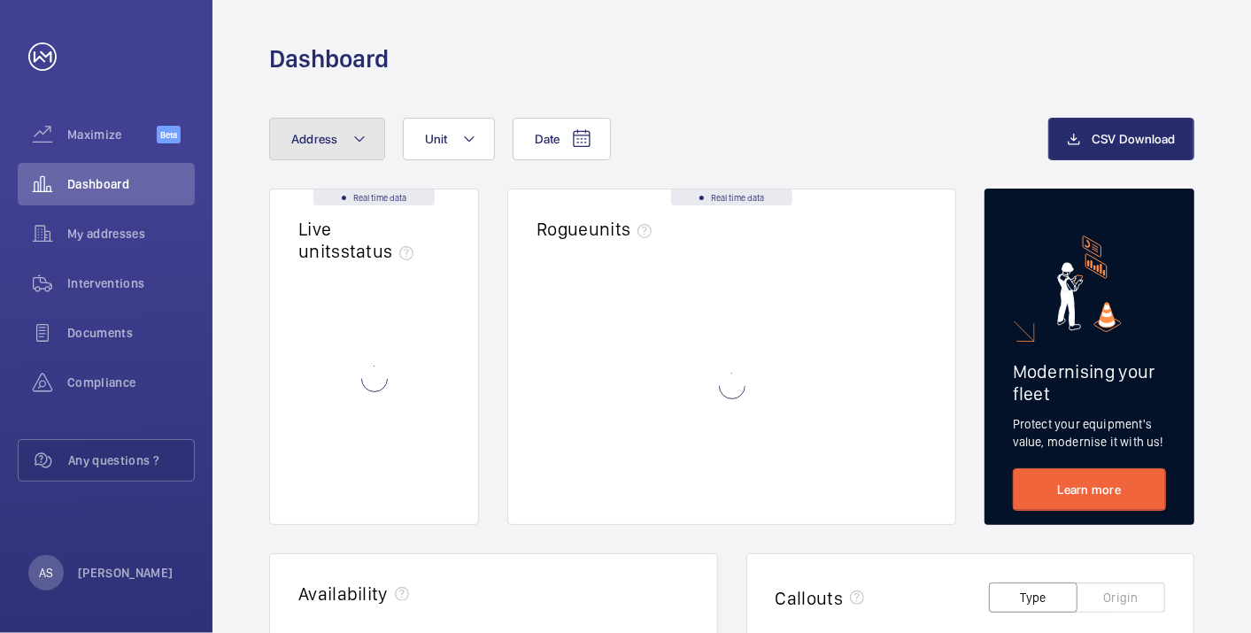
click at [329, 150] on button "Address" at bounding box center [327, 139] width 116 height 43
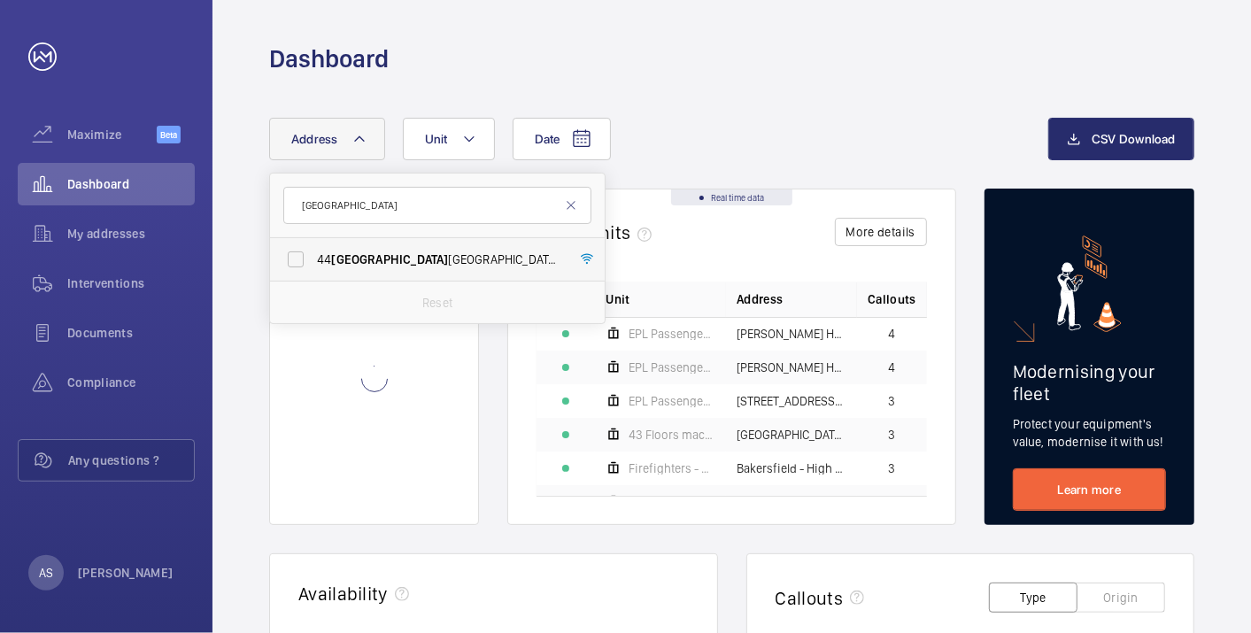
type input "[GEOGRAPHIC_DATA]"
click at [388, 244] on label "[STREET_ADDRESS][GEOGRAPHIC_DATA] - [STREET_ADDRESS]" at bounding box center [424, 259] width 308 height 43
click at [313, 244] on input "[STREET_ADDRESS][GEOGRAPHIC_DATA] - [STREET_ADDRESS]" at bounding box center [295, 259] width 35 height 35
checkbox input "true"
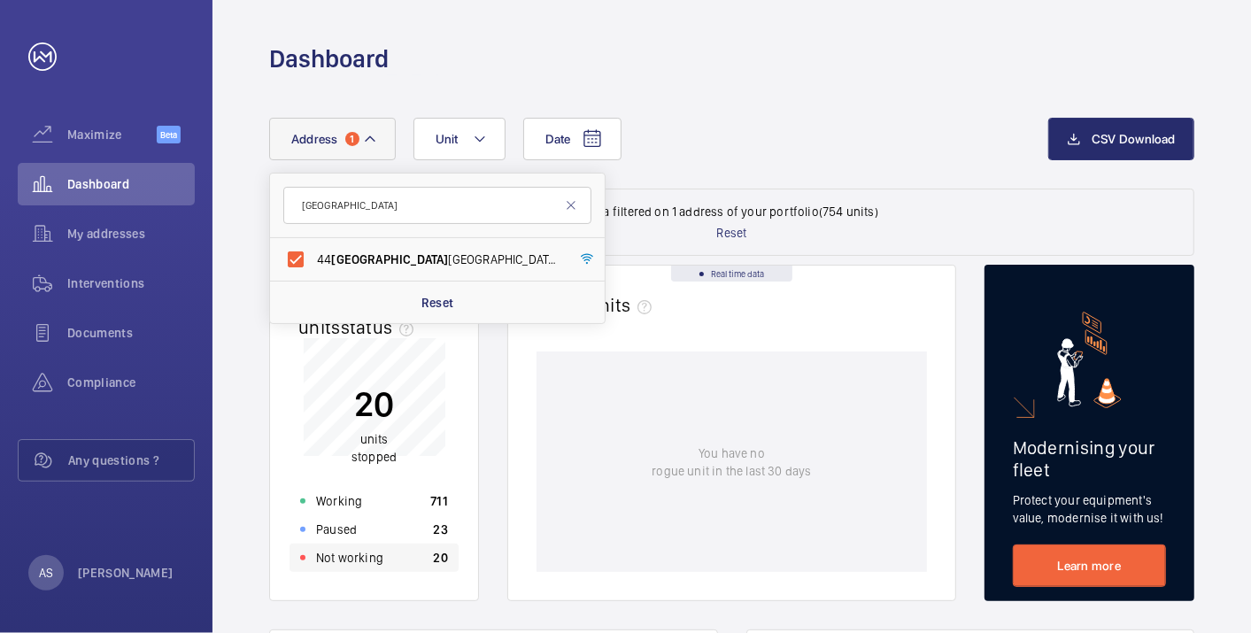
click at [395, 552] on div "Not working 20" at bounding box center [374, 558] width 169 height 28
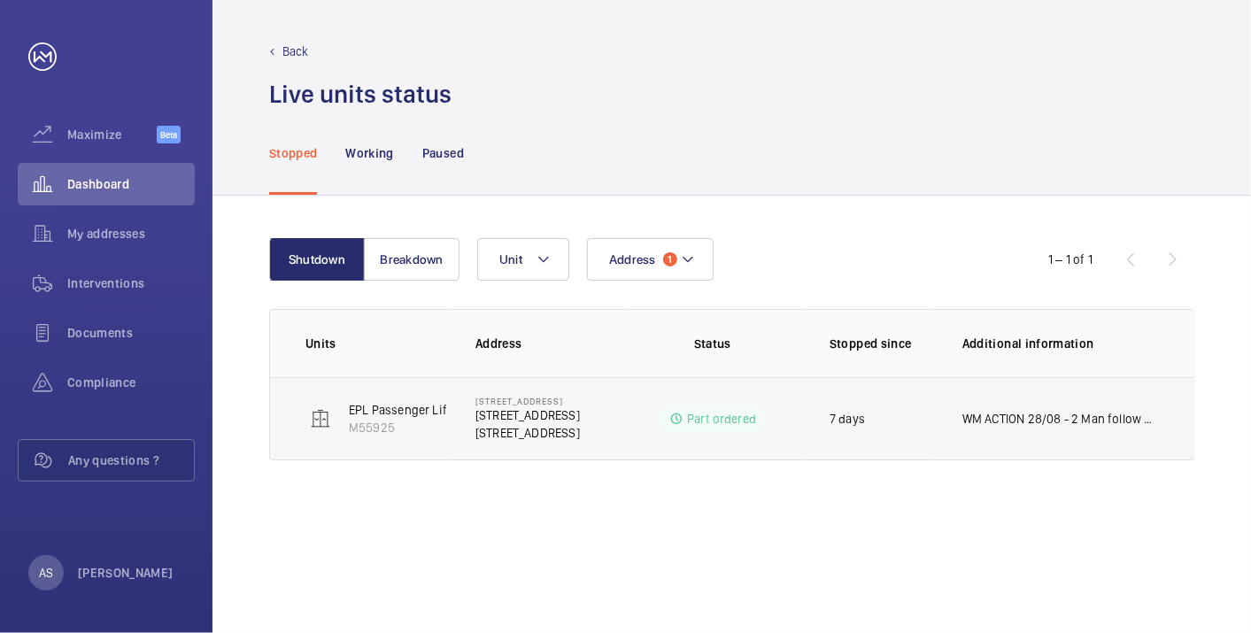
click at [978, 406] on td "WM ACTION 28/08 - 2 Man follow up required 26/08 - Car guide shoes due in [DATE…" at bounding box center [1063, 418] width 259 height 83
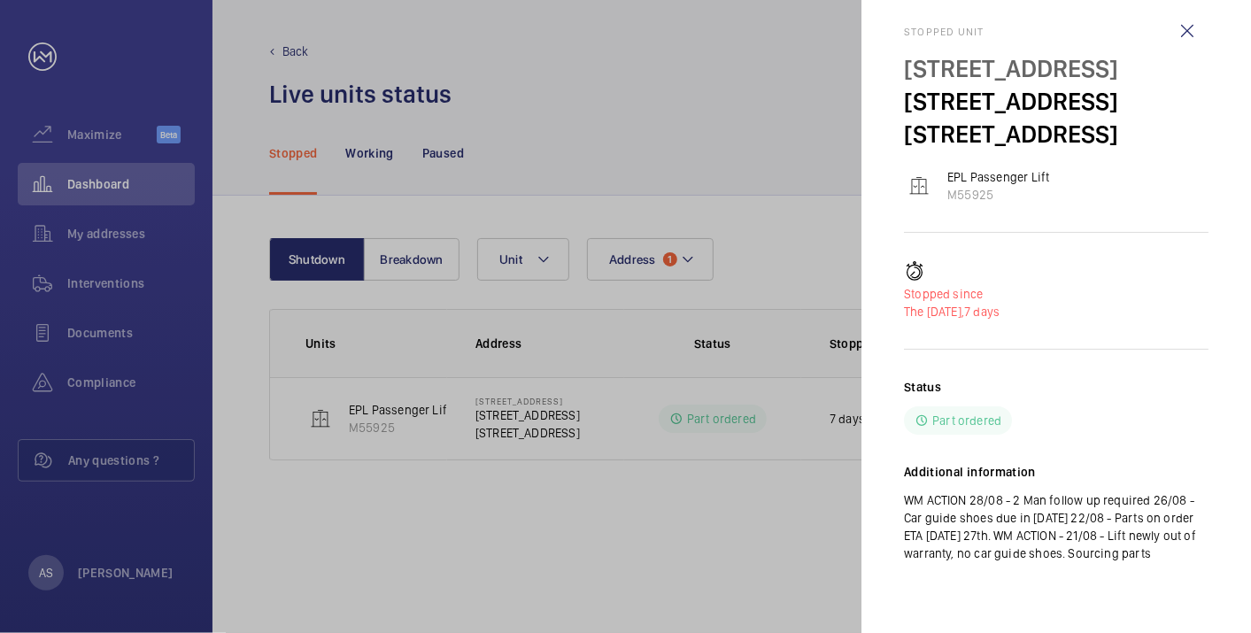
scroll to position [81, 0]
